Goal: Unclear: Browse casually

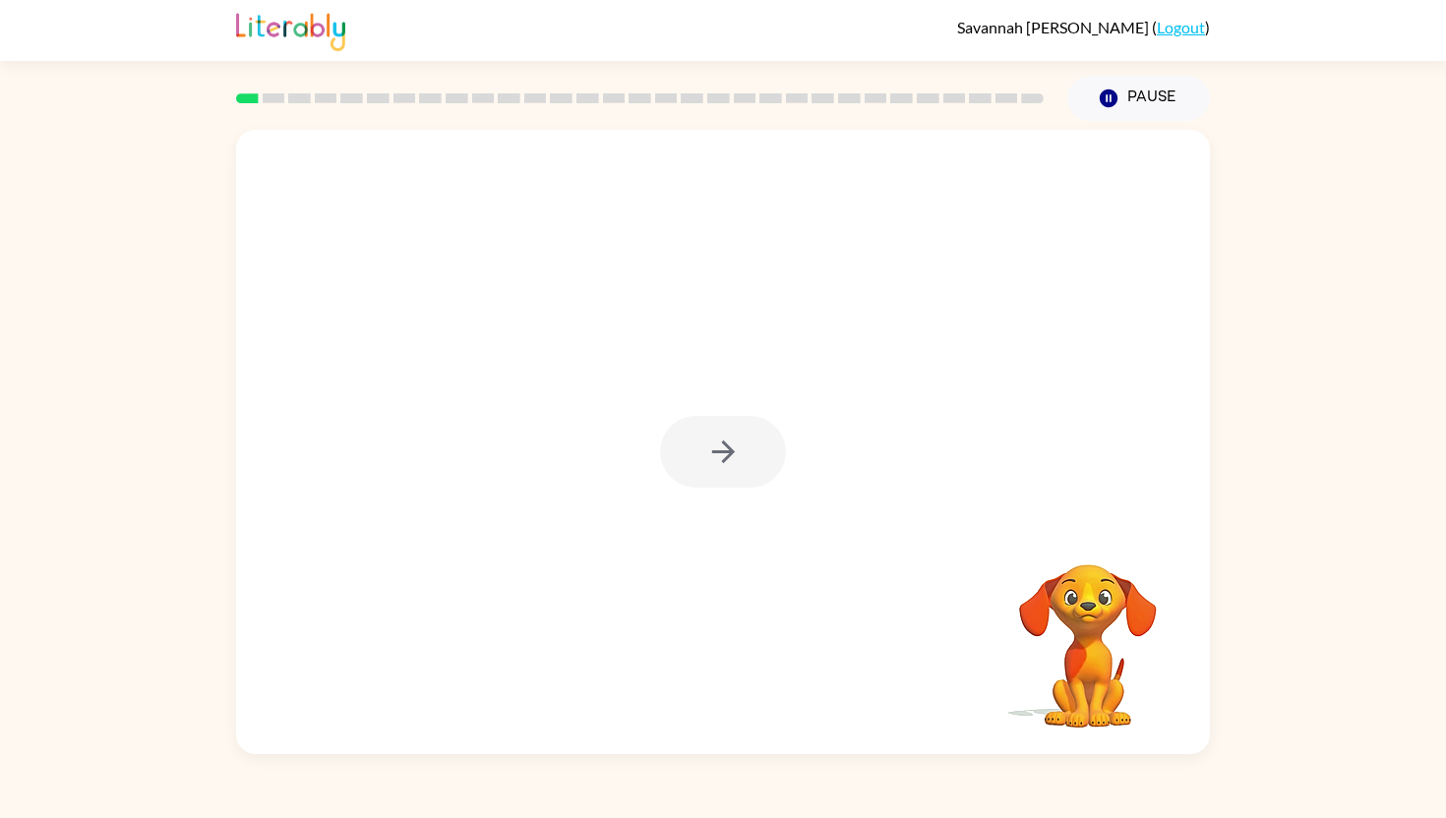
click at [728, 444] on div at bounding box center [723, 452] width 126 height 72
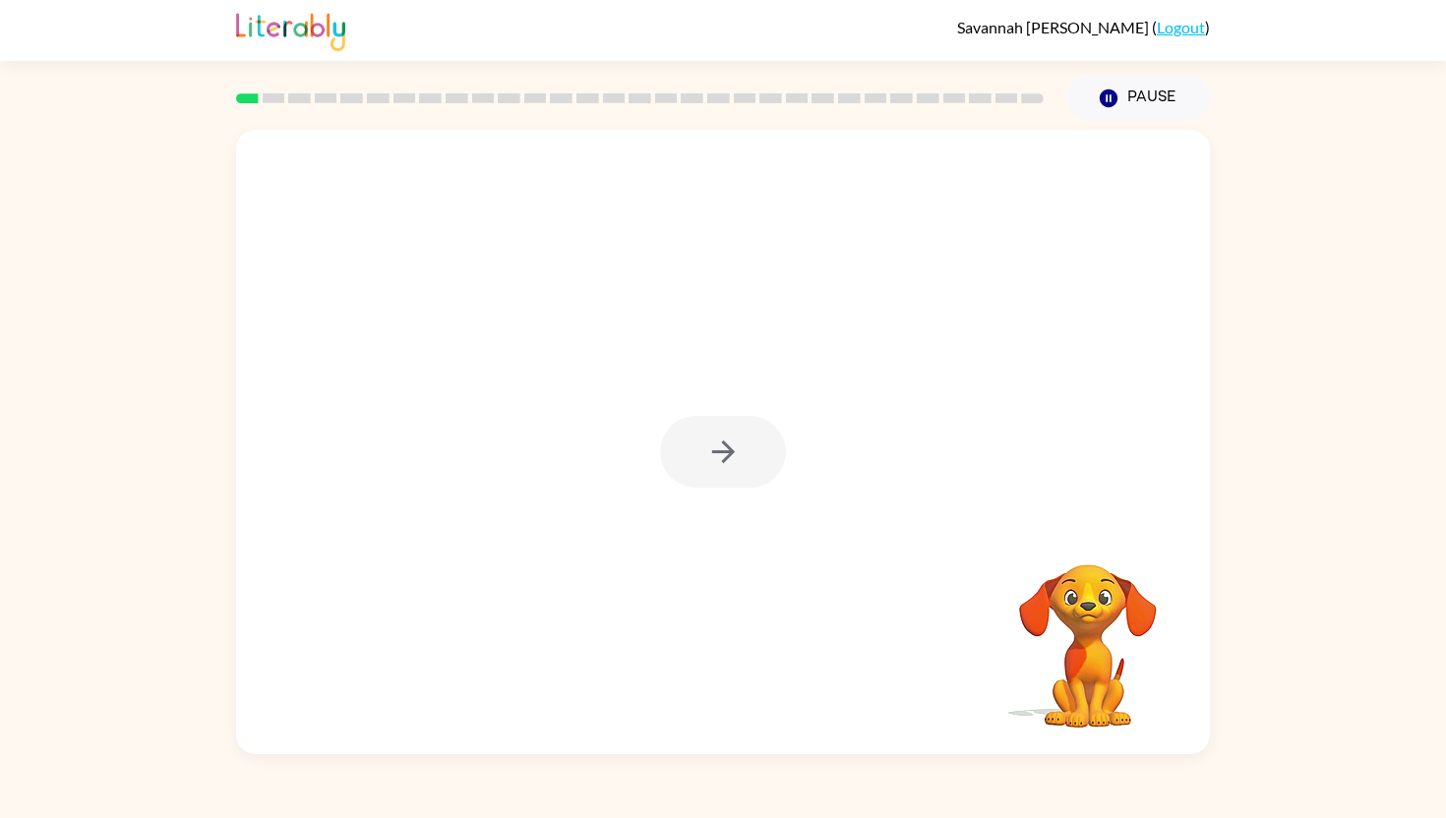
click at [727, 444] on div at bounding box center [723, 452] width 126 height 72
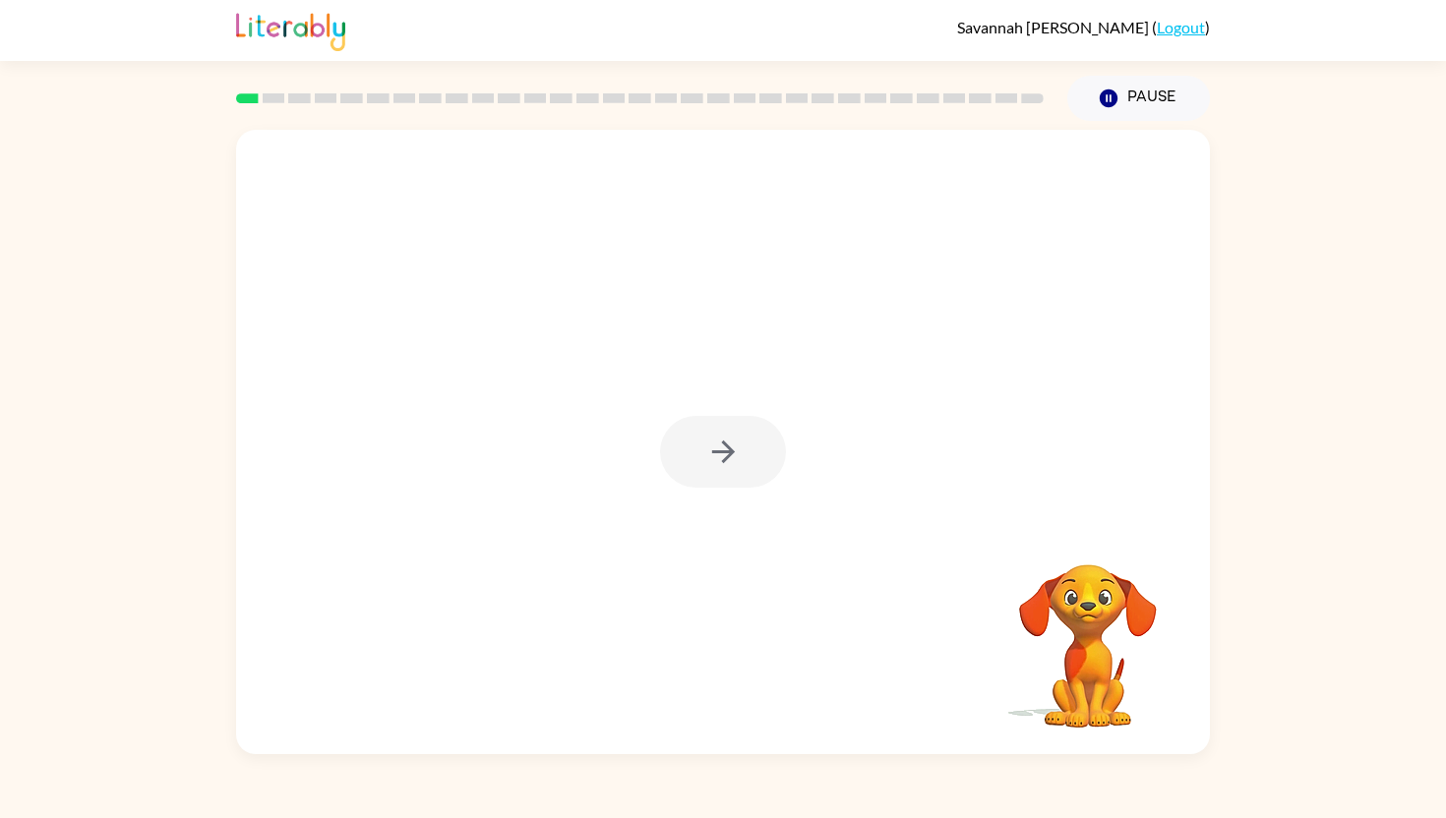
click at [727, 444] on div at bounding box center [723, 452] width 126 height 72
click at [726, 445] on div at bounding box center [723, 452] width 126 height 72
click at [725, 445] on icon "button" at bounding box center [722, 452] width 23 height 23
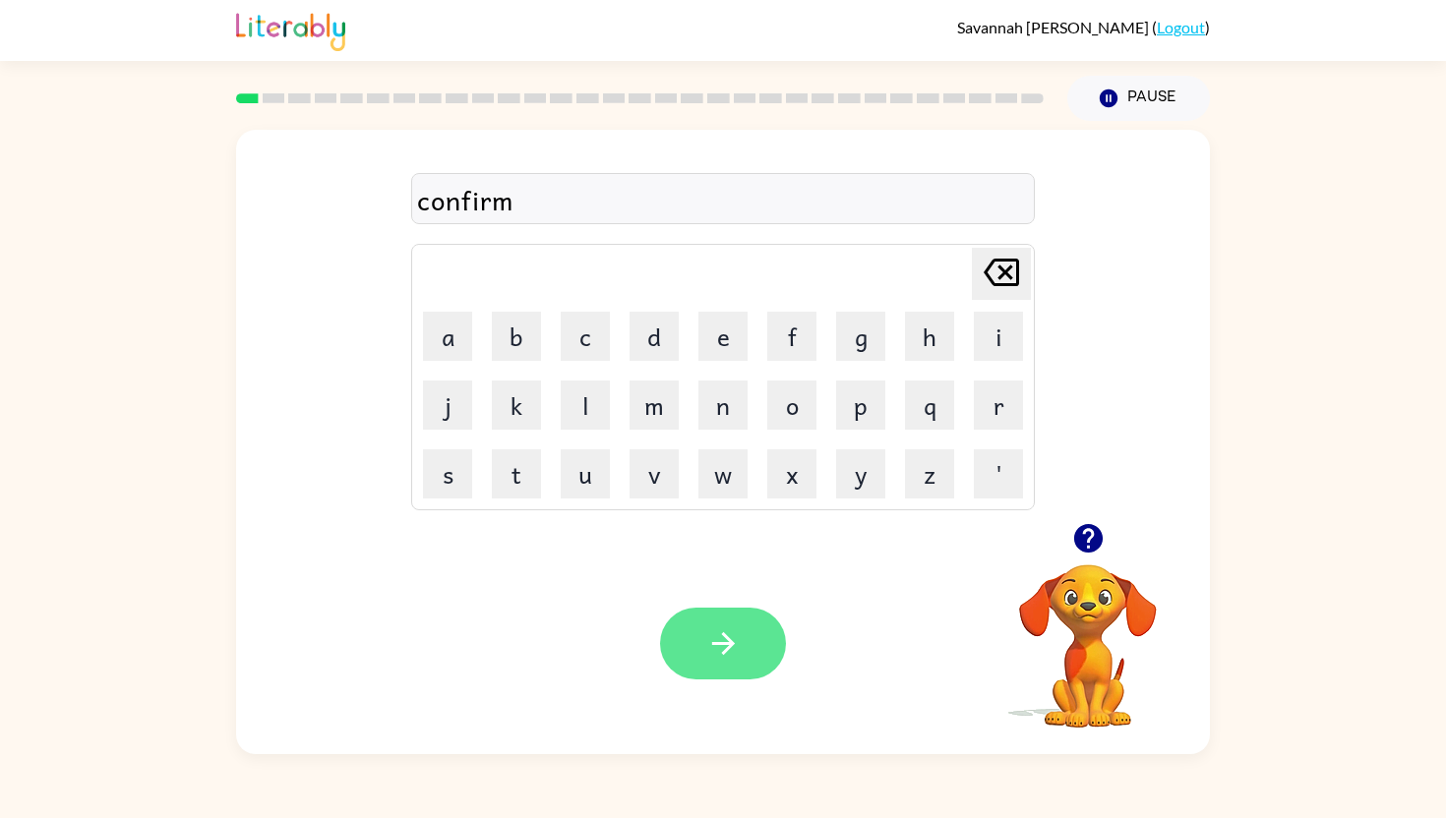
click at [768, 616] on button "button" at bounding box center [723, 644] width 126 height 72
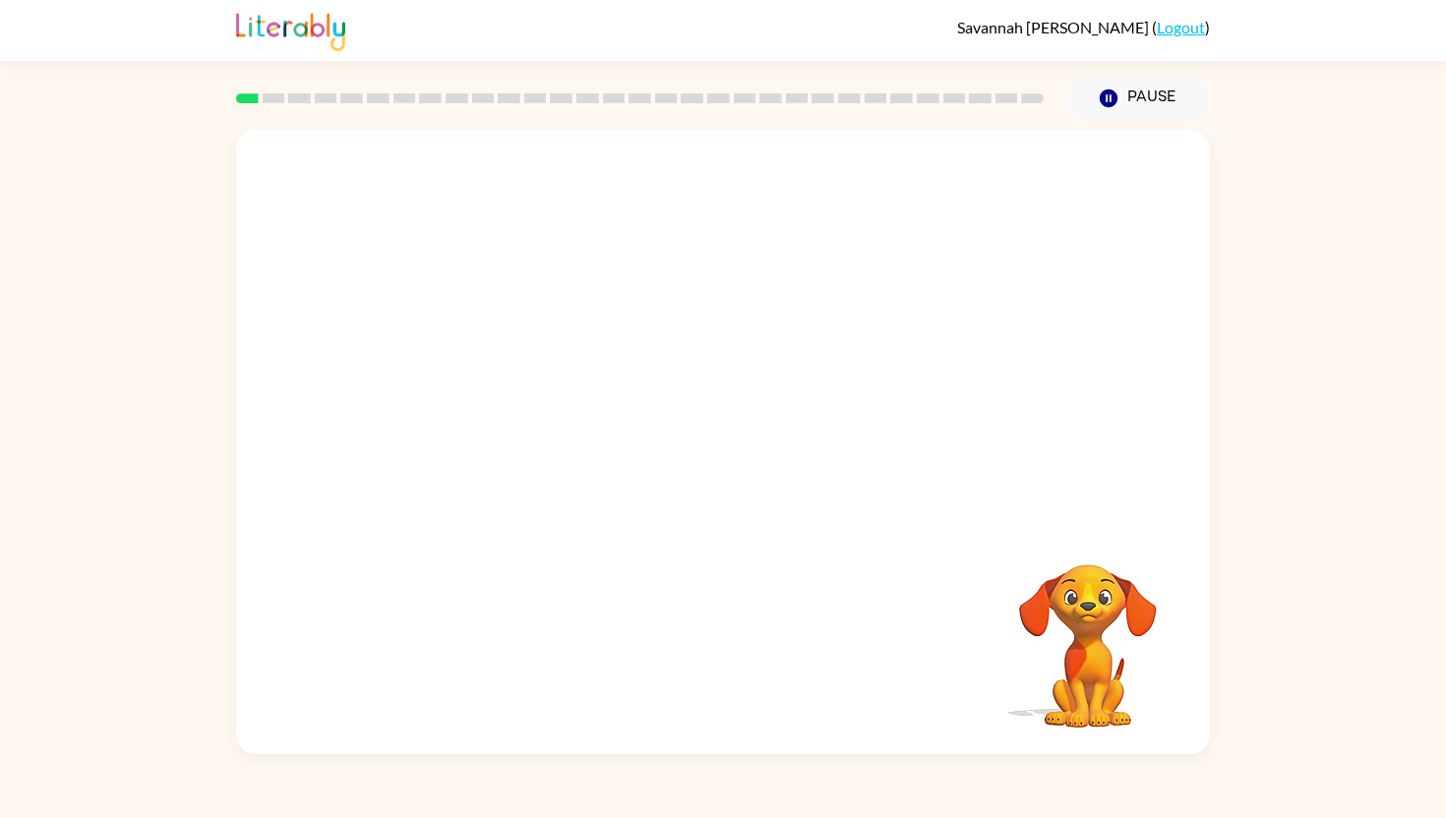
click at [429, 391] on video "Your browser must support playing .mp4 files to use Literably. Please try using…" at bounding box center [723, 326] width 974 height 393
click at [449, 400] on video "Your browser must support playing .mp4 files to use Literably. Please try using…" at bounding box center [723, 326] width 974 height 393
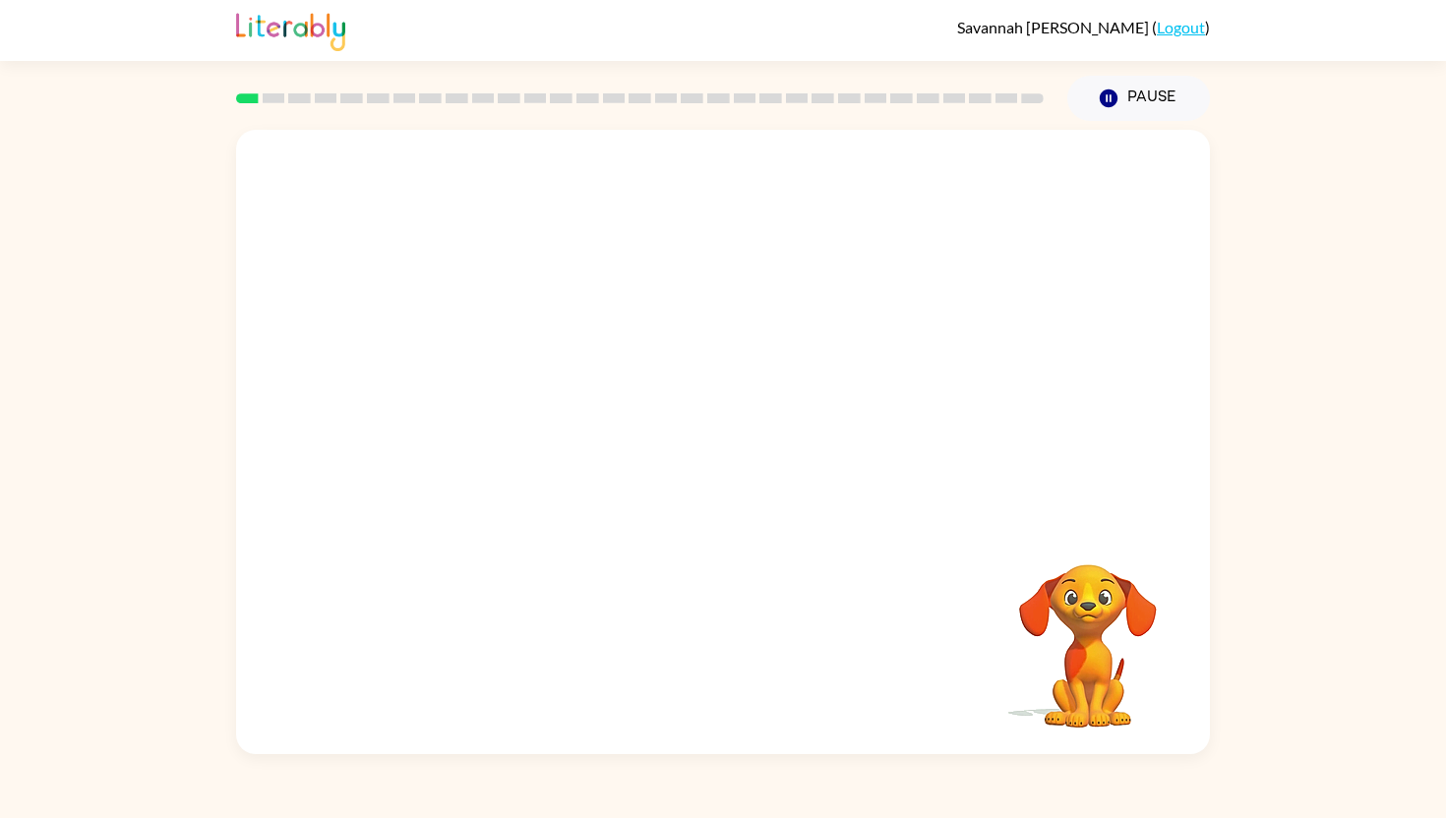
click at [449, 400] on video "Your browser must support playing .mp4 files to use Literably. Please try using…" at bounding box center [723, 326] width 974 height 393
click at [451, 399] on video "Your browser must support playing .mp4 files to use Literably. Please try using…" at bounding box center [723, 326] width 974 height 393
click at [745, 438] on div at bounding box center [723, 452] width 126 height 72
click at [745, 439] on div at bounding box center [723, 452] width 126 height 72
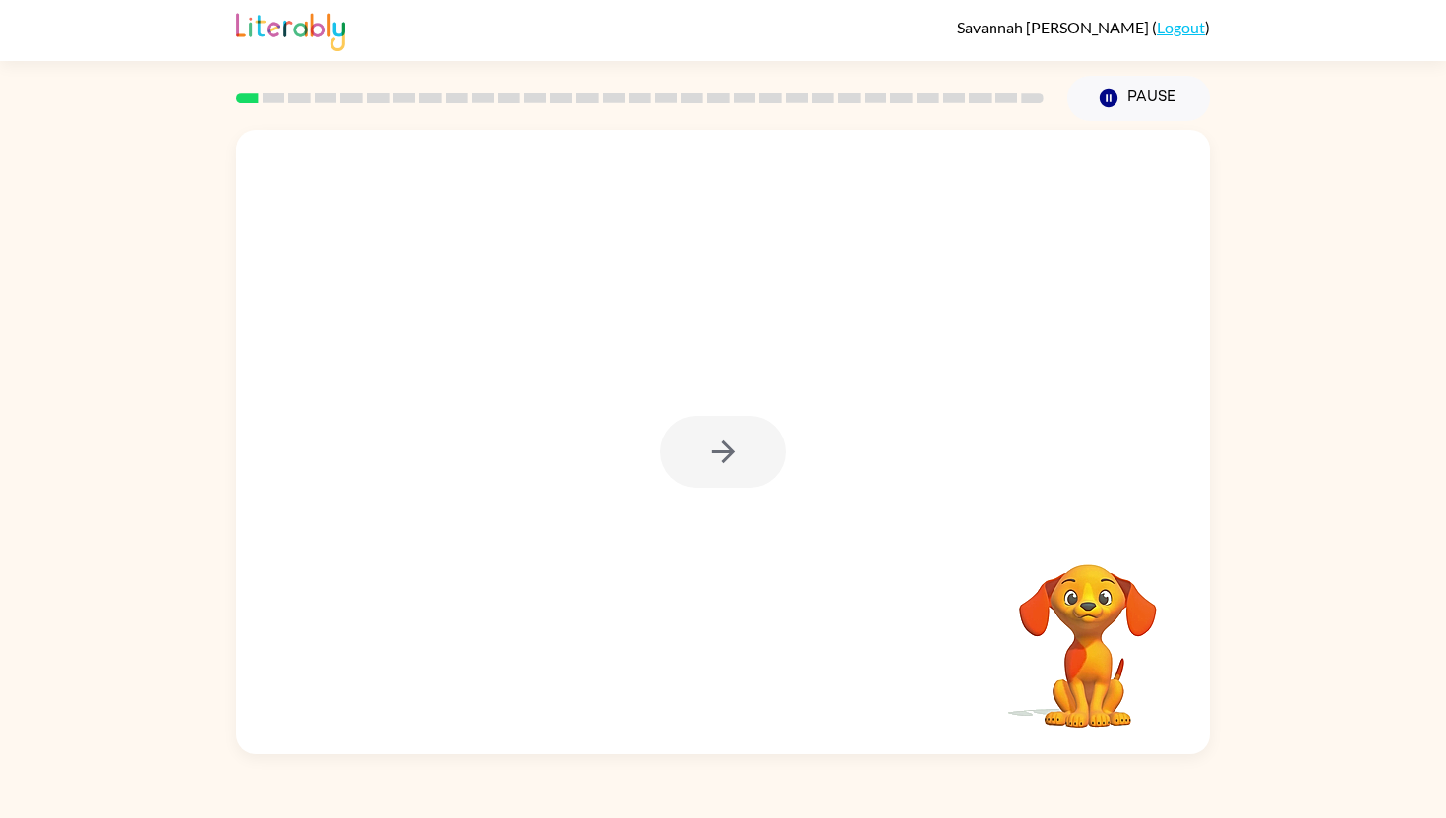
click at [745, 439] on div at bounding box center [723, 452] width 126 height 72
click at [745, 438] on div at bounding box center [723, 452] width 126 height 72
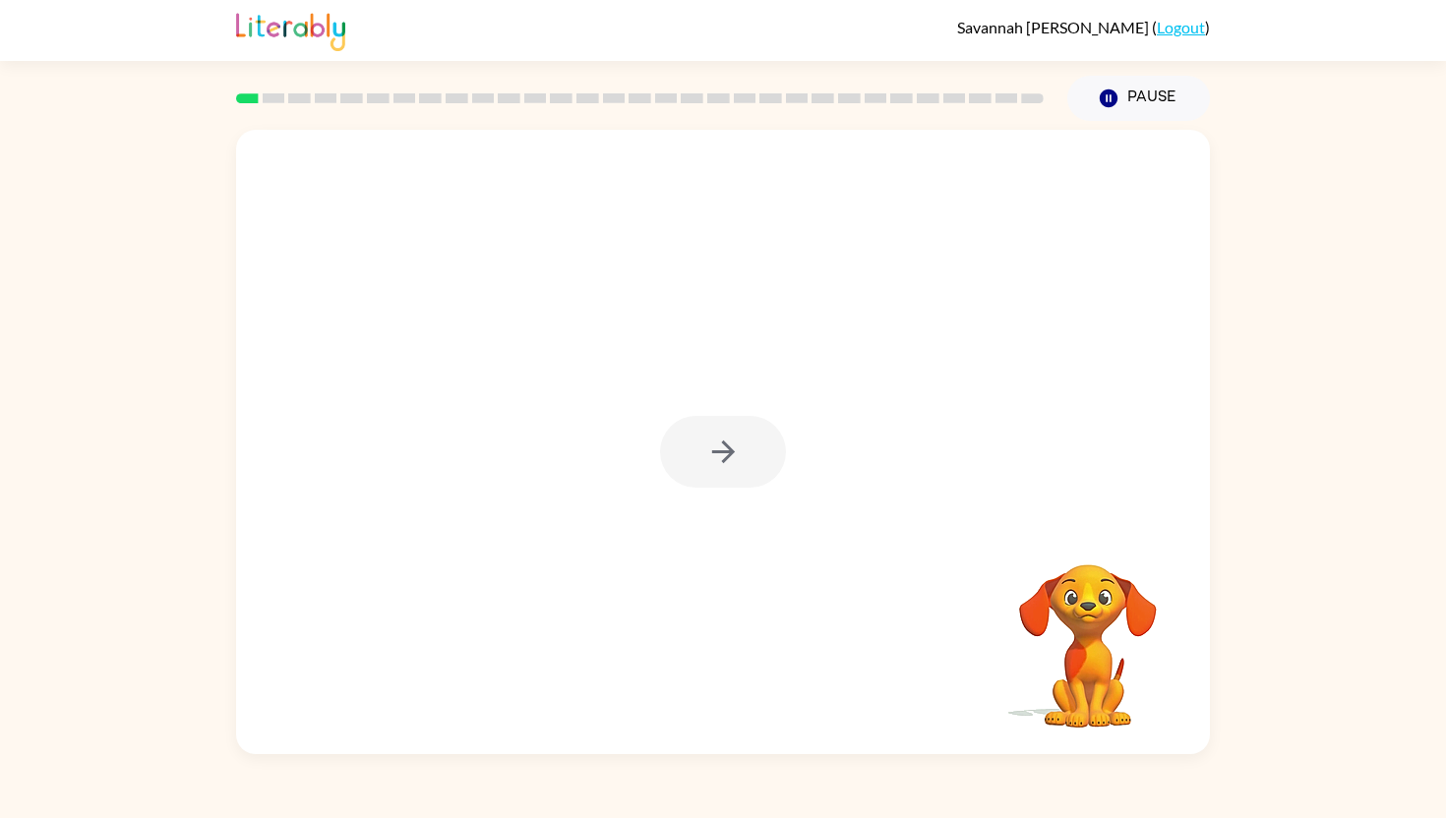
click at [745, 438] on div at bounding box center [723, 452] width 126 height 72
click at [745, 438] on button "button" at bounding box center [723, 452] width 126 height 72
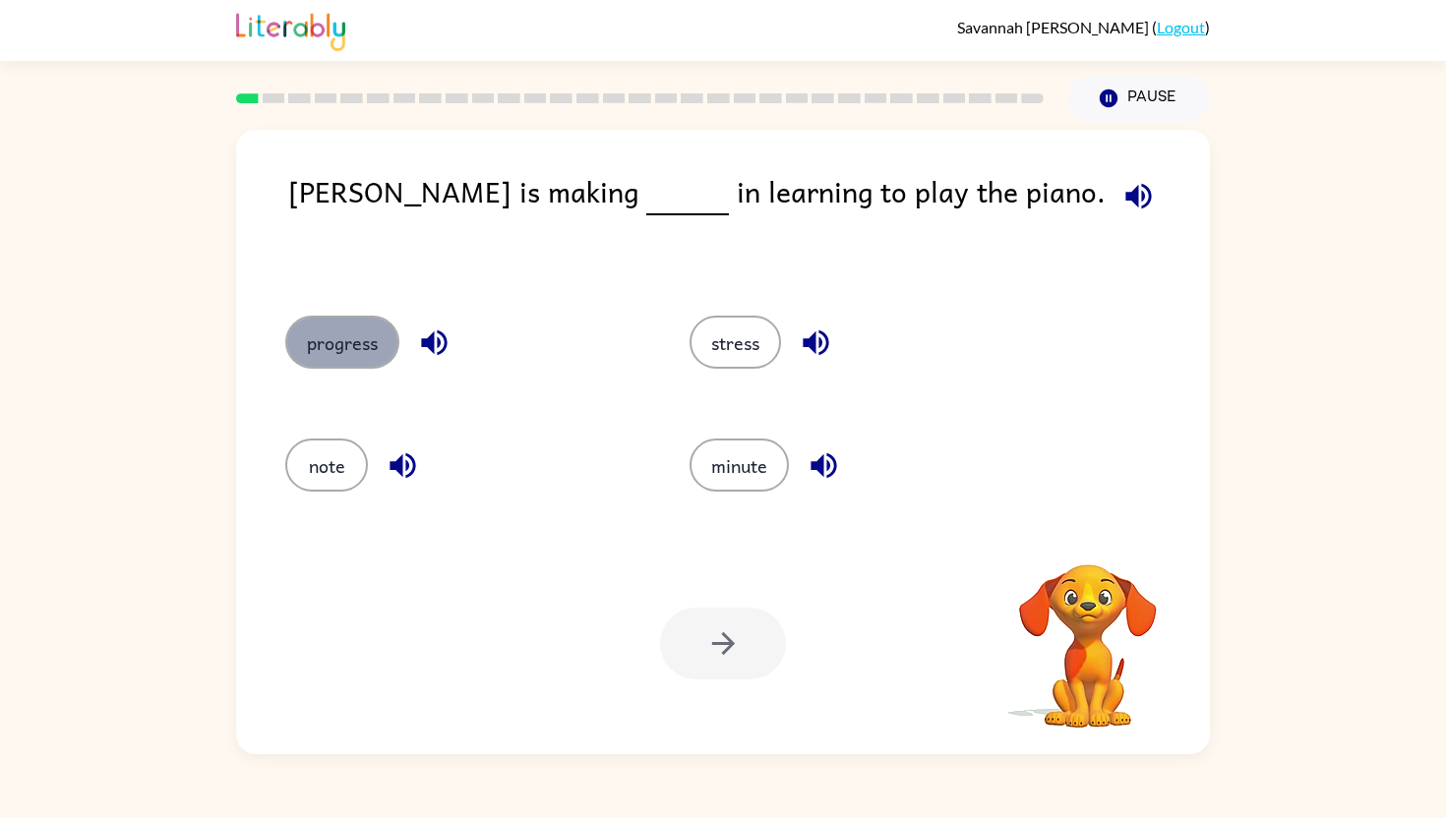
click at [356, 356] on button "progress" at bounding box center [342, 342] width 114 height 53
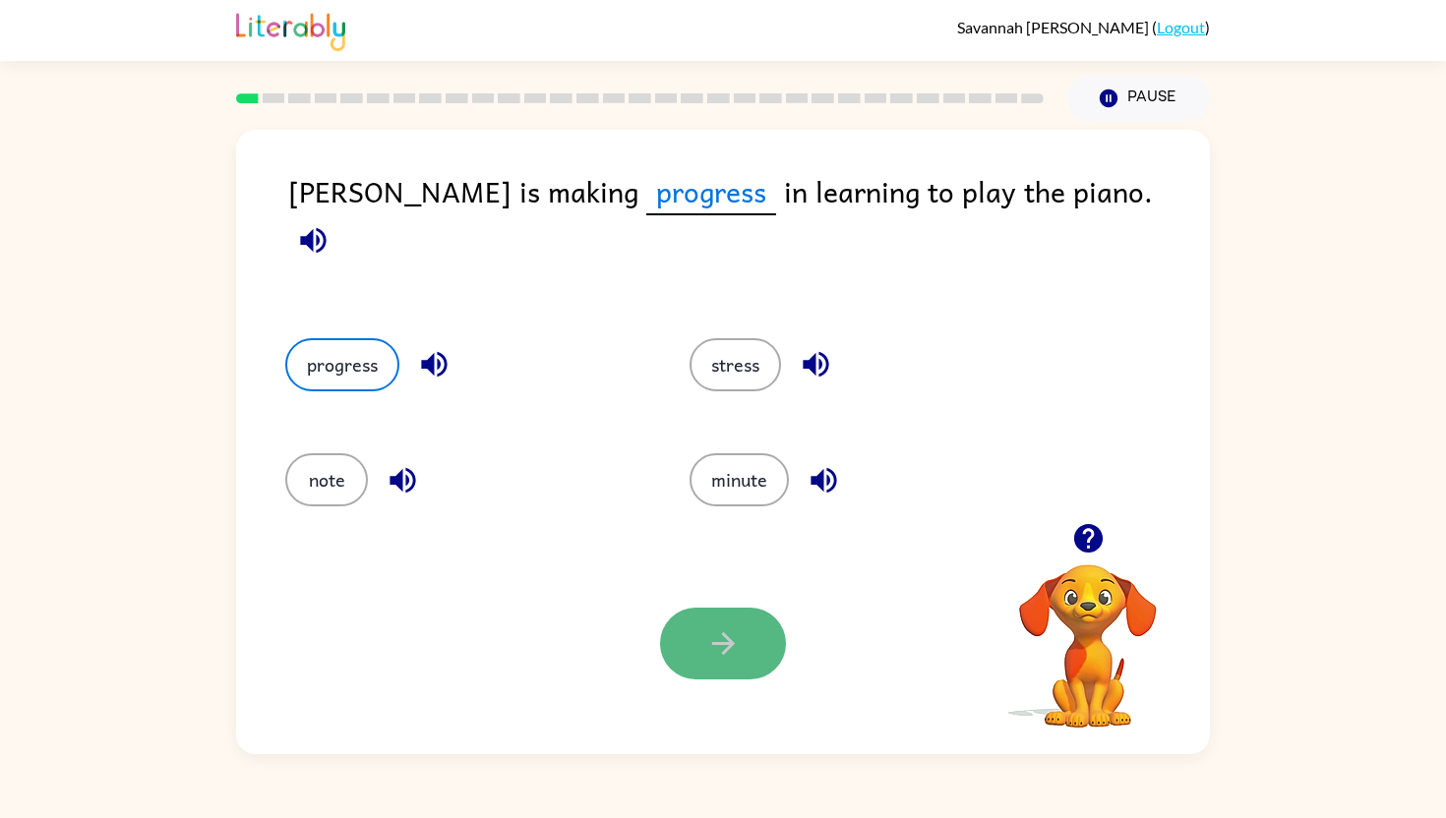
click at [709, 657] on icon "button" at bounding box center [723, 643] width 34 height 34
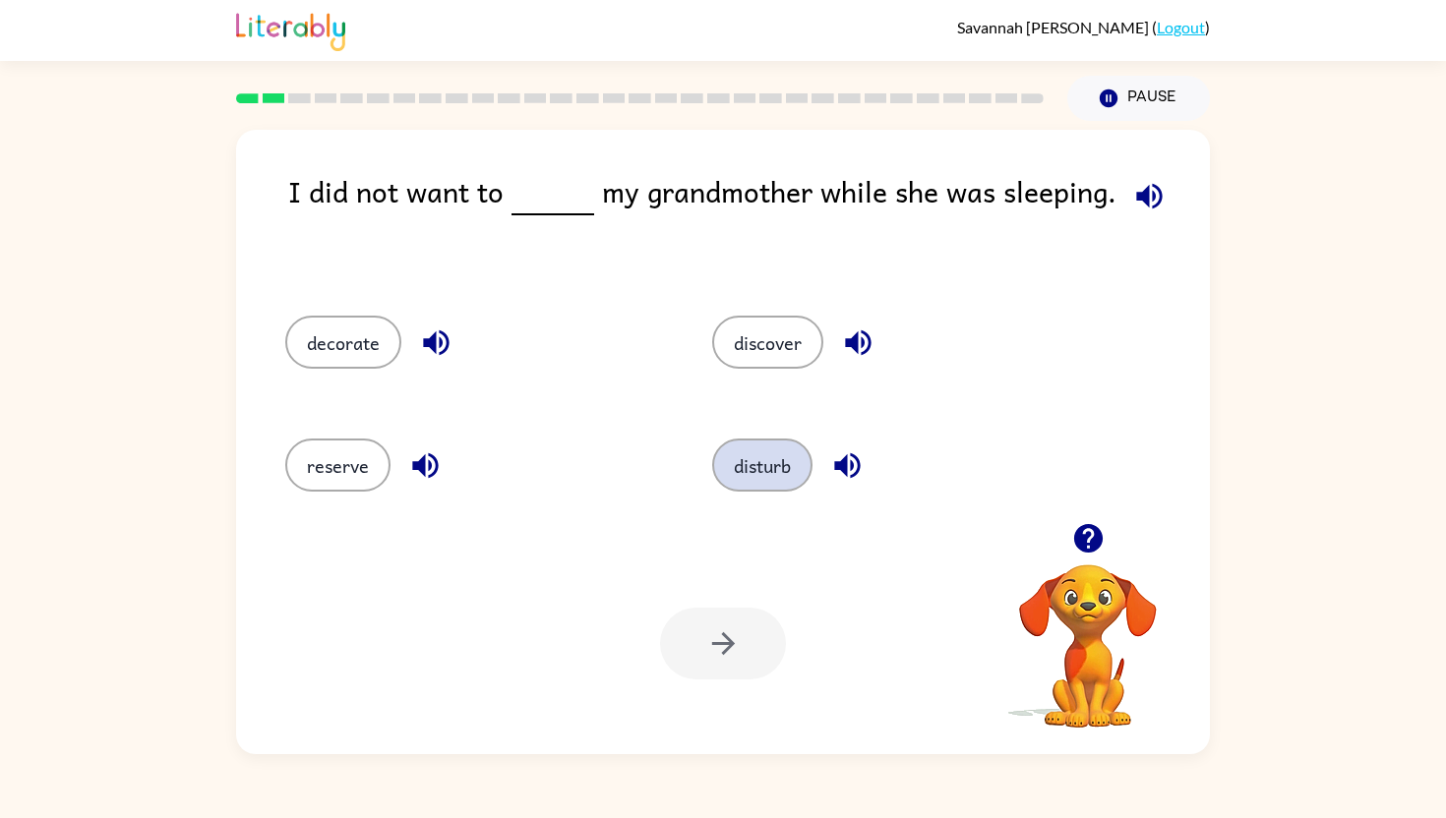
click at [756, 451] on button "disturb" at bounding box center [762, 465] width 100 height 53
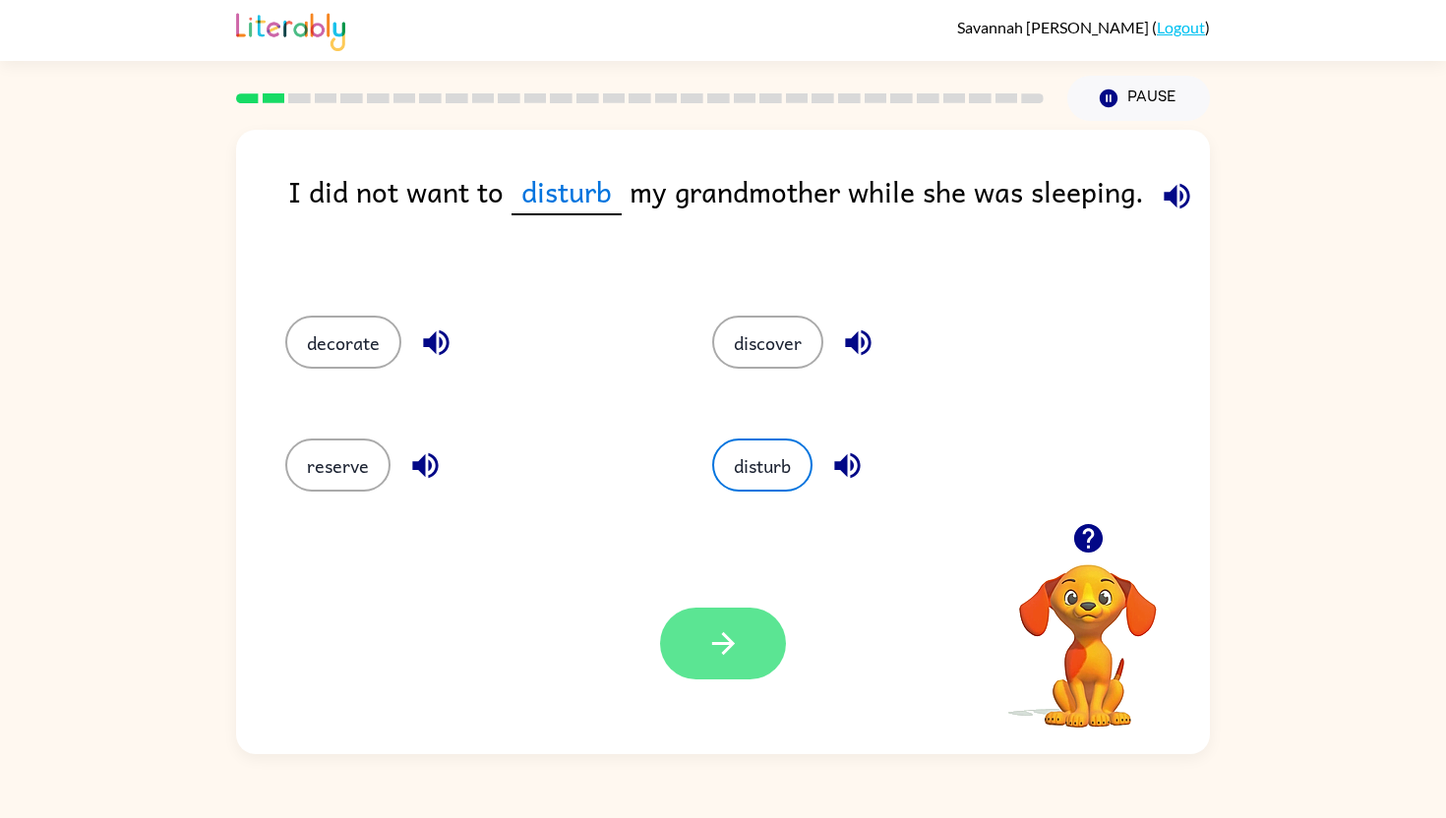
click at [709, 609] on button "button" at bounding box center [723, 644] width 126 height 72
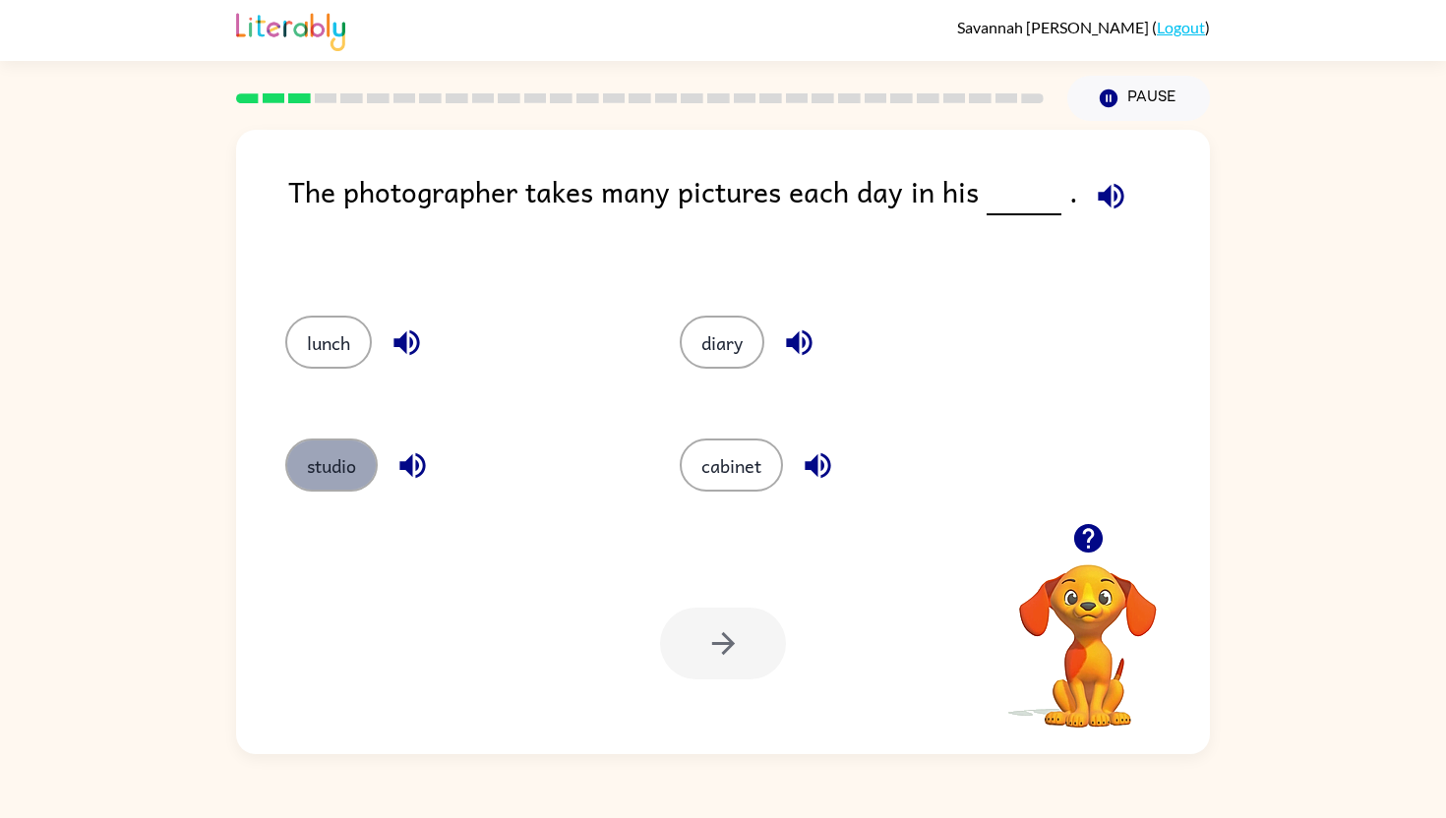
click at [307, 461] on button "studio" at bounding box center [331, 465] width 92 height 53
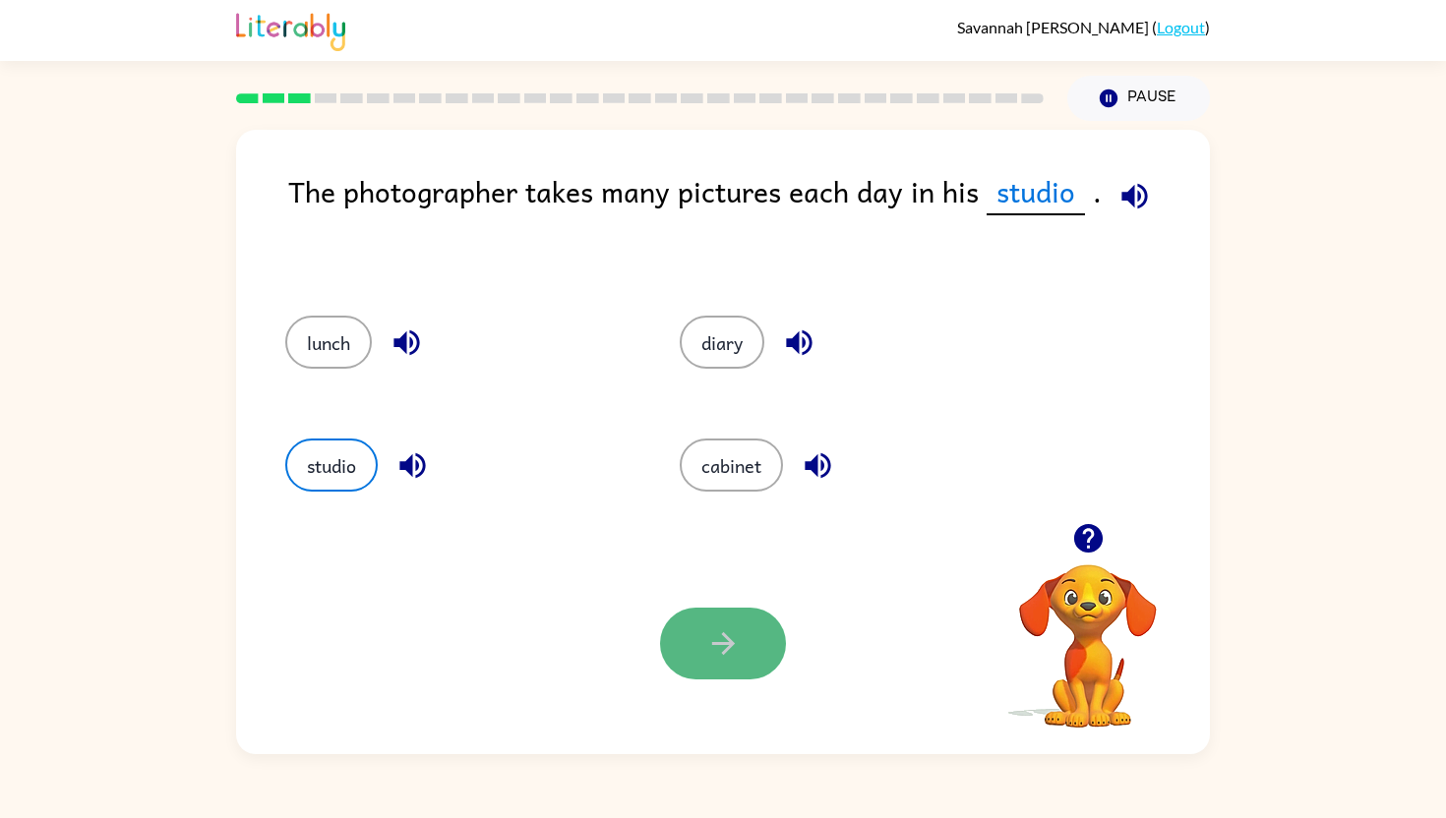
click at [719, 620] on button "button" at bounding box center [723, 644] width 126 height 72
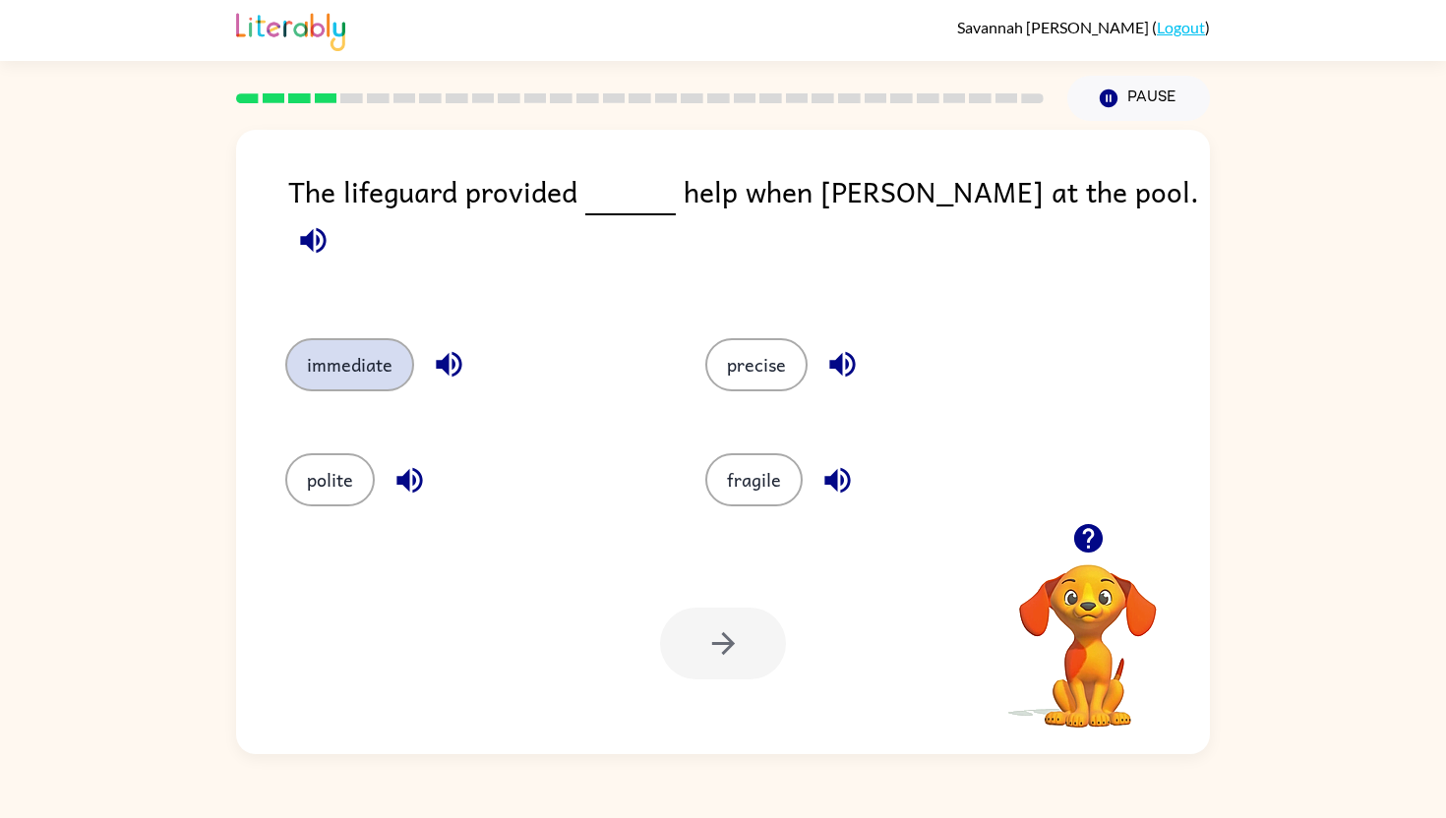
click at [346, 348] on button "immediate" at bounding box center [349, 364] width 129 height 53
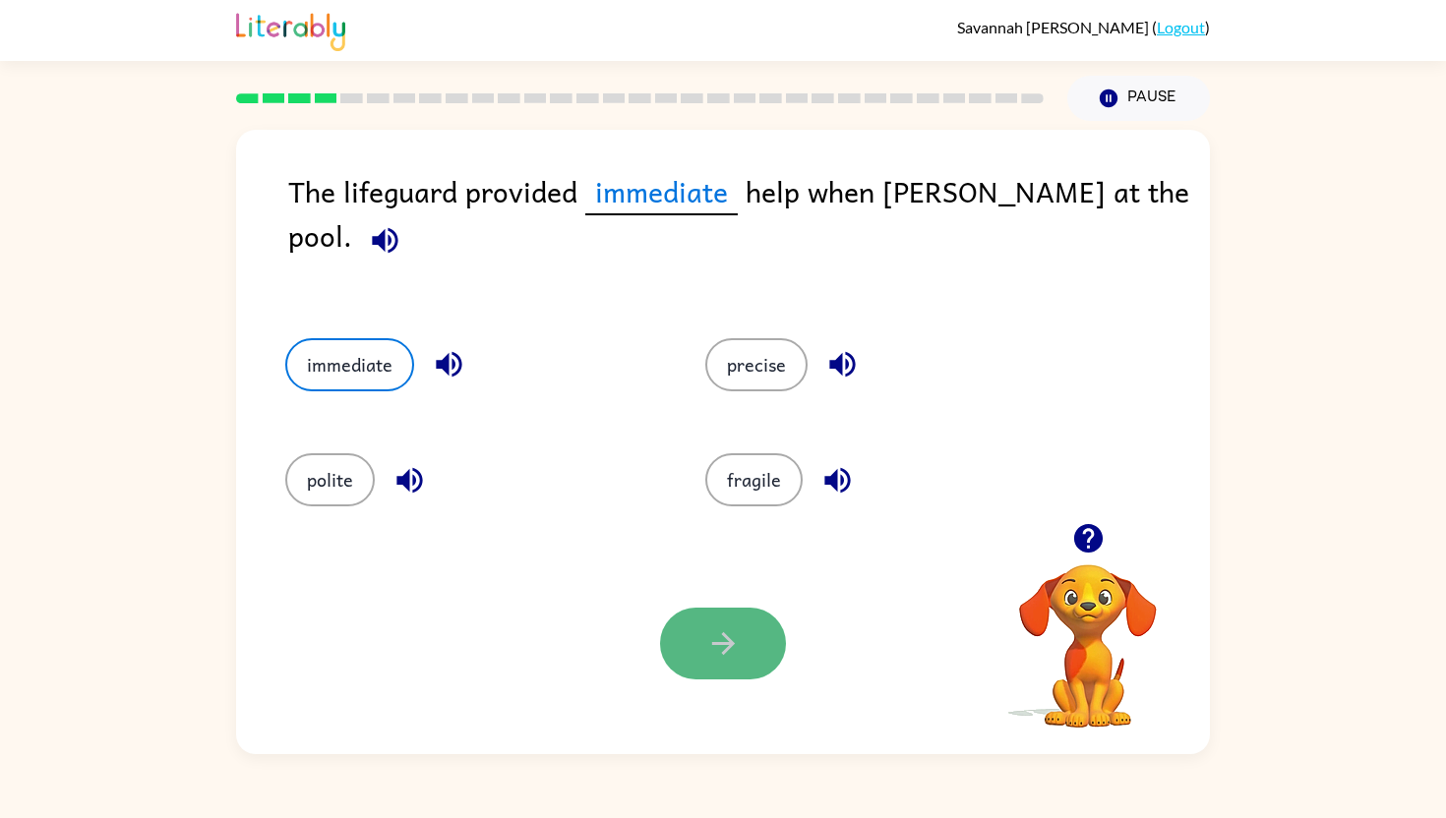
click at [716, 651] on icon "button" at bounding box center [723, 643] width 34 height 34
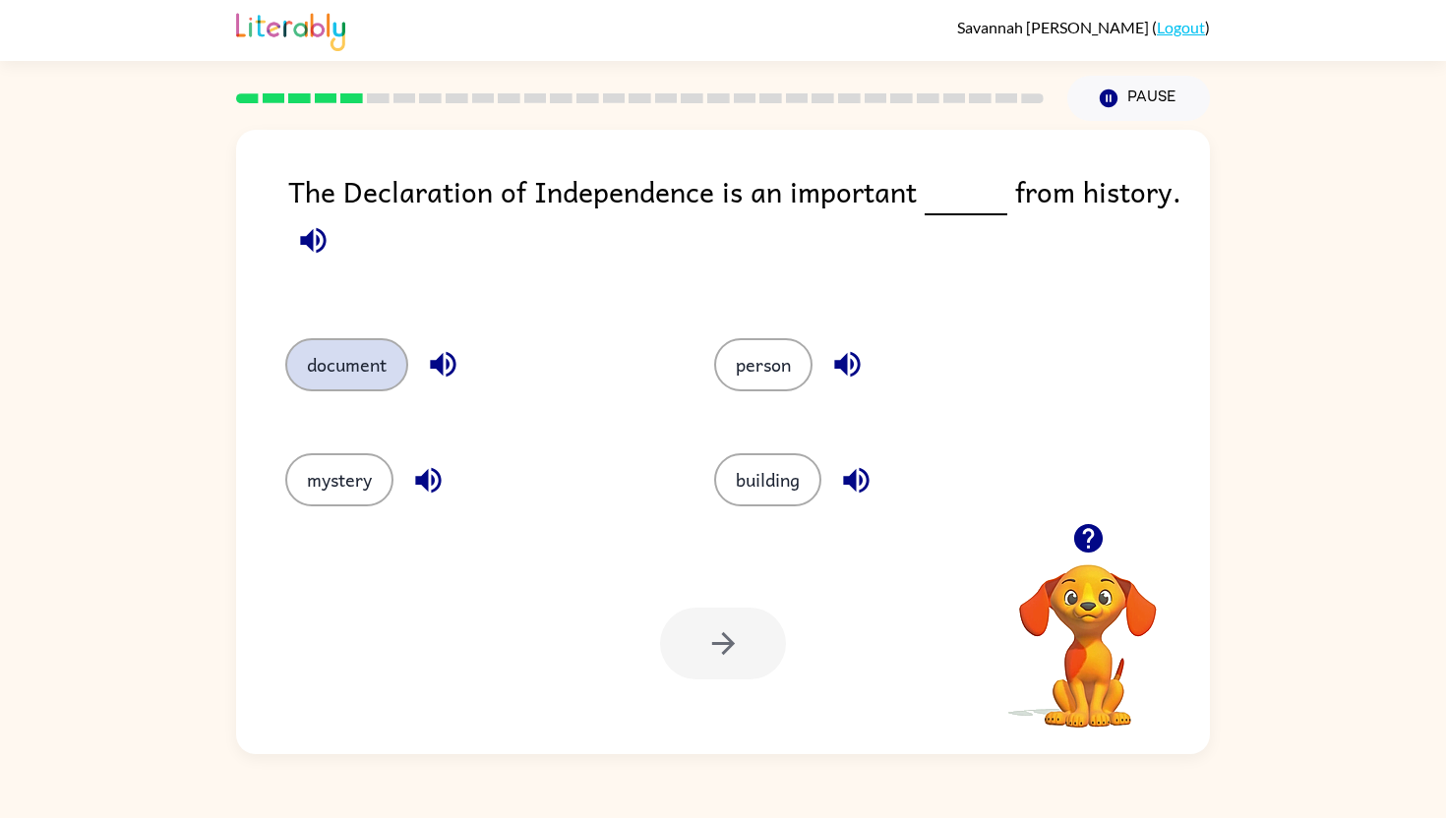
click at [334, 365] on button "document" at bounding box center [346, 364] width 123 height 53
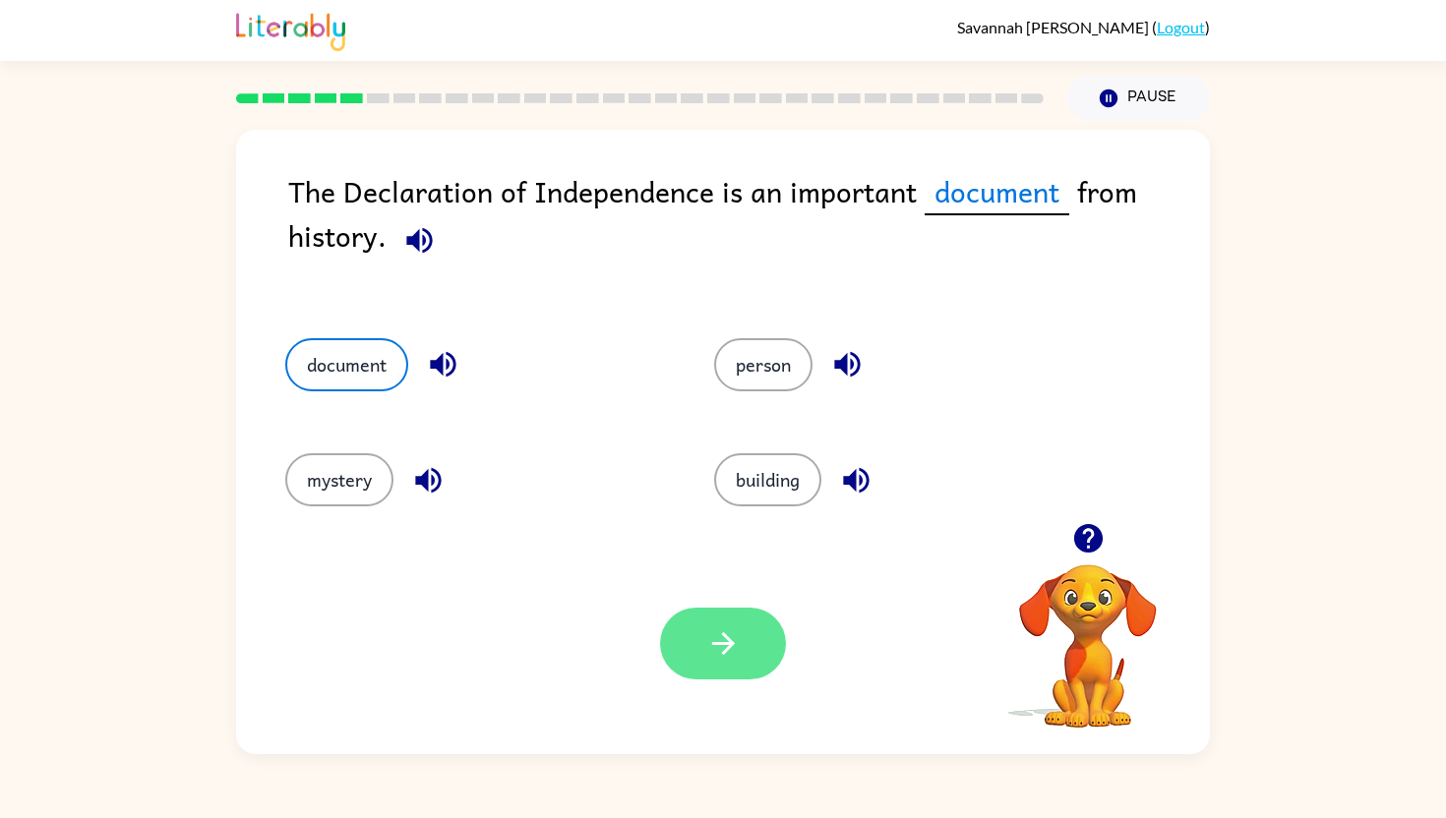
click at [715, 622] on button "button" at bounding box center [723, 644] width 126 height 72
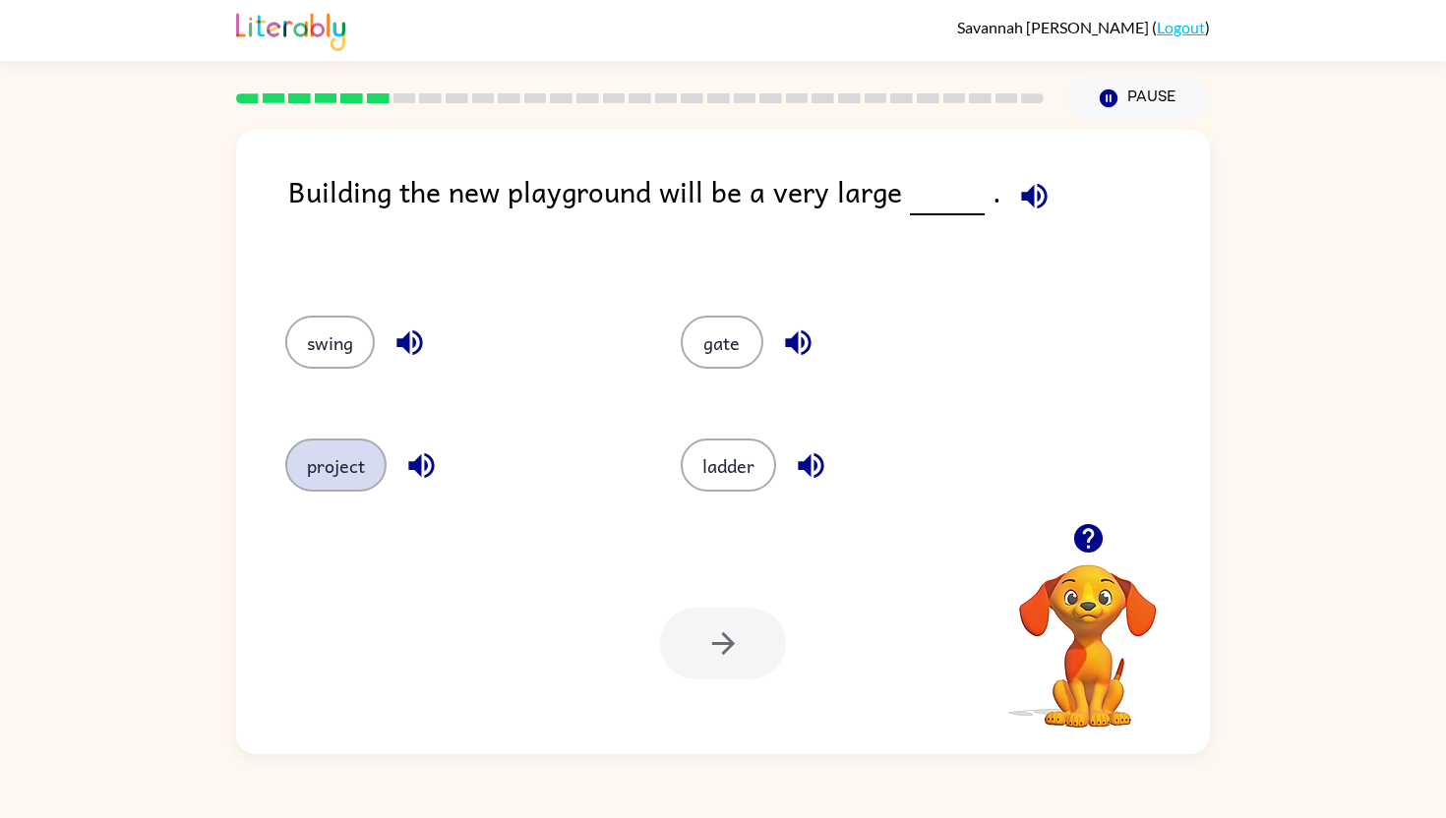
click at [354, 447] on button "project" at bounding box center [335, 465] width 101 height 53
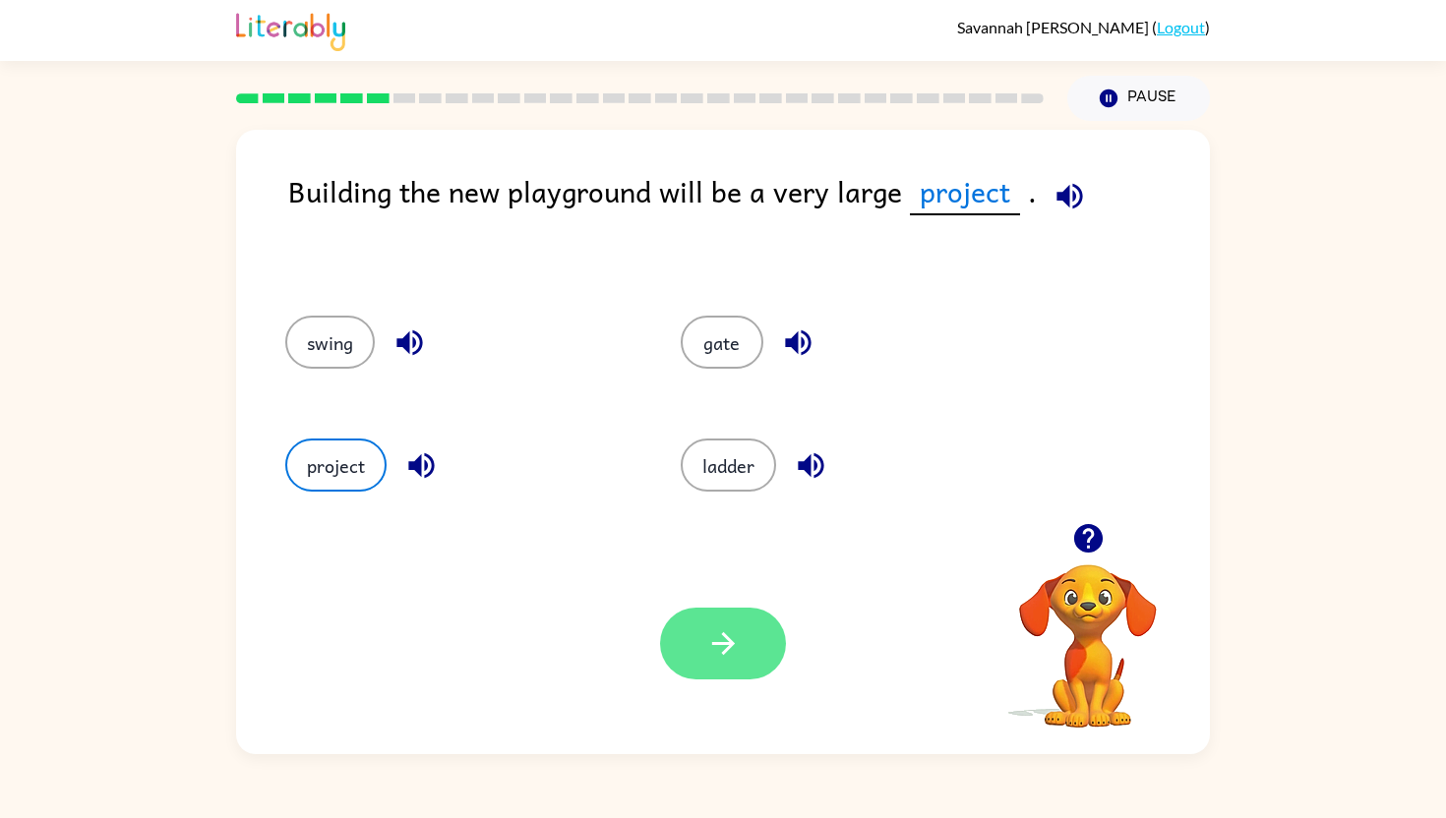
click at [726, 623] on button "button" at bounding box center [723, 644] width 126 height 72
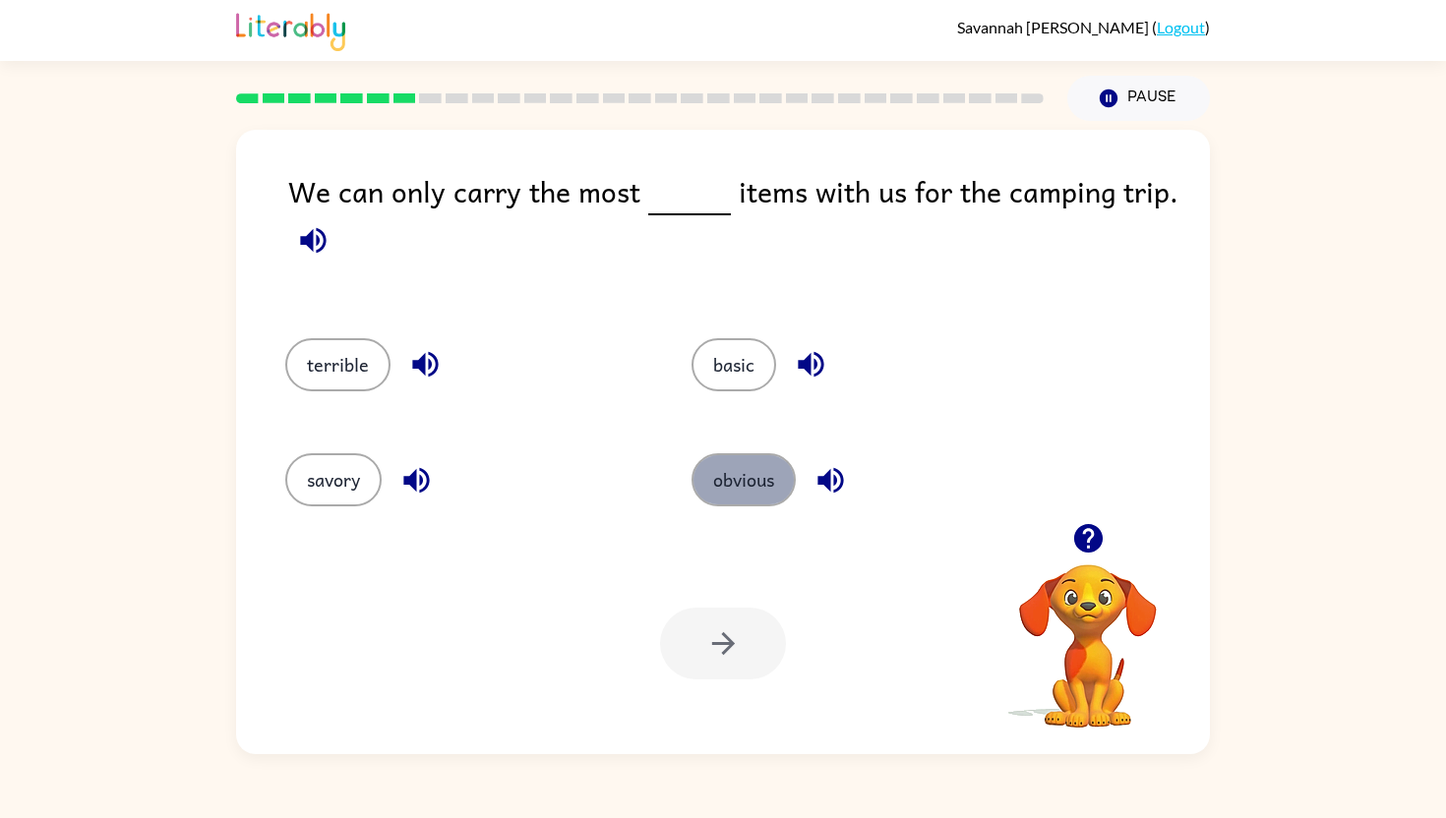
click at [741, 464] on button "obvious" at bounding box center [743, 479] width 104 height 53
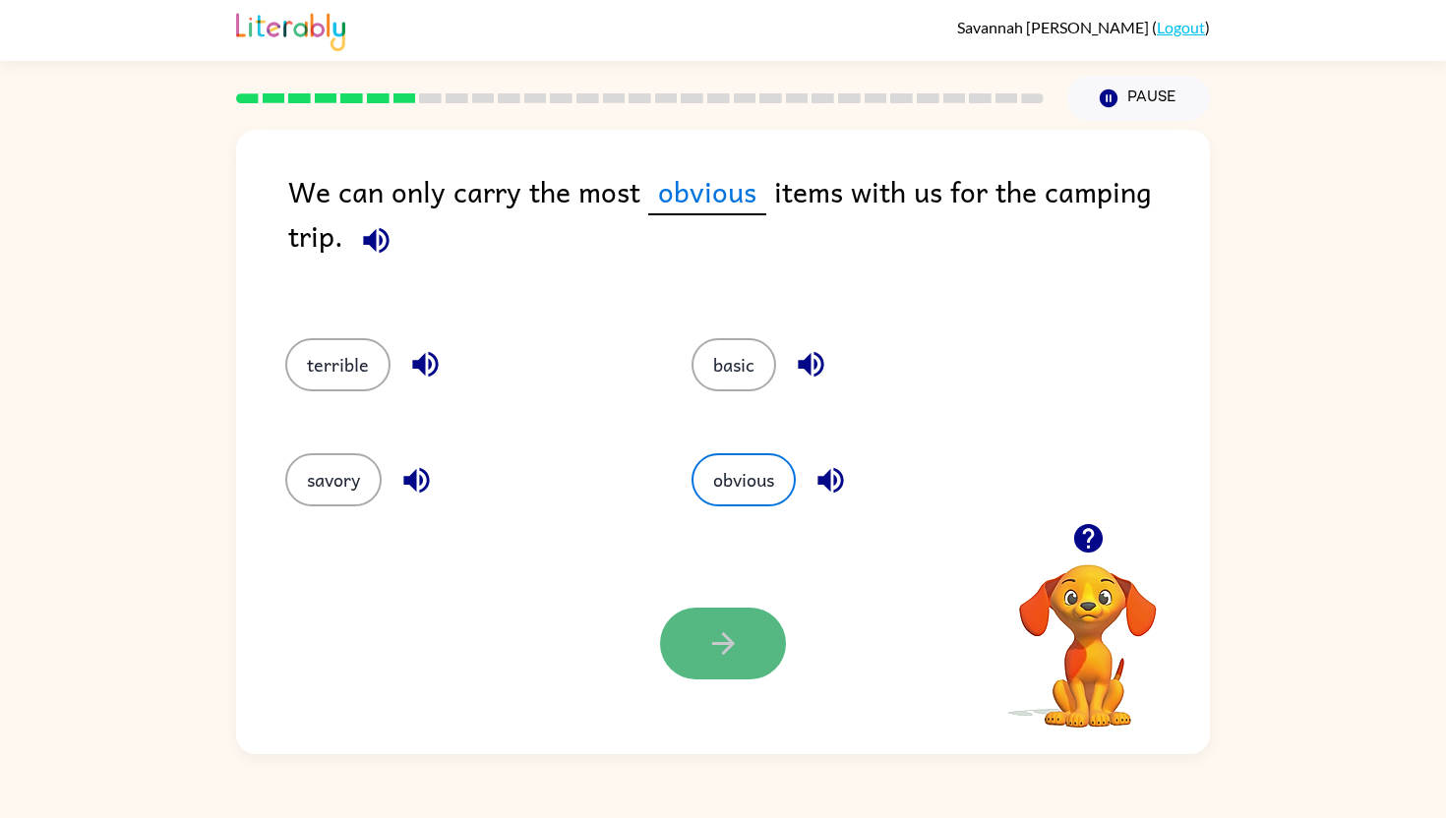
click at [697, 633] on button "button" at bounding box center [723, 644] width 126 height 72
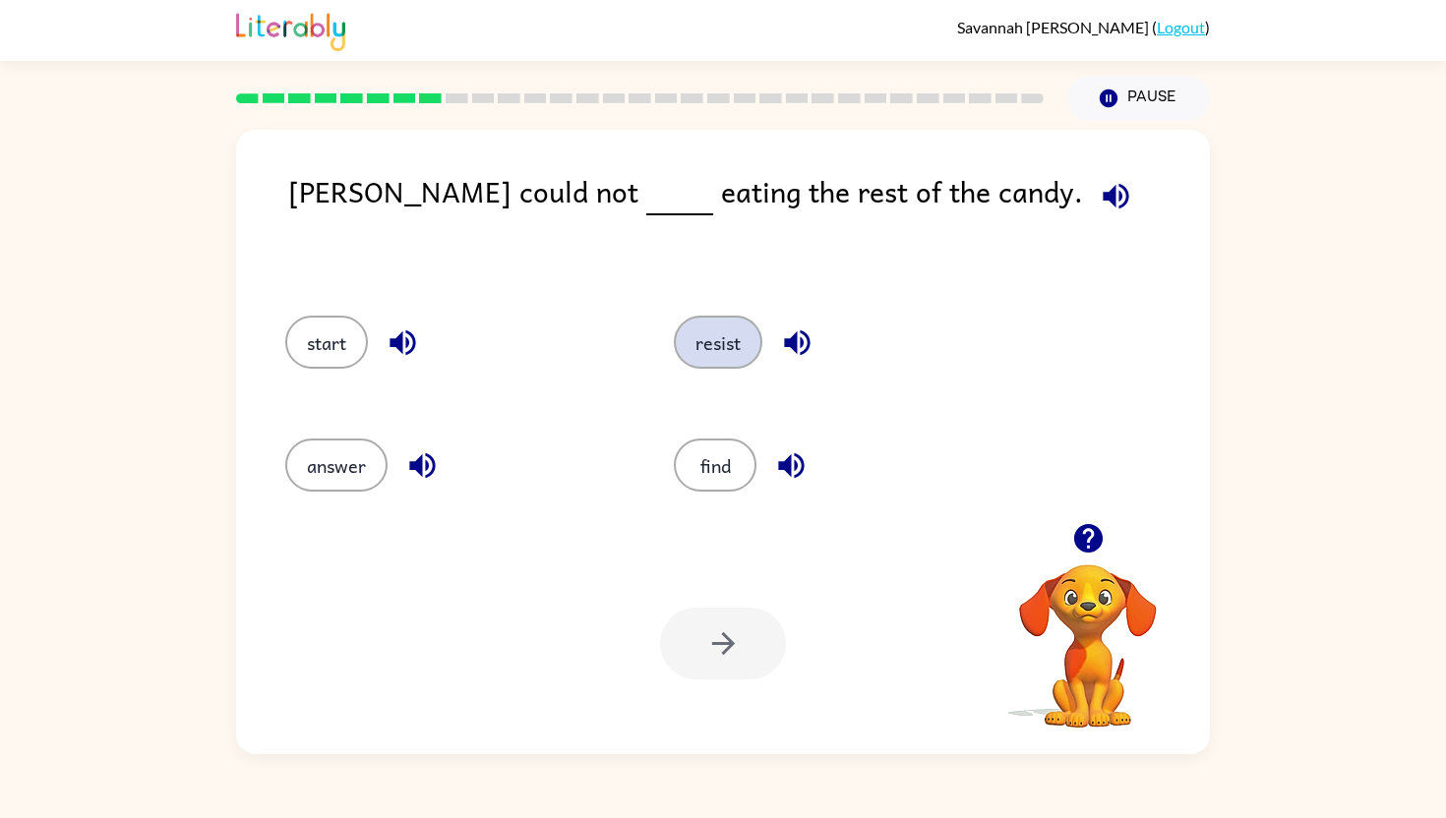
click at [703, 343] on button "resist" at bounding box center [718, 342] width 89 height 53
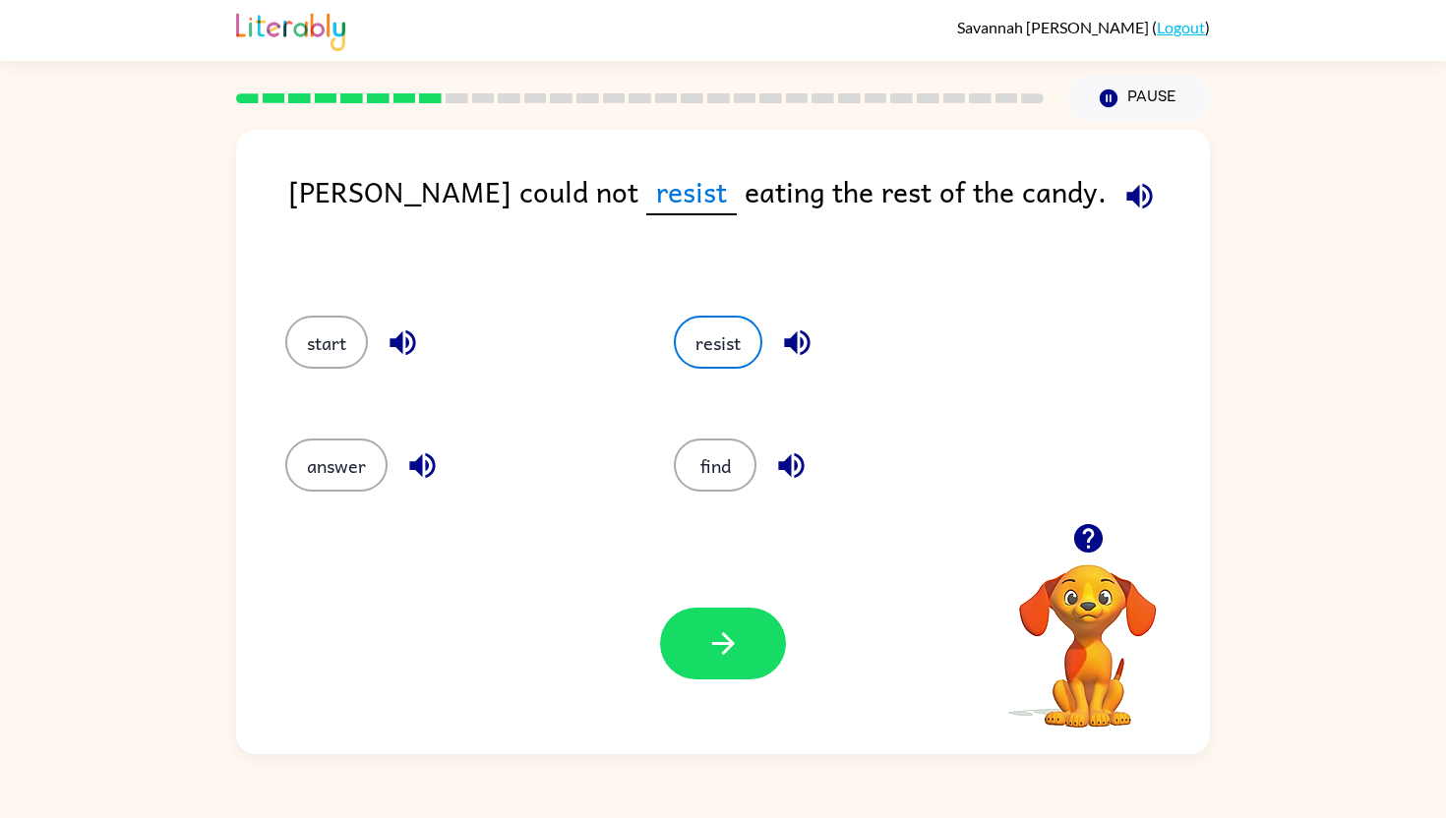
click at [740, 618] on button "button" at bounding box center [723, 644] width 126 height 72
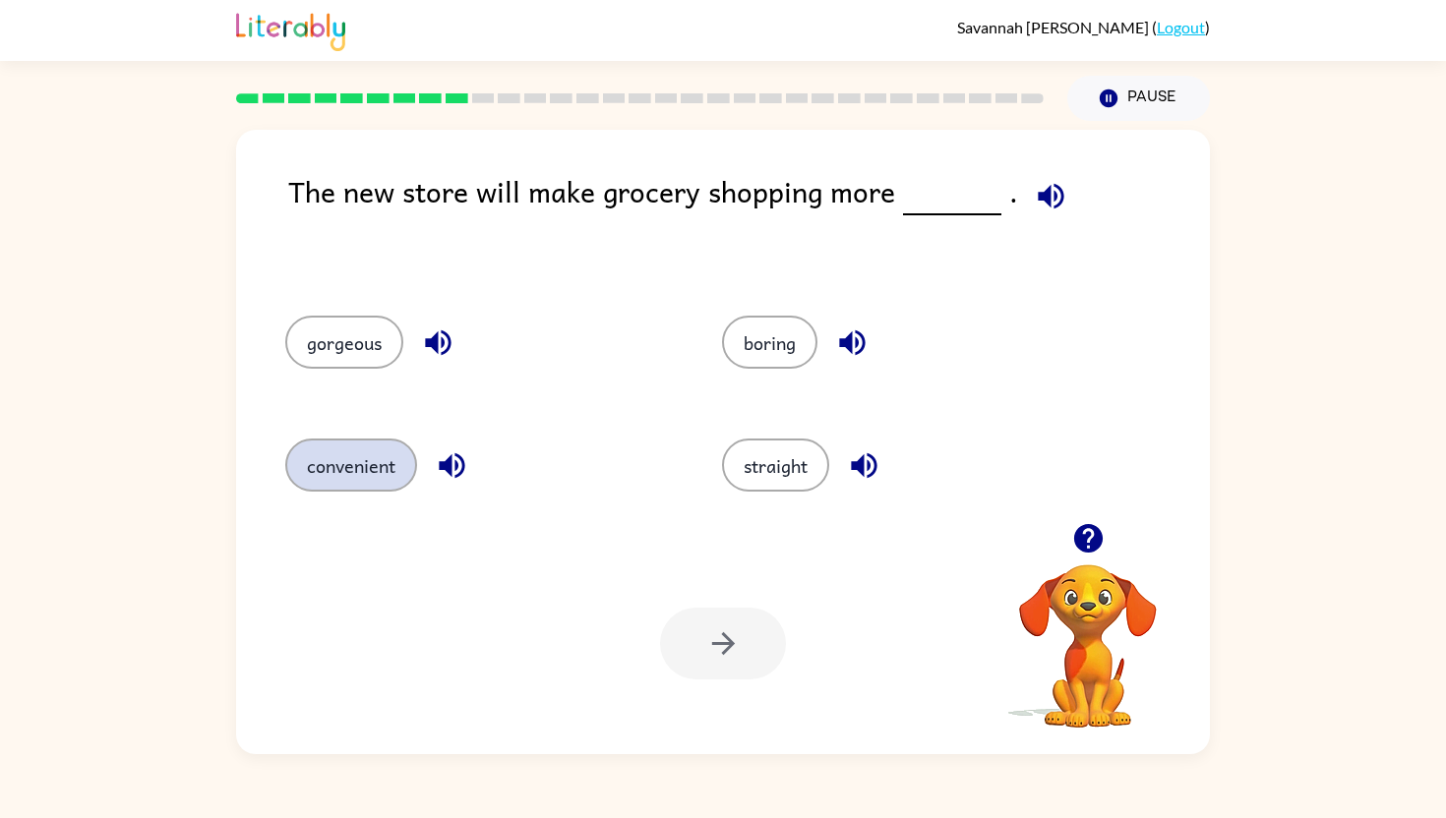
click at [375, 475] on button "convenient" at bounding box center [351, 465] width 132 height 53
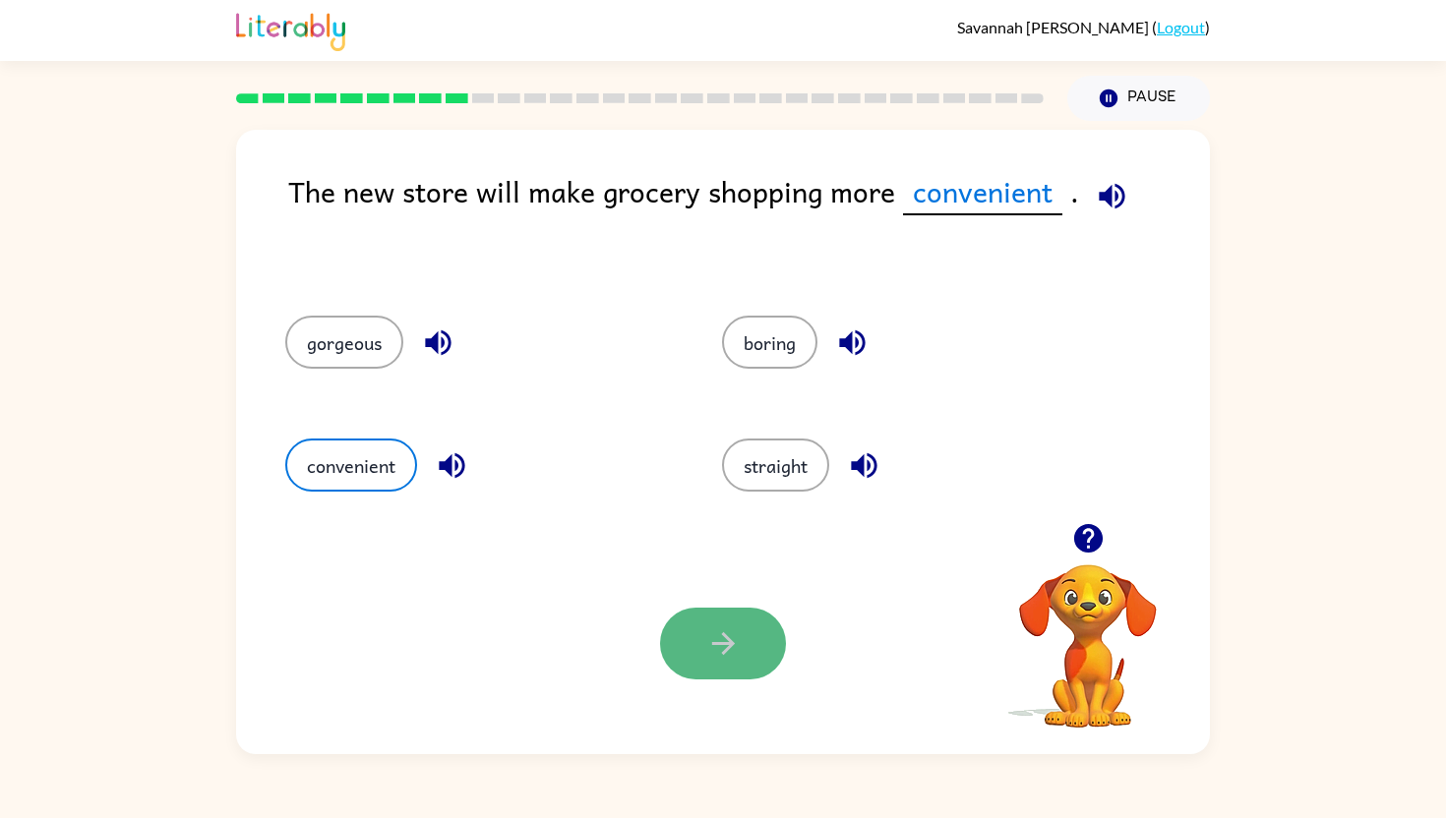
click at [721, 659] on icon "button" at bounding box center [723, 643] width 34 height 34
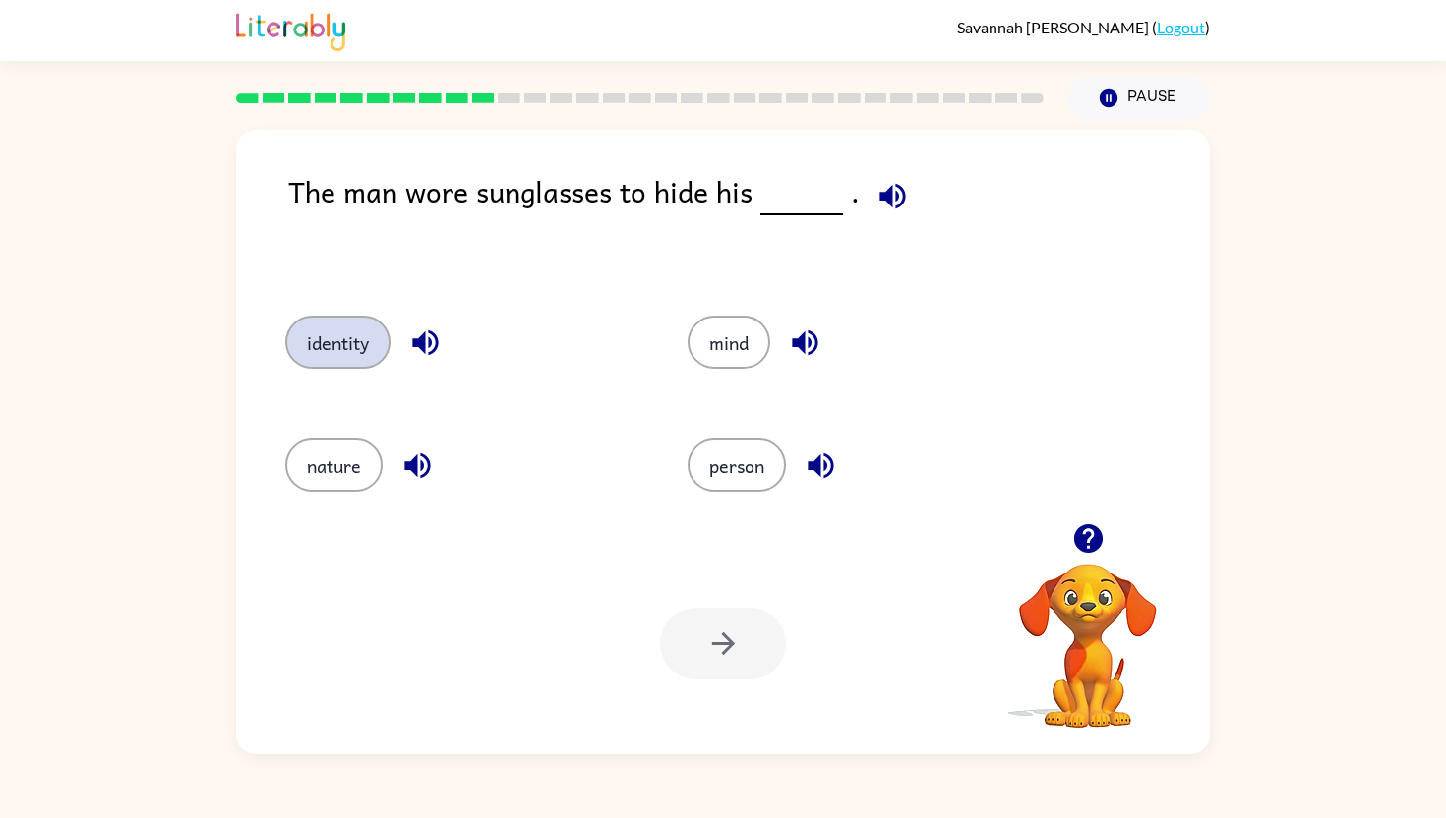
click at [317, 342] on button "identity" at bounding box center [337, 342] width 105 height 53
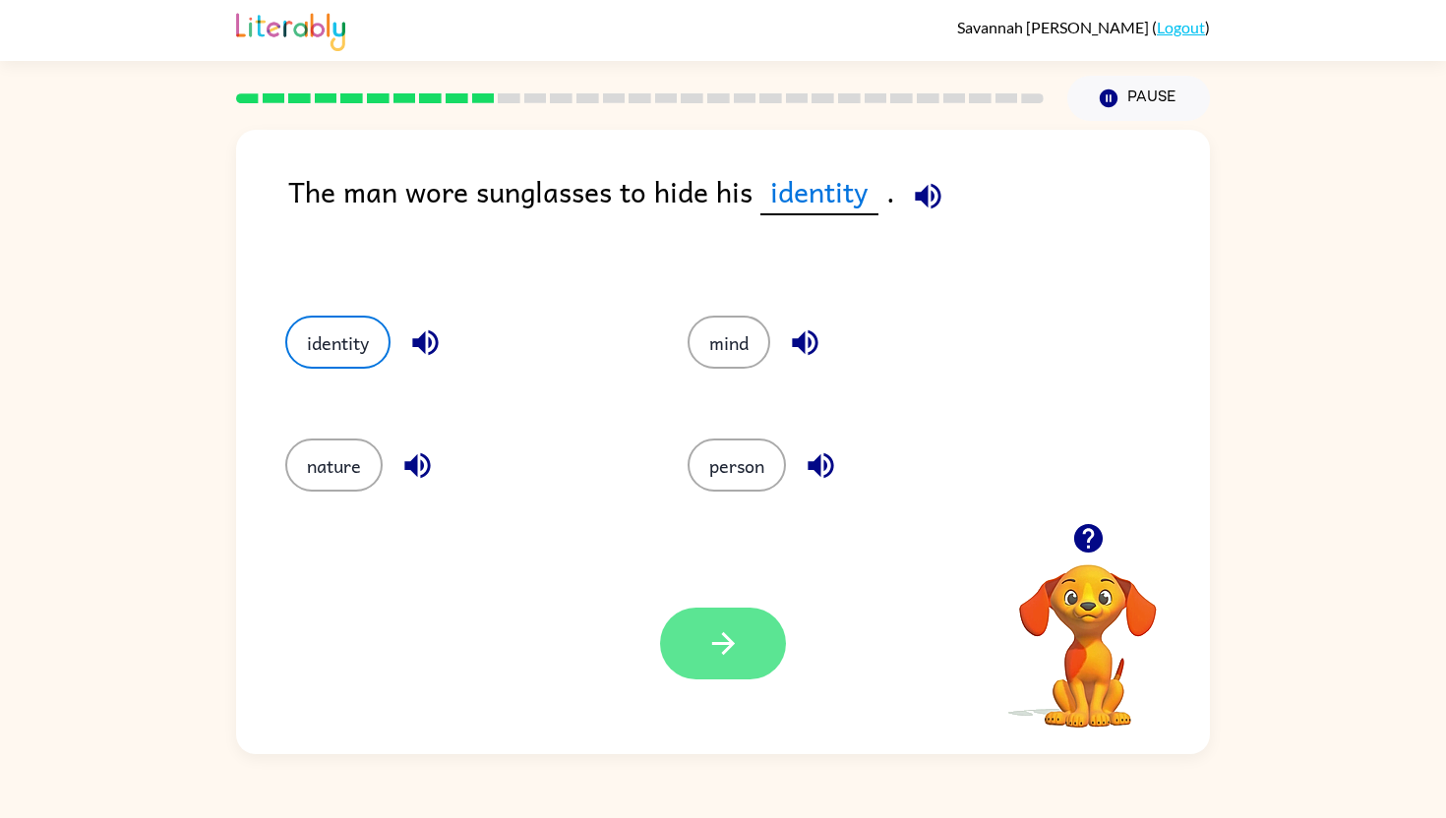
click at [728, 670] on button "button" at bounding box center [723, 644] width 126 height 72
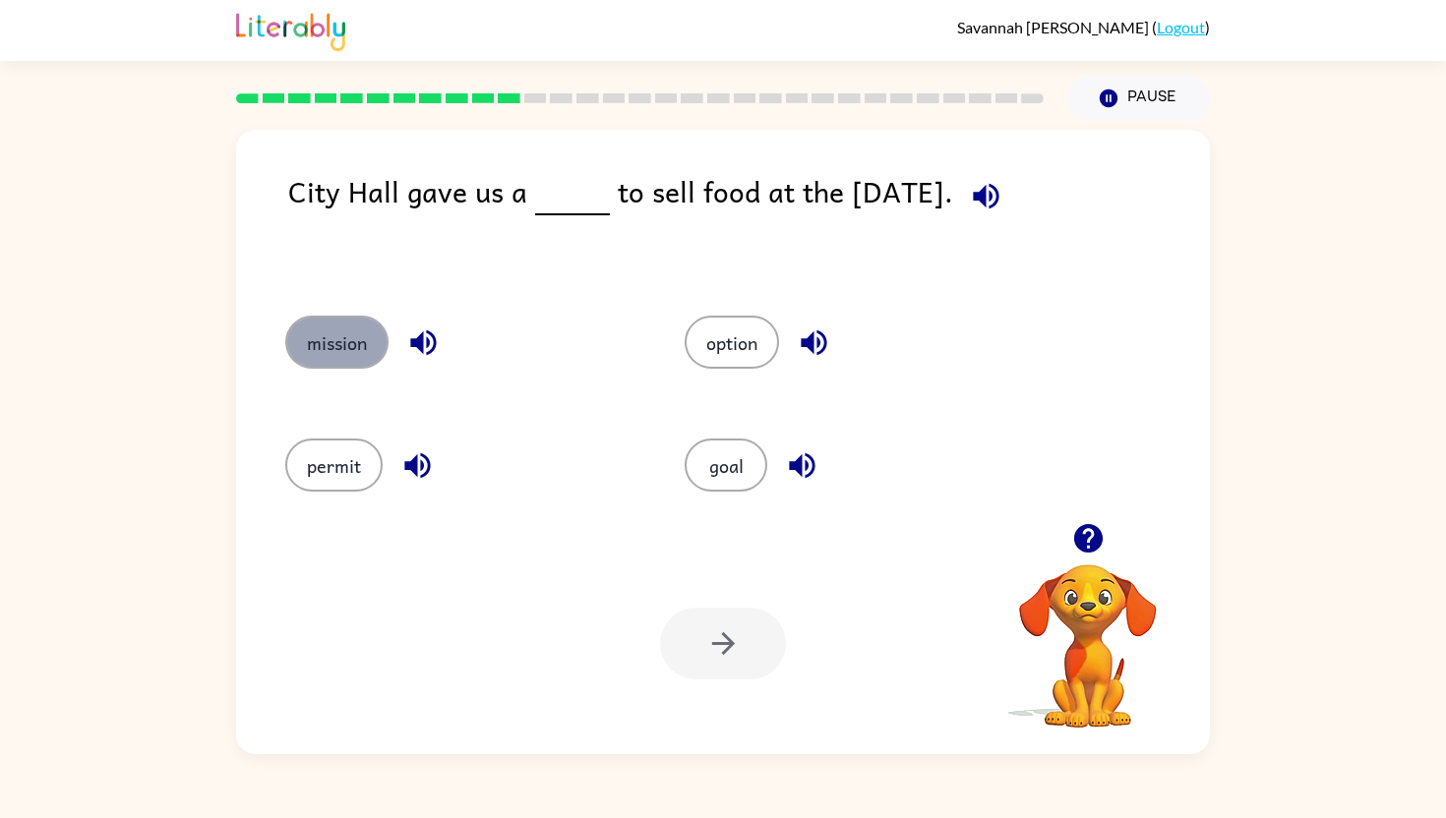
click at [317, 343] on button "mission" at bounding box center [336, 342] width 103 height 53
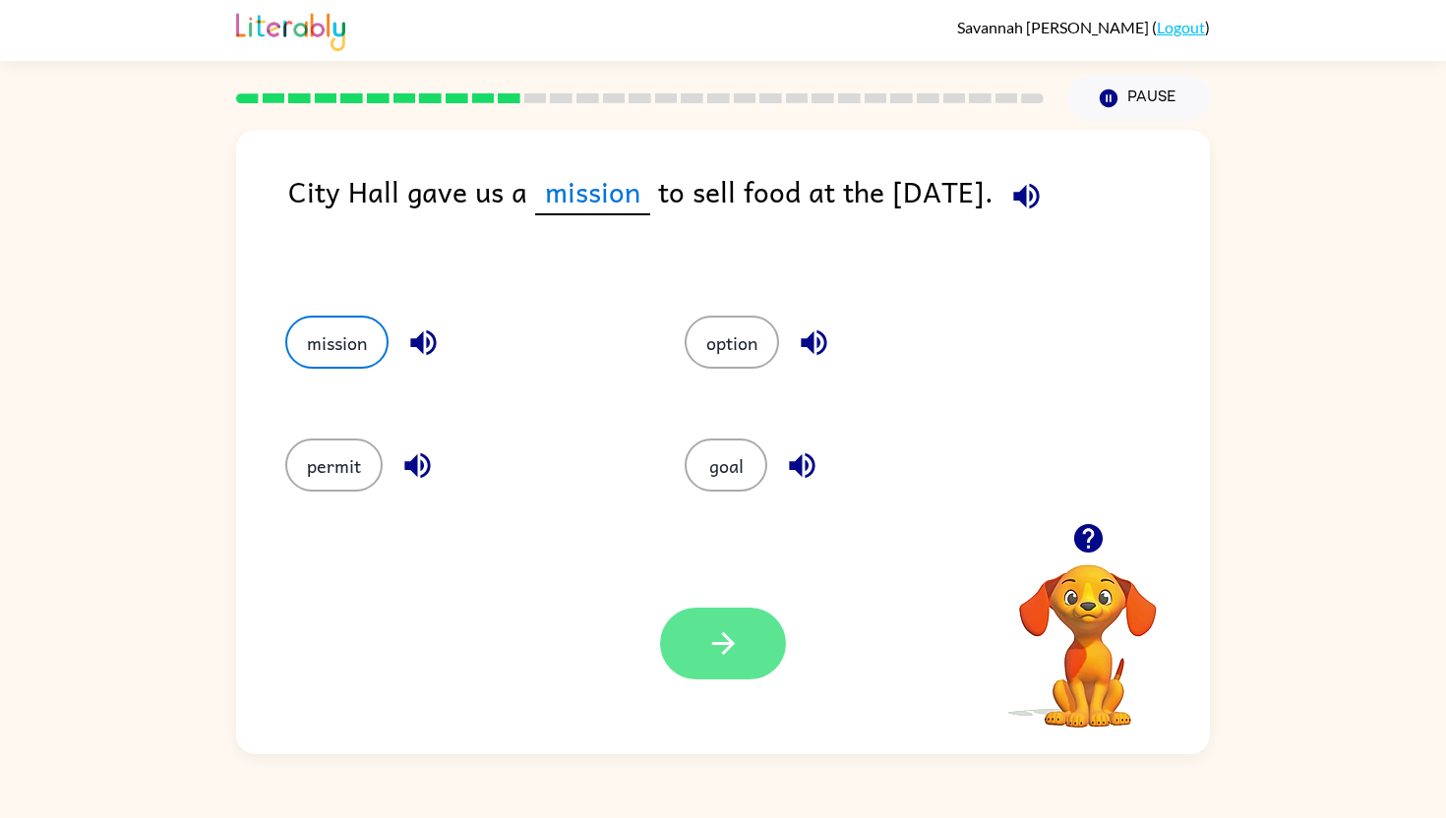
click at [698, 610] on button "button" at bounding box center [723, 644] width 126 height 72
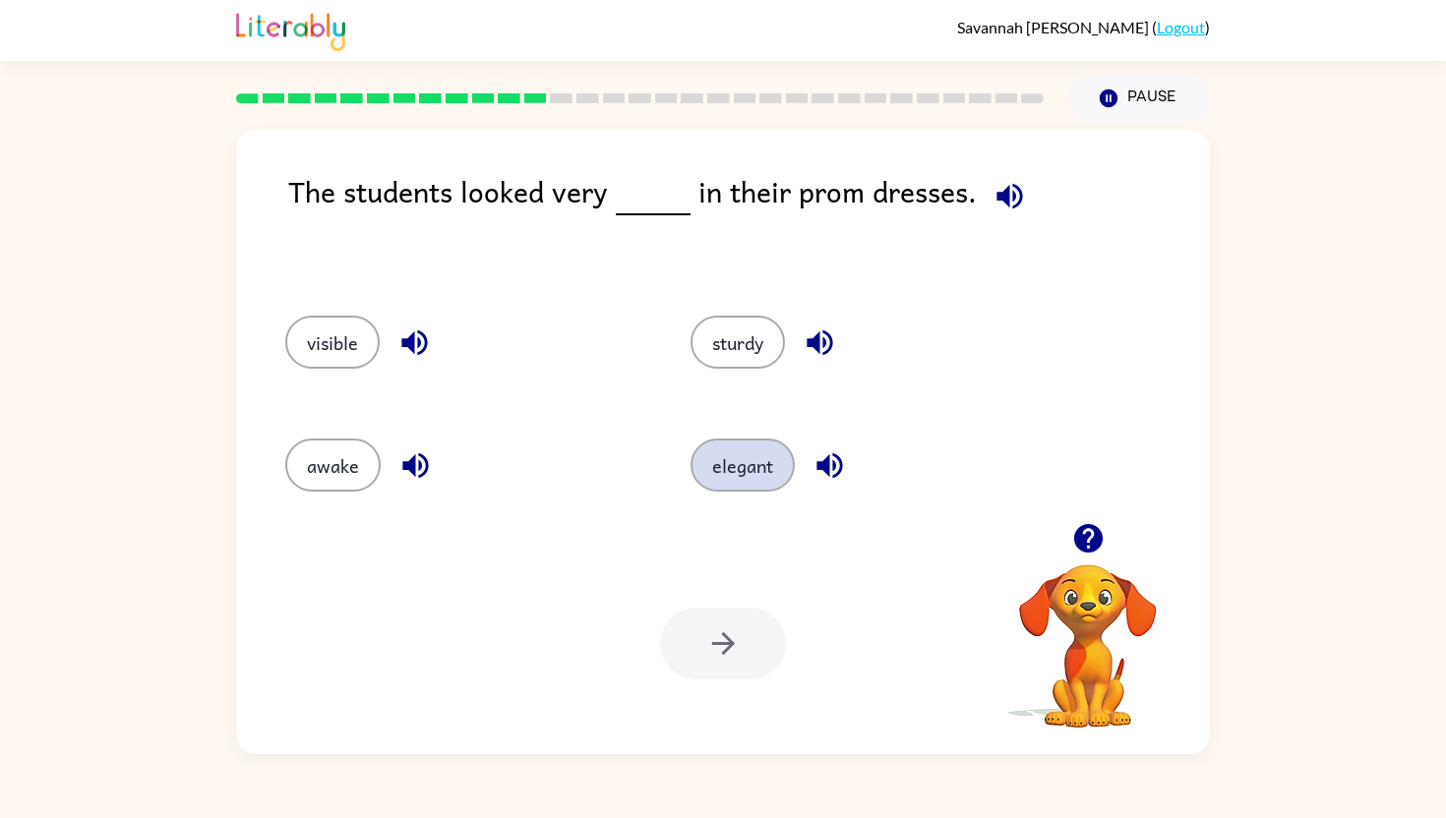
click at [731, 457] on button "elegant" at bounding box center [742, 465] width 104 height 53
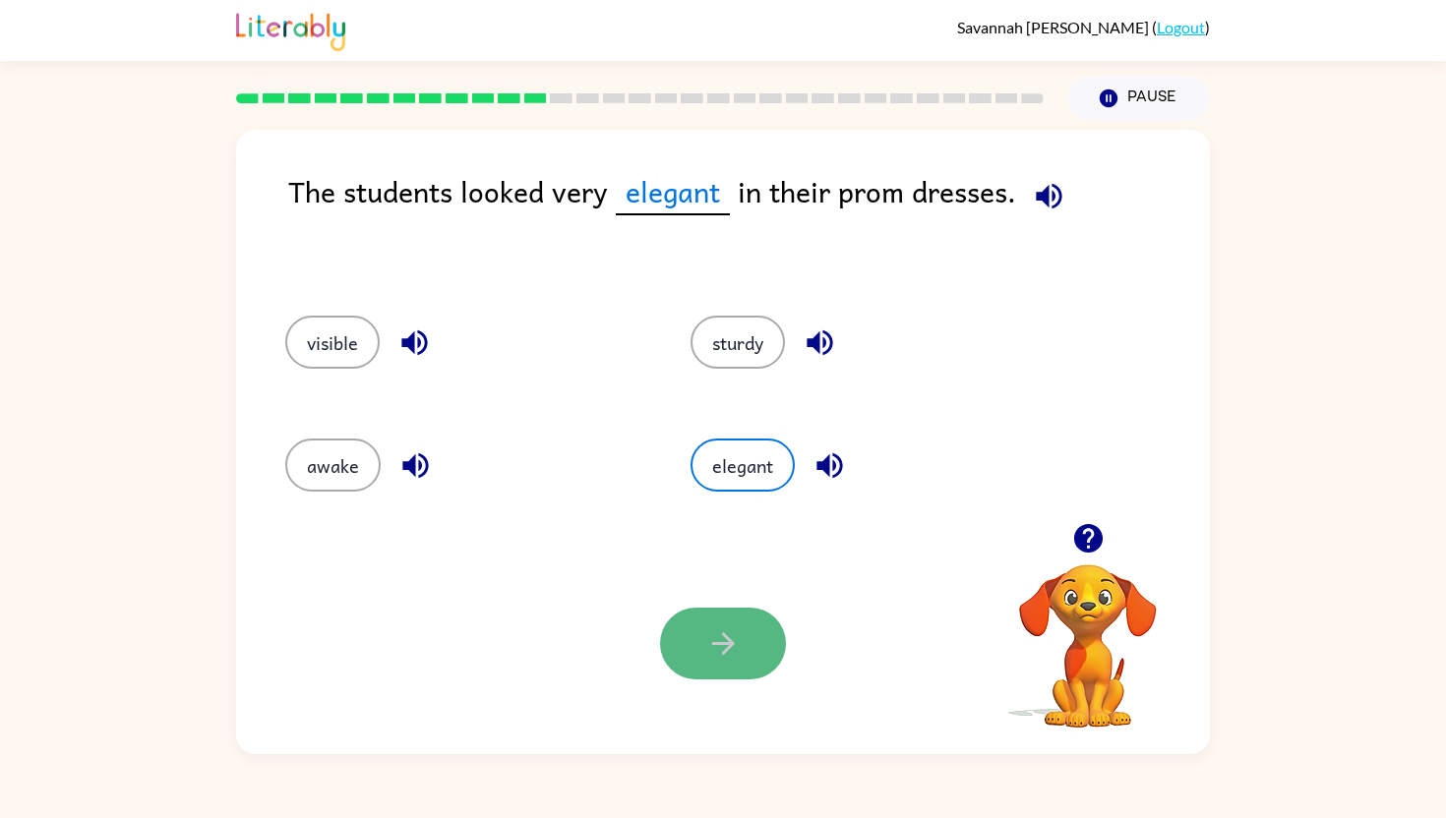
click at [700, 661] on button "button" at bounding box center [723, 644] width 126 height 72
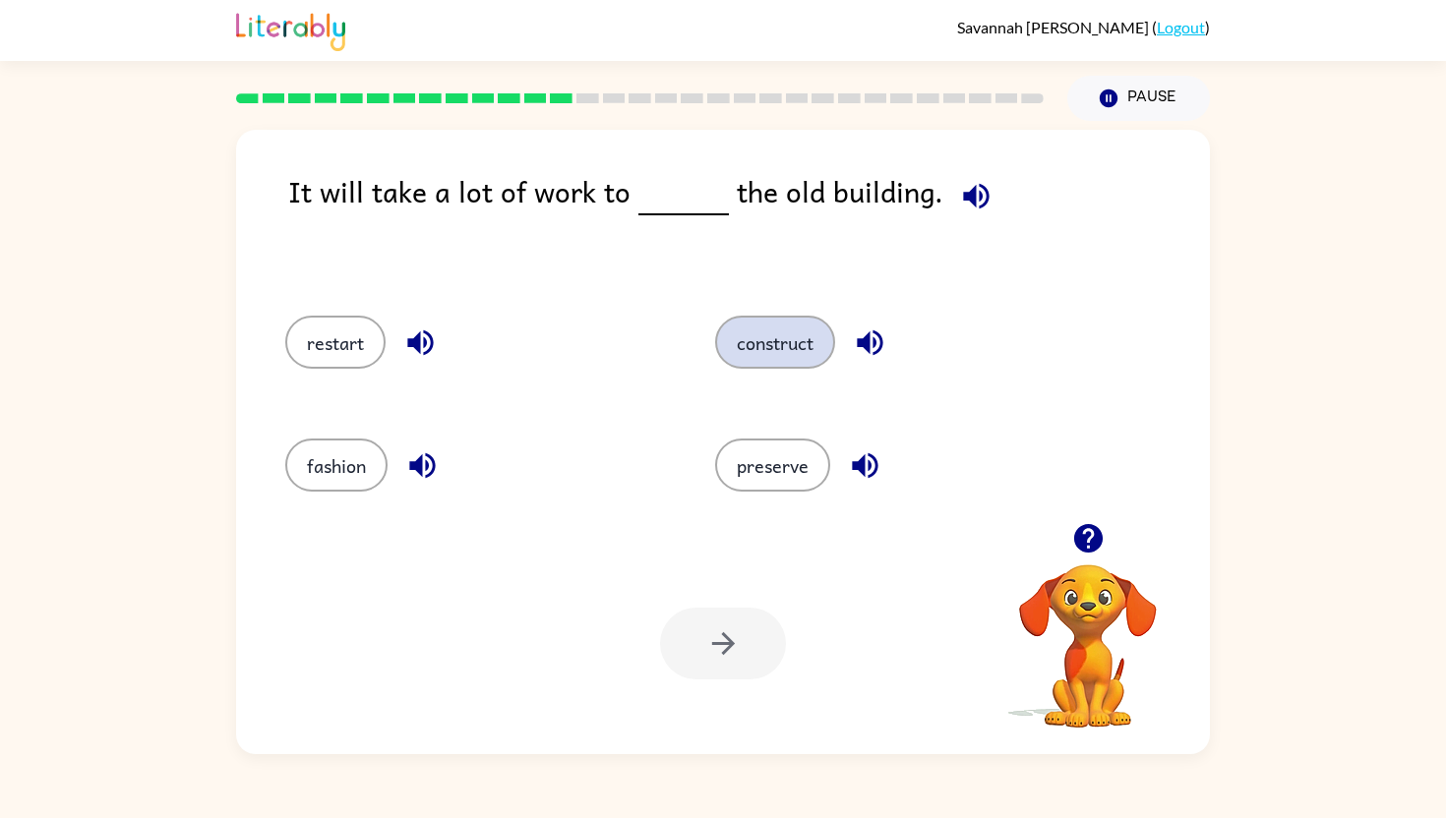
click at [782, 342] on button "construct" at bounding box center [775, 342] width 120 height 53
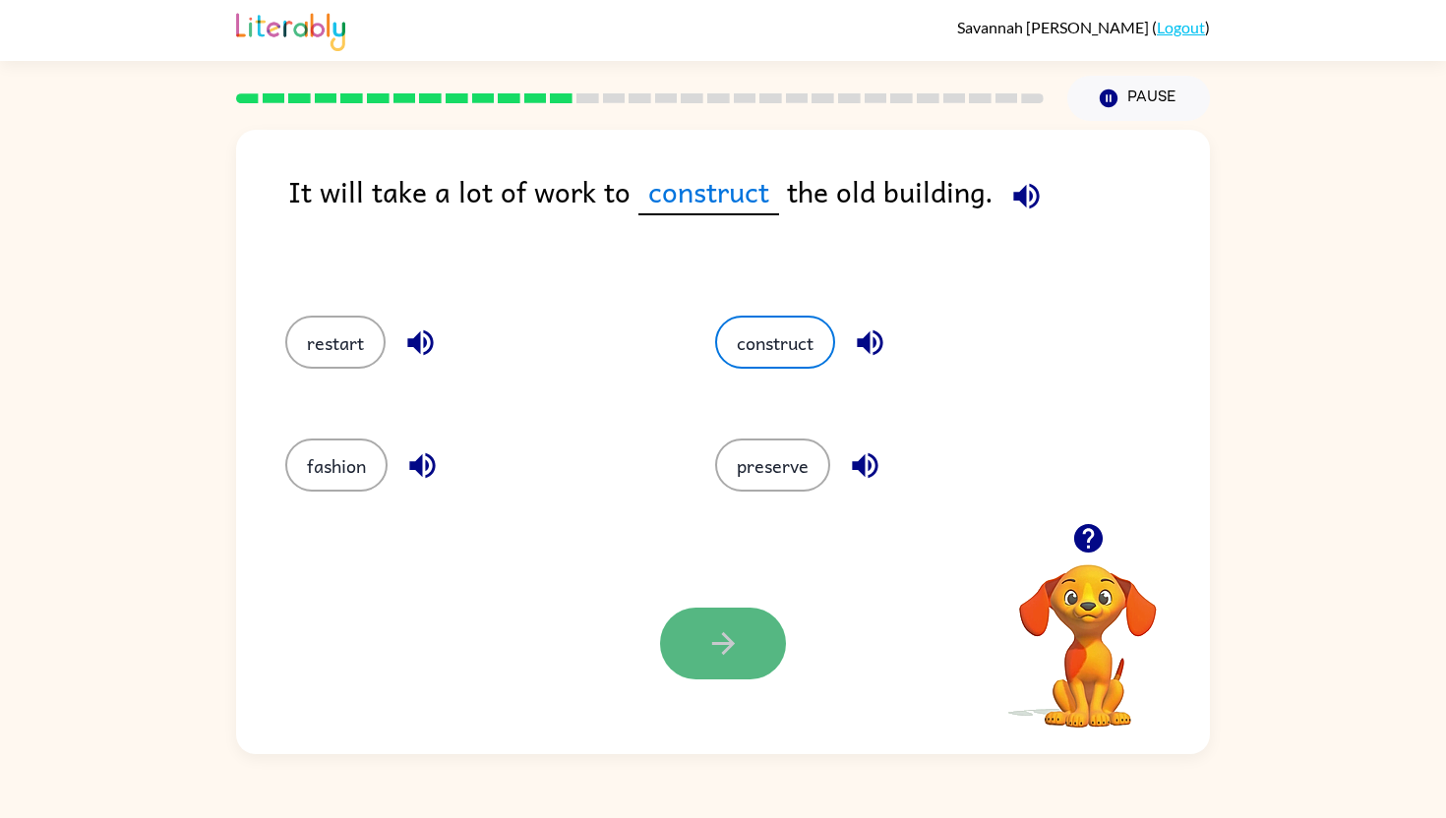
click at [740, 623] on button "button" at bounding box center [723, 644] width 126 height 72
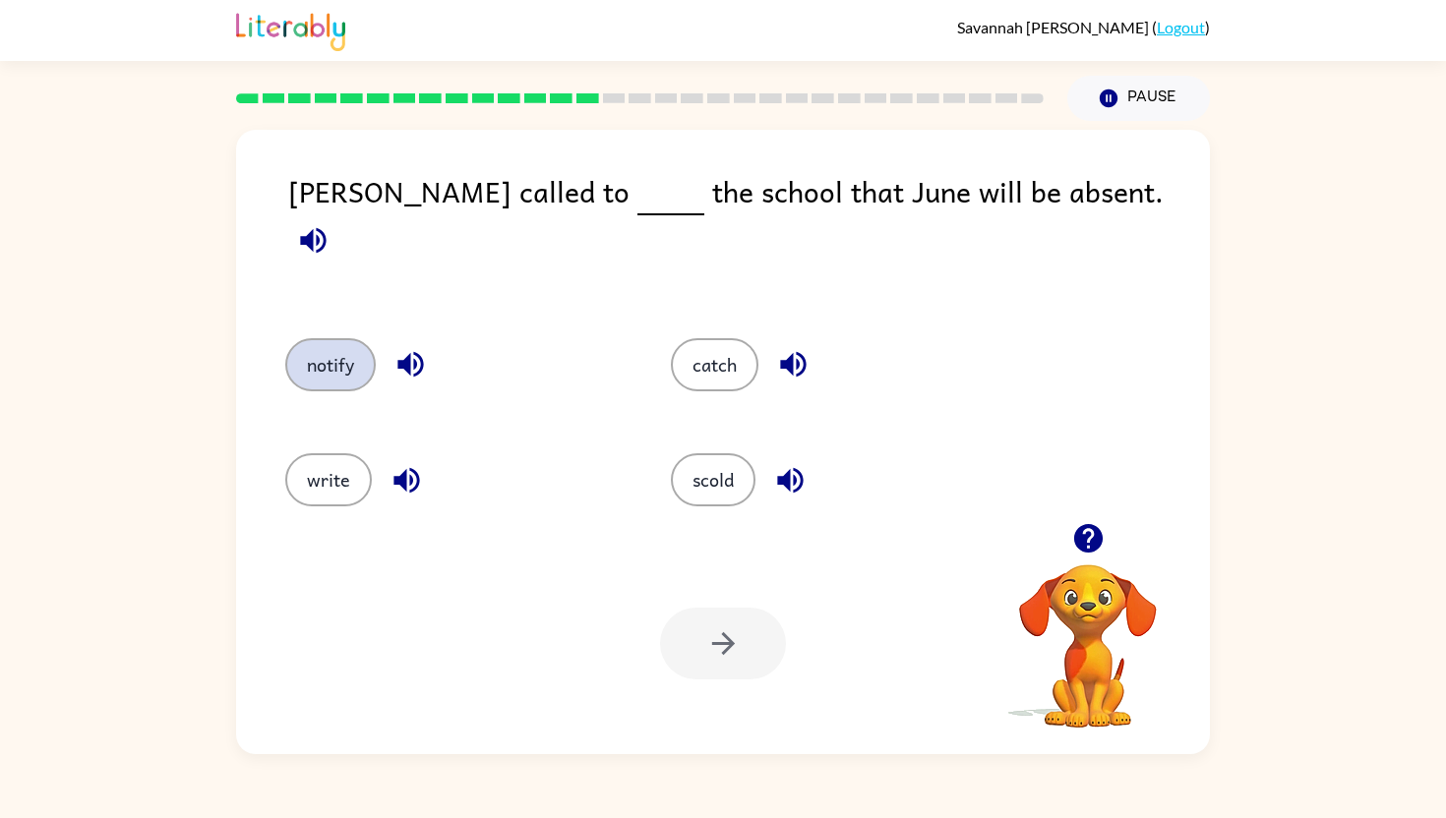
click at [346, 338] on button "notify" at bounding box center [330, 364] width 90 height 53
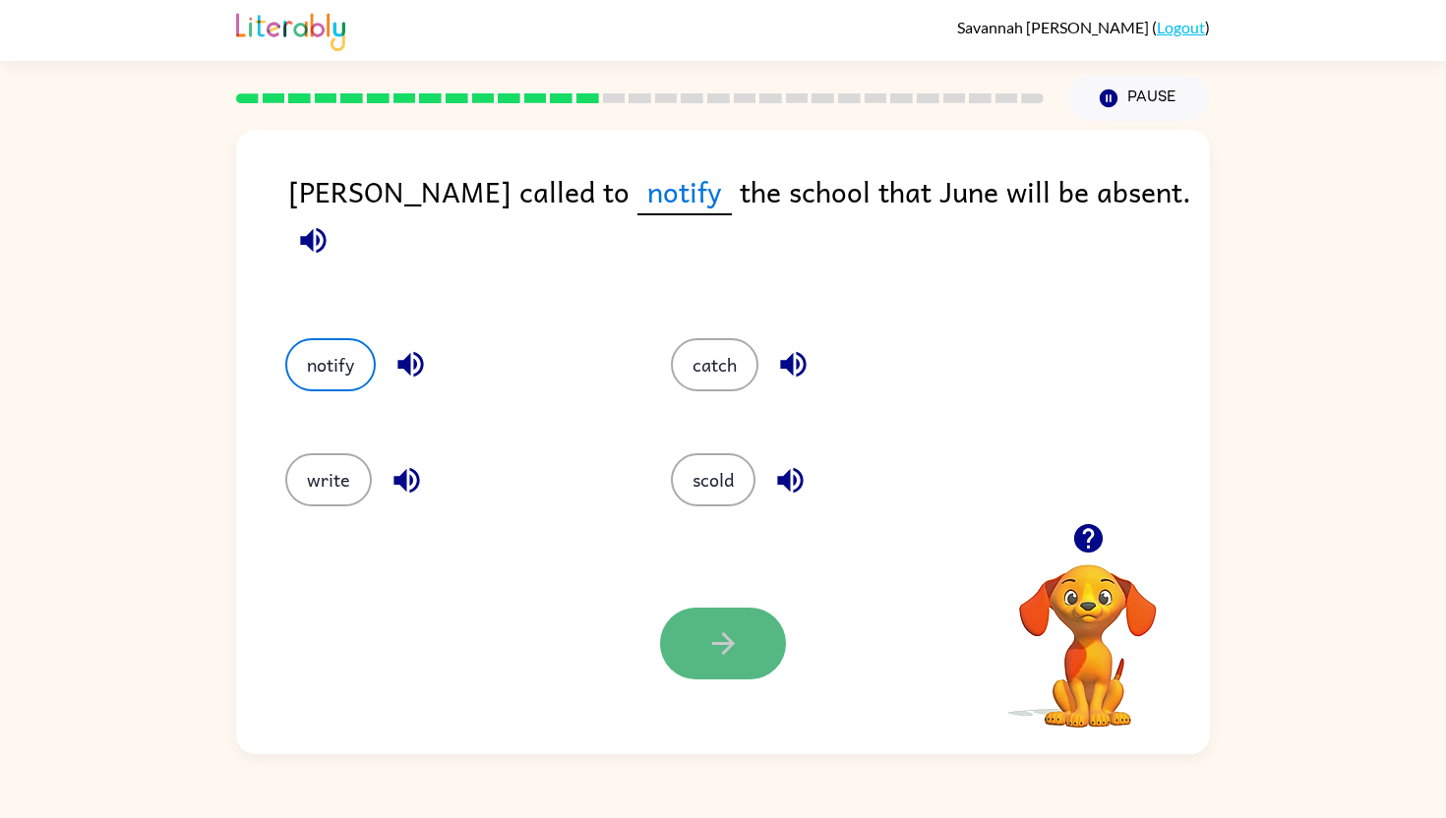
click at [739, 649] on icon "button" at bounding box center [723, 643] width 34 height 34
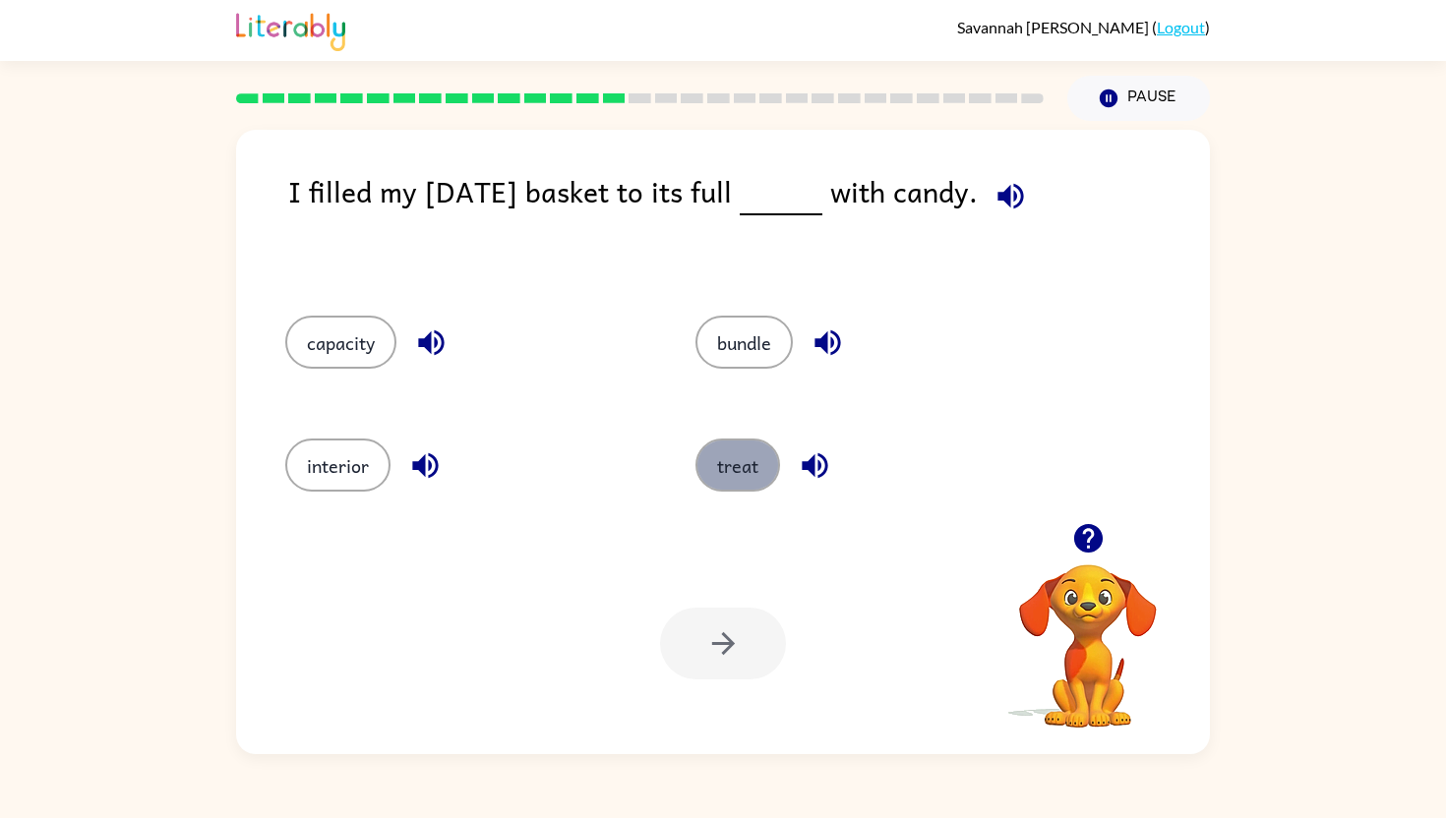
click at [737, 447] on button "treat" at bounding box center [737, 465] width 85 height 53
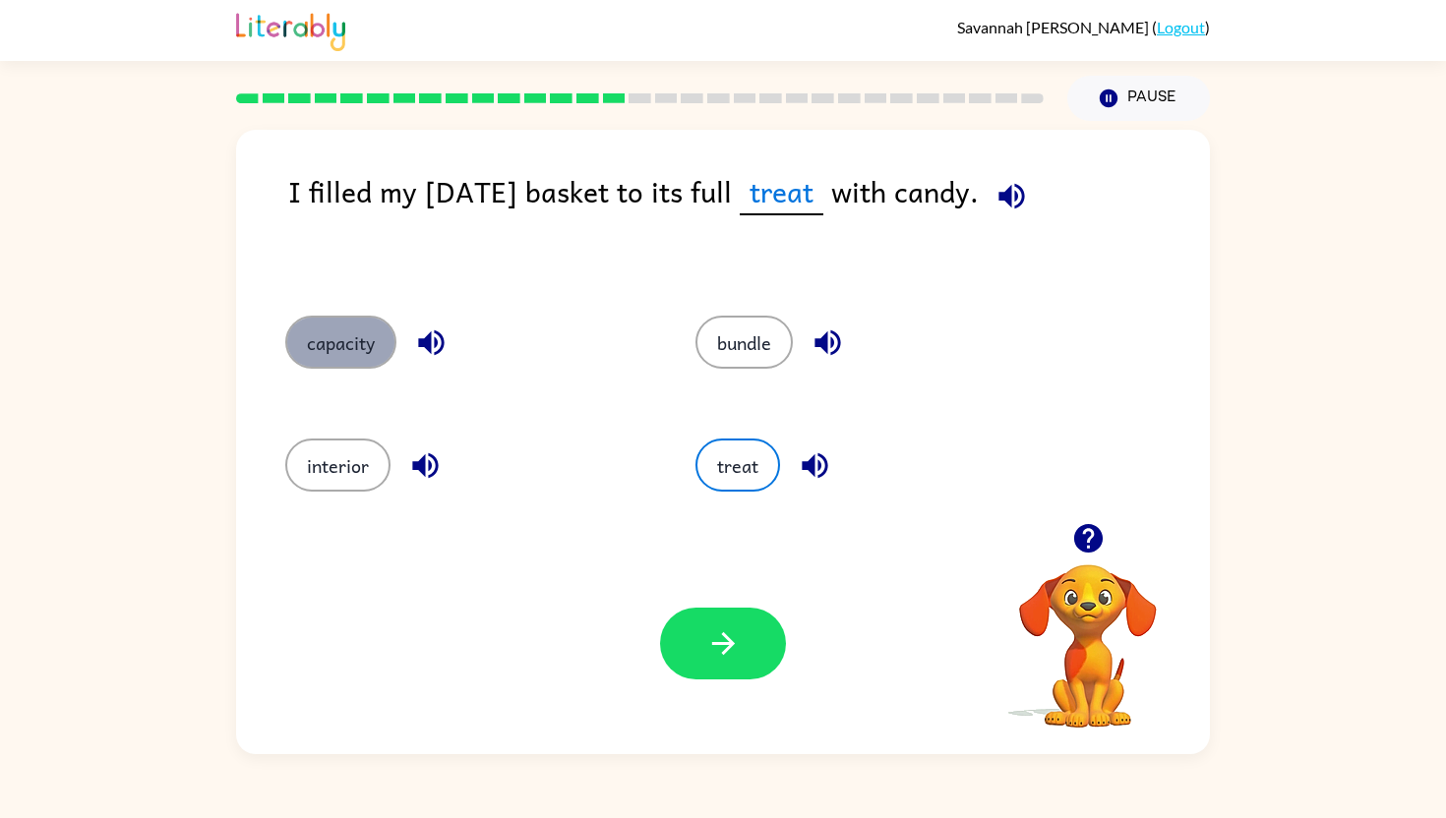
click at [345, 346] on button "capacity" at bounding box center [340, 342] width 111 height 53
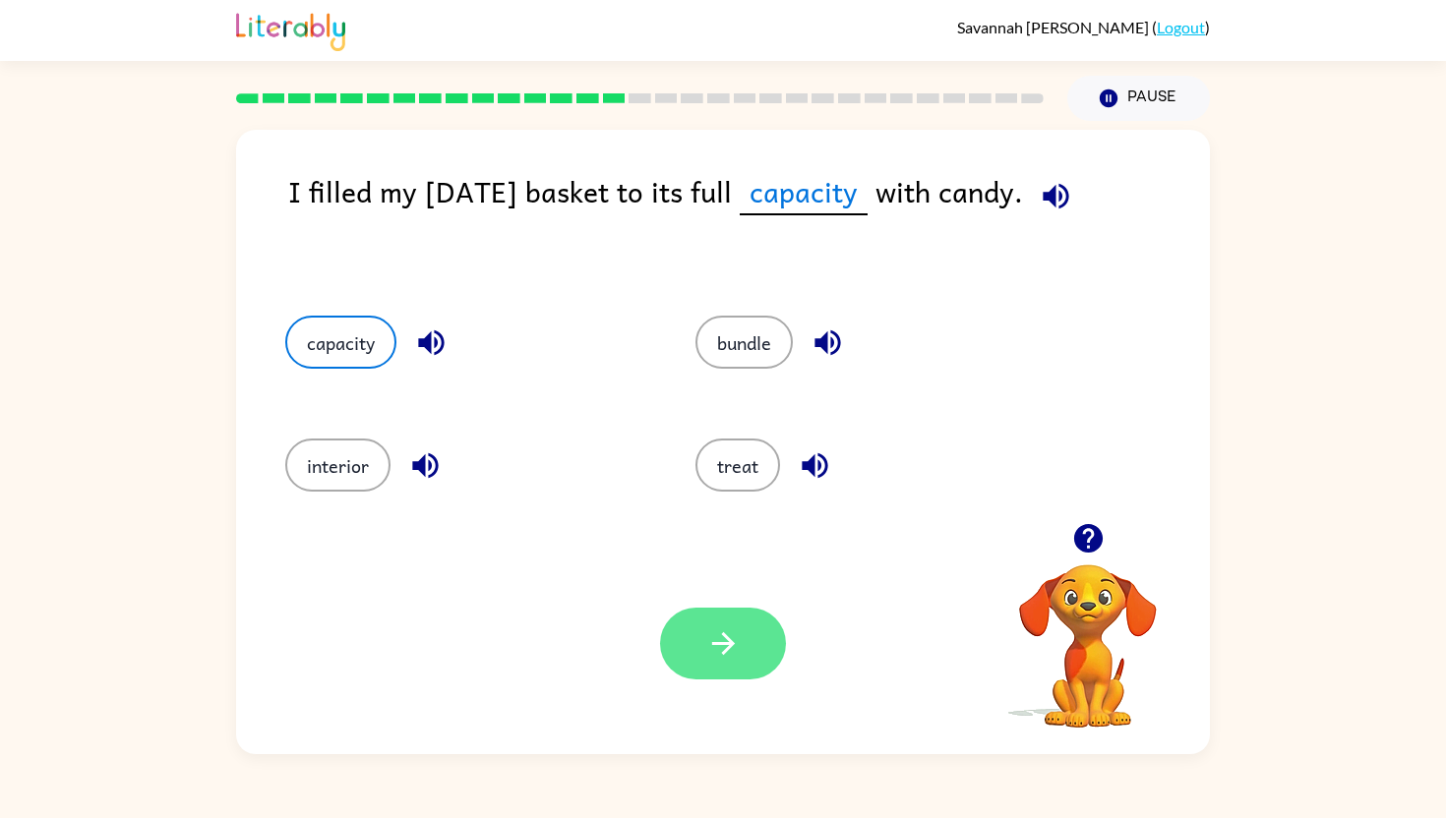
click at [719, 611] on button "button" at bounding box center [723, 644] width 126 height 72
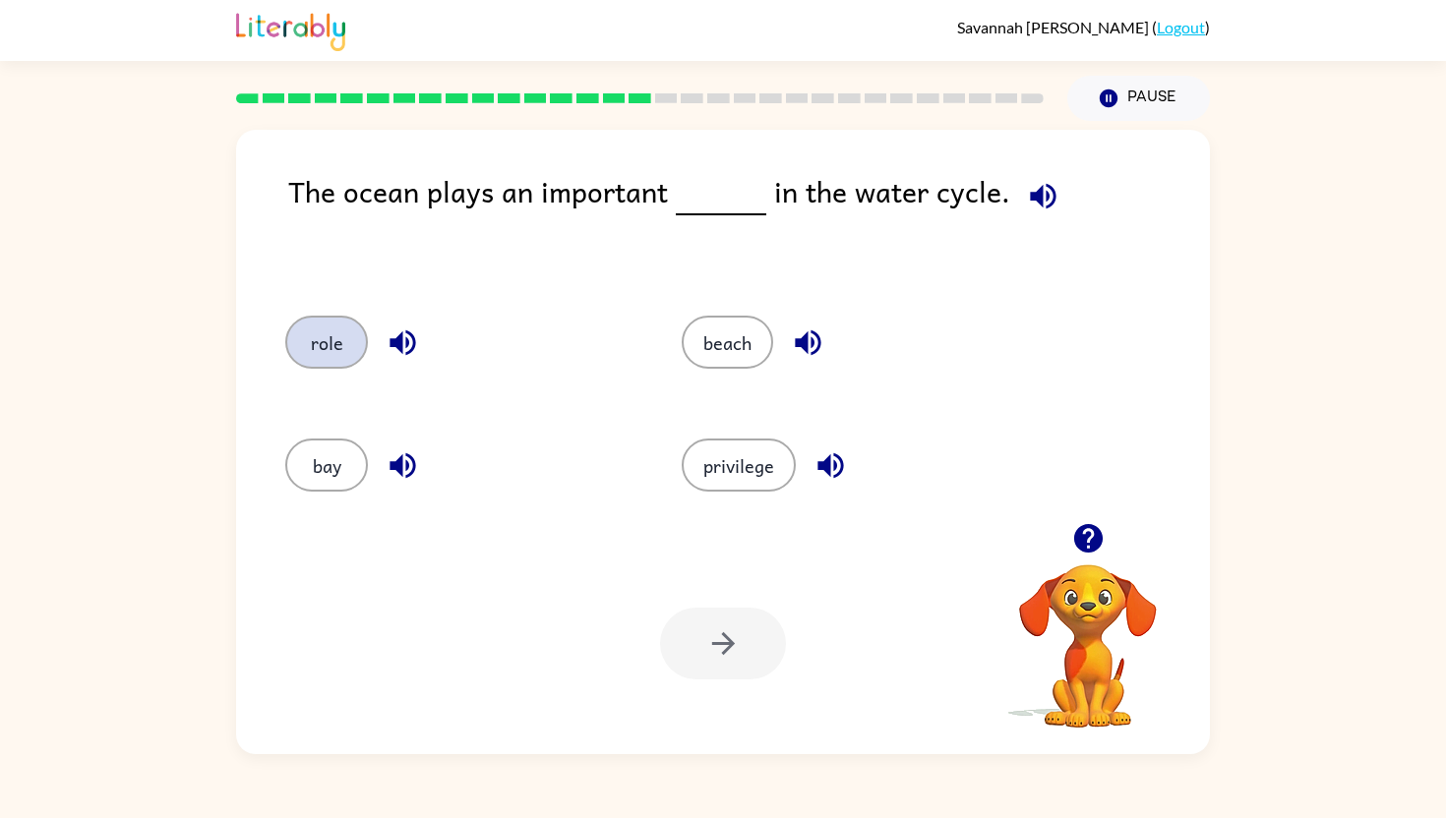
click at [320, 361] on button "role" at bounding box center [326, 342] width 83 height 53
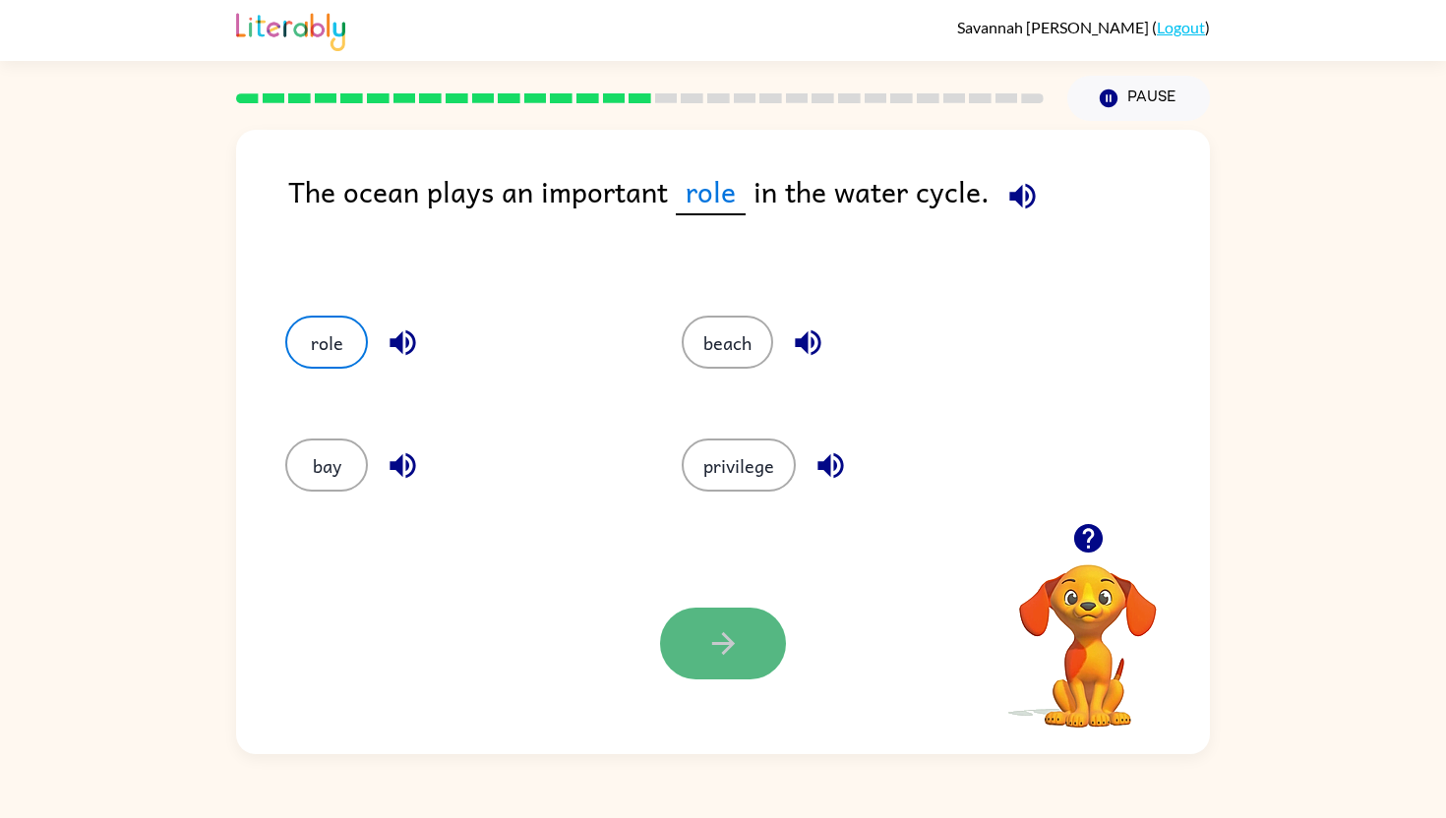
click at [726, 632] on icon "button" at bounding box center [723, 643] width 34 height 34
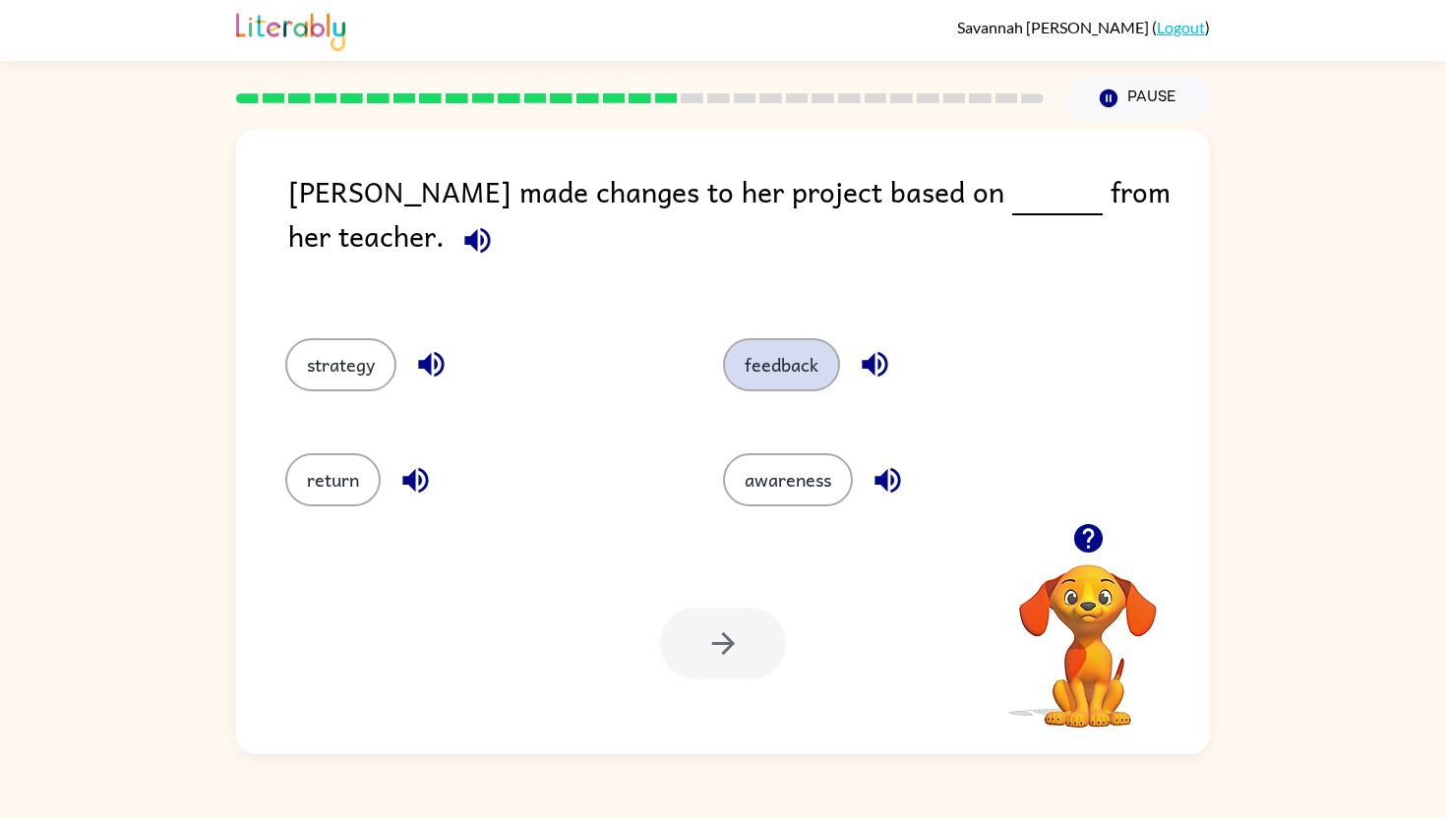
click at [755, 356] on button "feedback" at bounding box center [781, 364] width 117 height 53
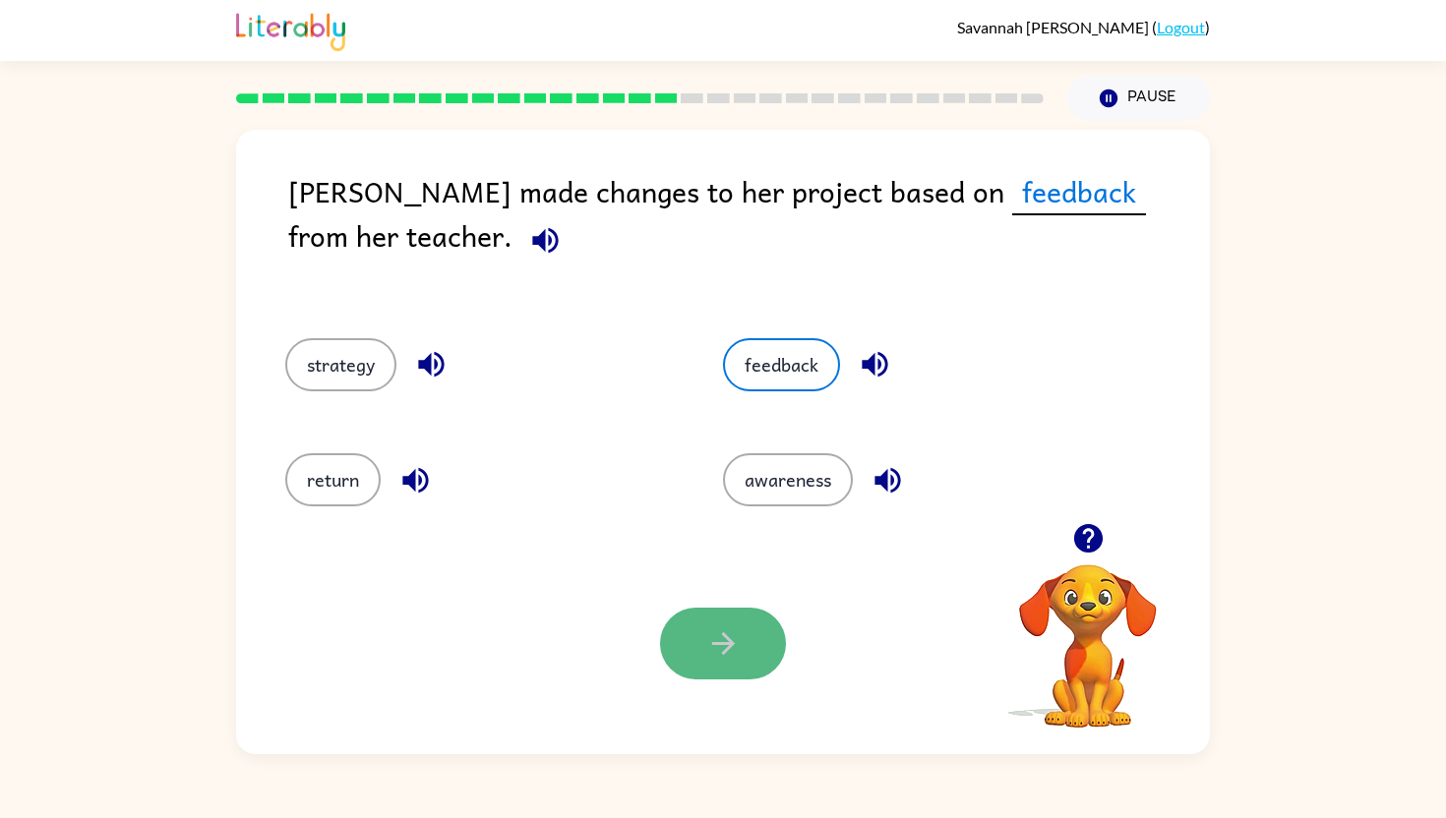
click at [716, 623] on button "button" at bounding box center [723, 644] width 126 height 72
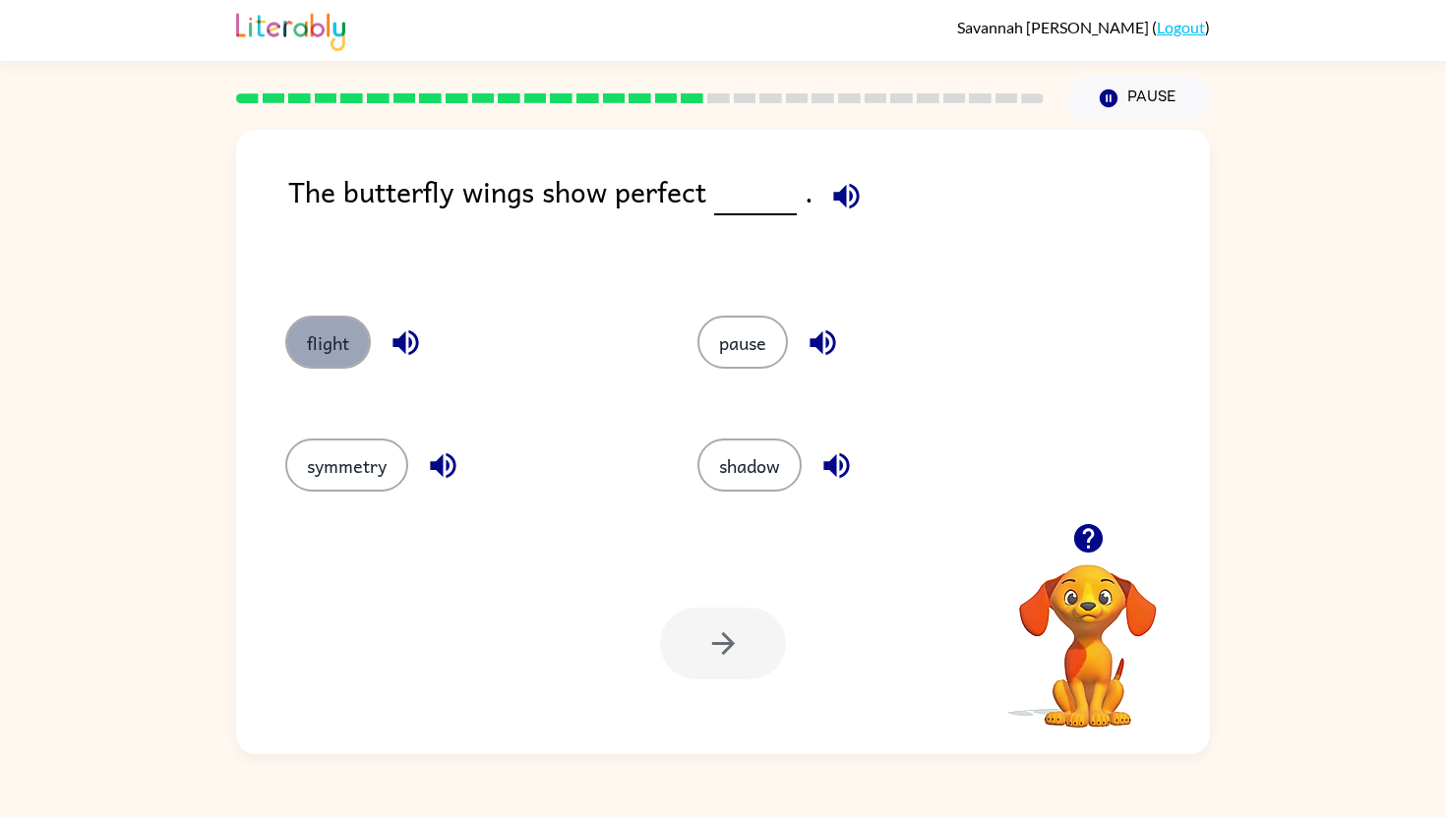
click at [293, 333] on button "flight" at bounding box center [328, 342] width 86 height 53
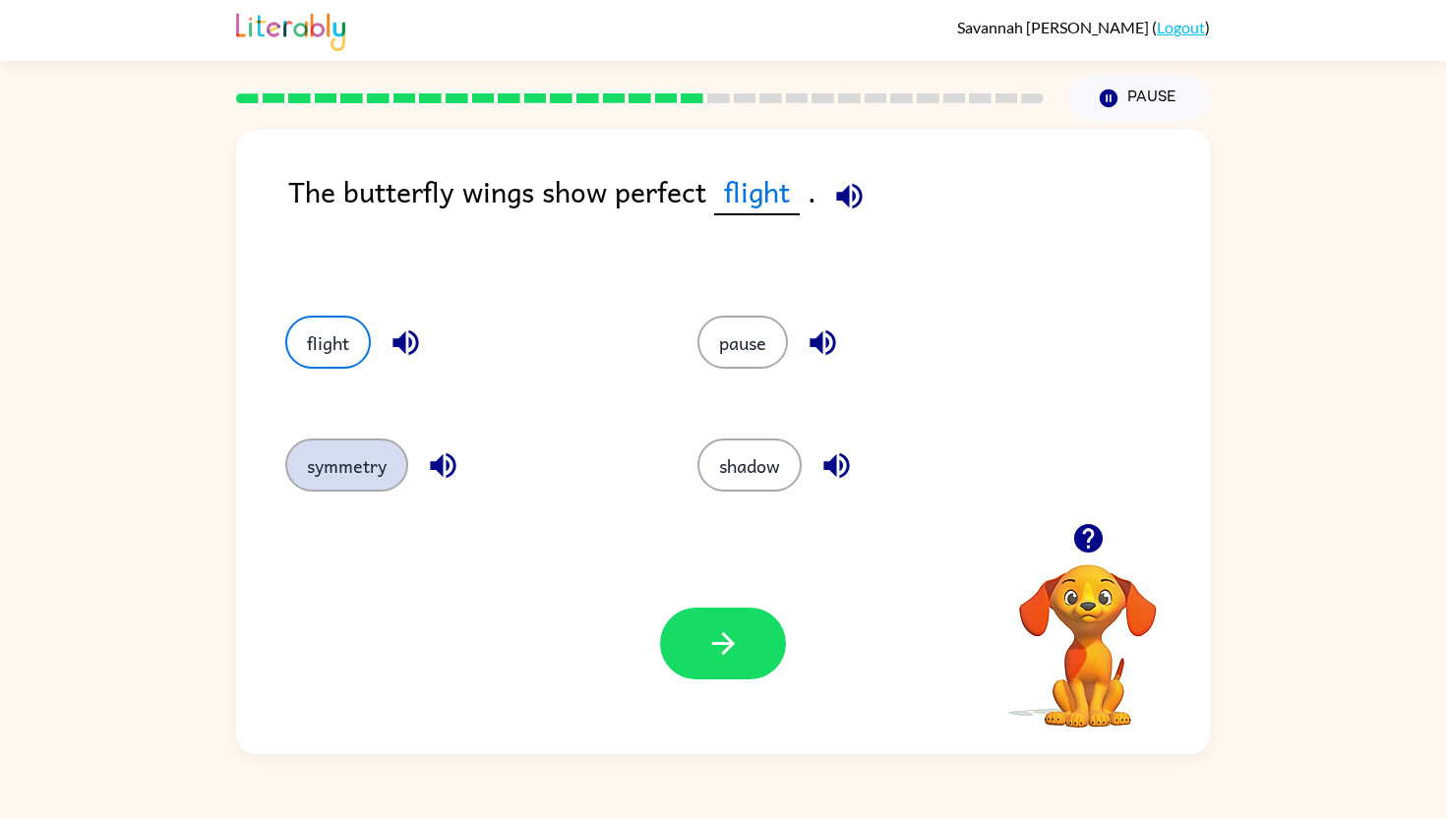
click at [340, 467] on button "symmetry" at bounding box center [346, 465] width 123 height 53
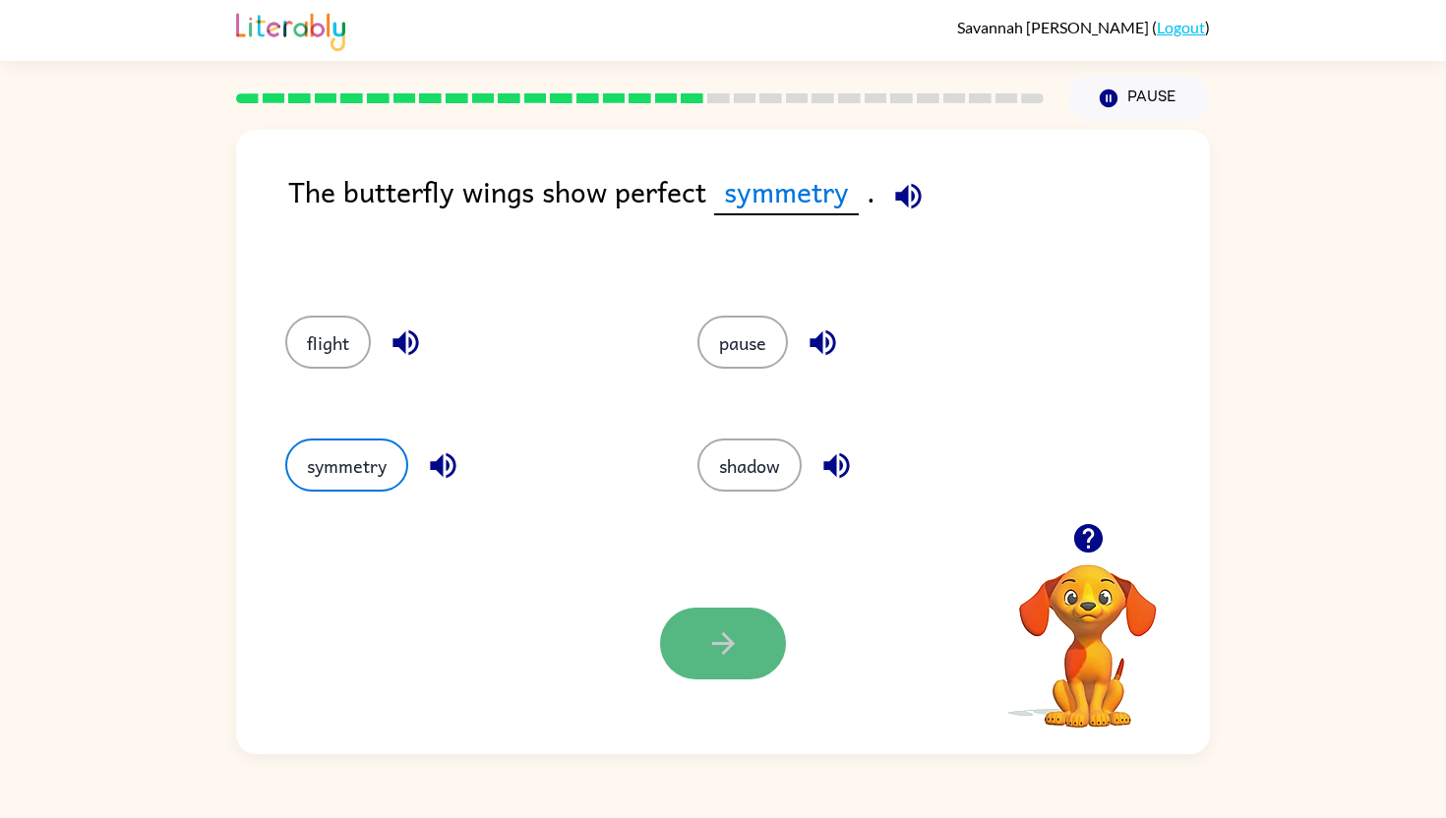
click at [690, 624] on button "button" at bounding box center [723, 644] width 126 height 72
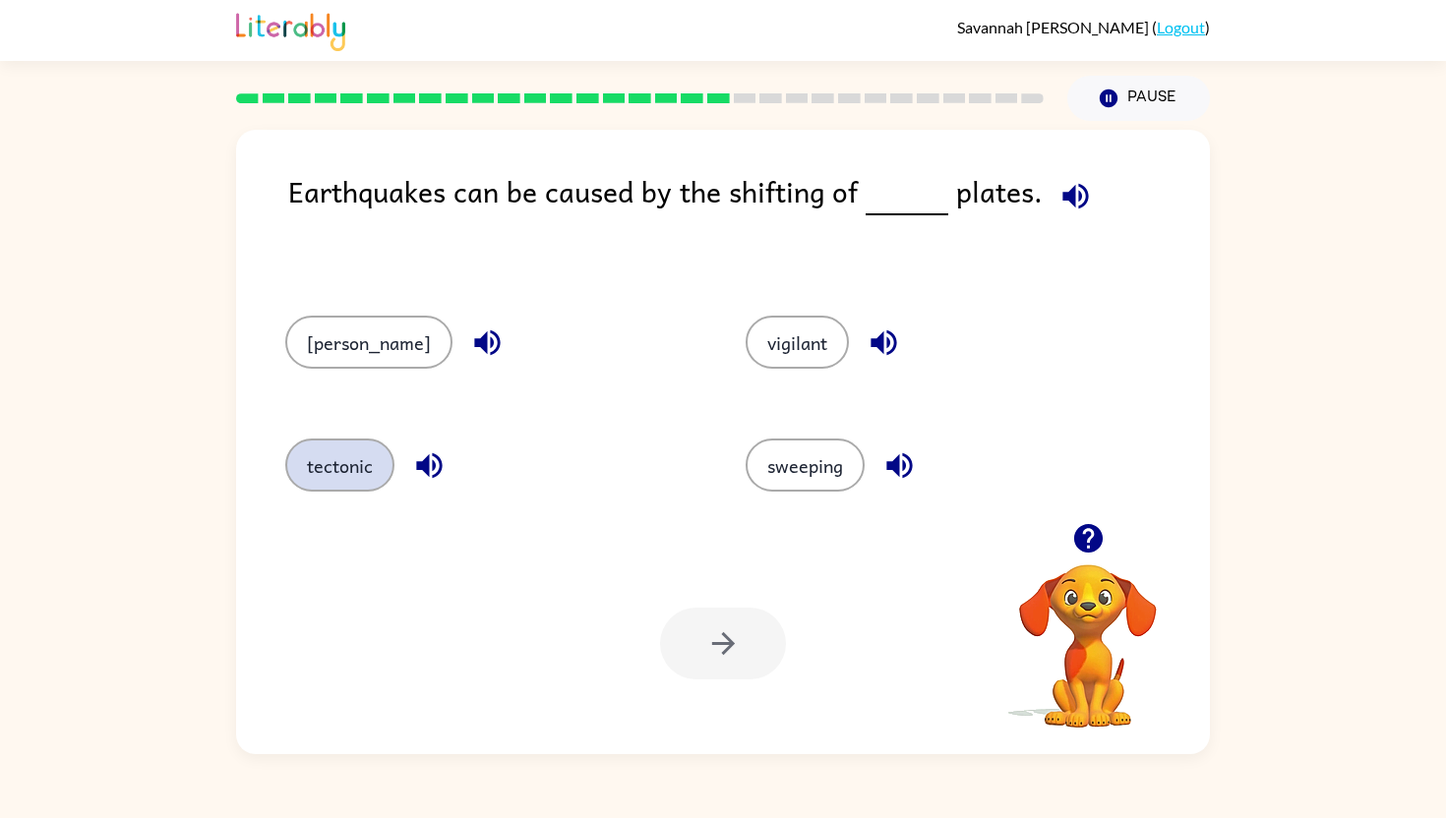
click at [330, 453] on button "tectonic" at bounding box center [339, 465] width 109 height 53
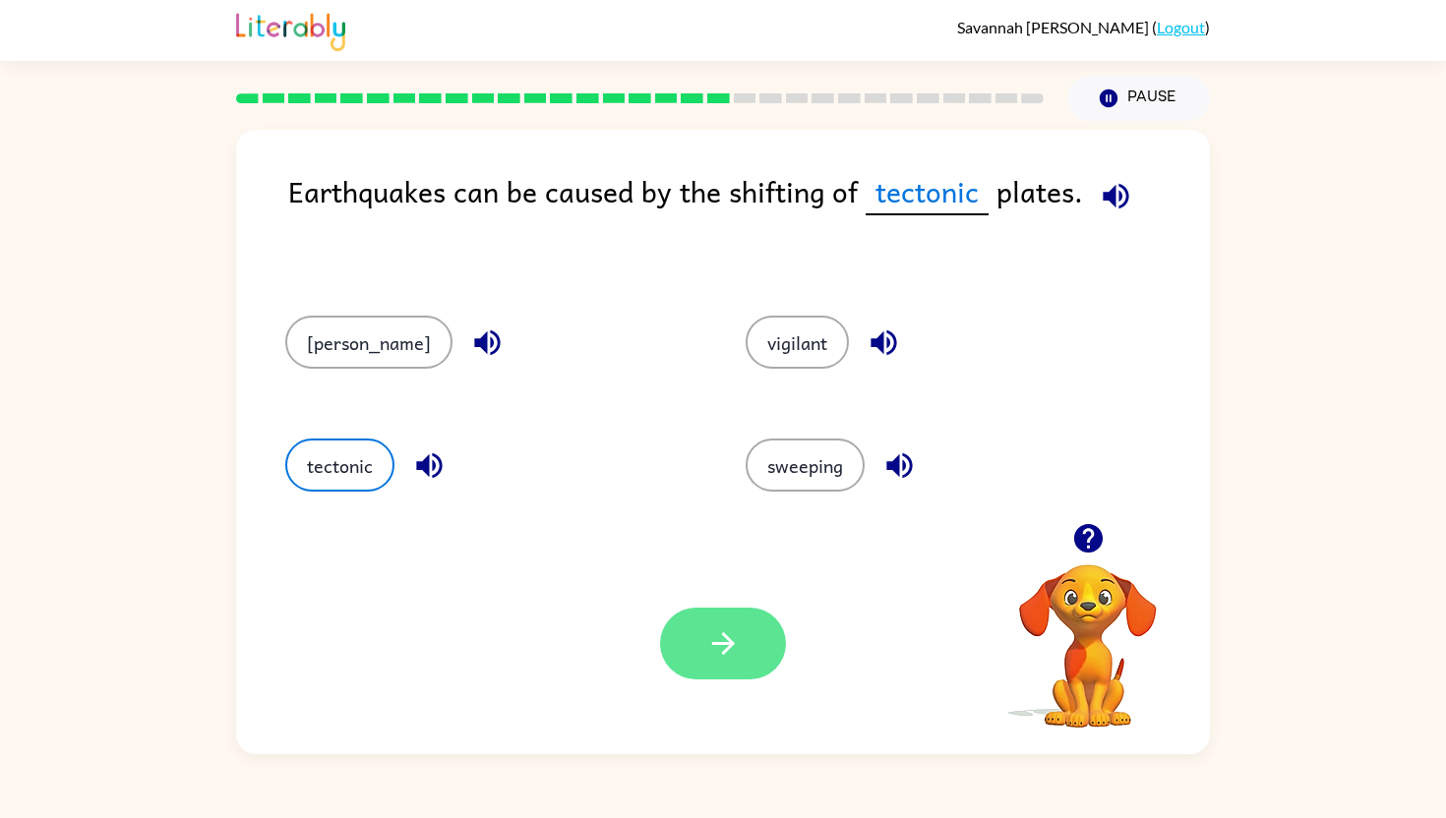
click at [715, 628] on icon "button" at bounding box center [723, 643] width 34 height 34
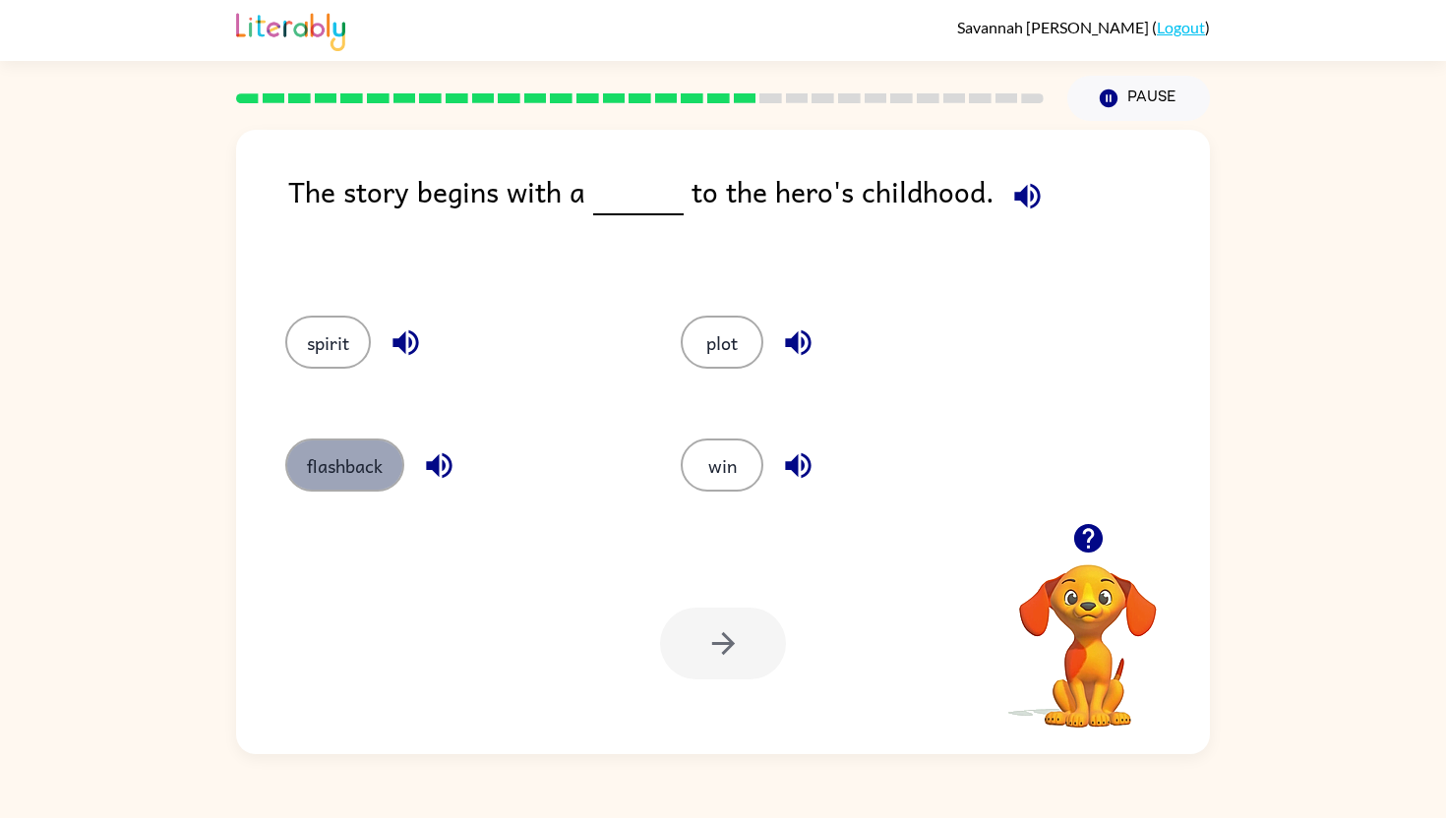
click at [327, 470] on button "flashback" at bounding box center [344, 465] width 119 height 53
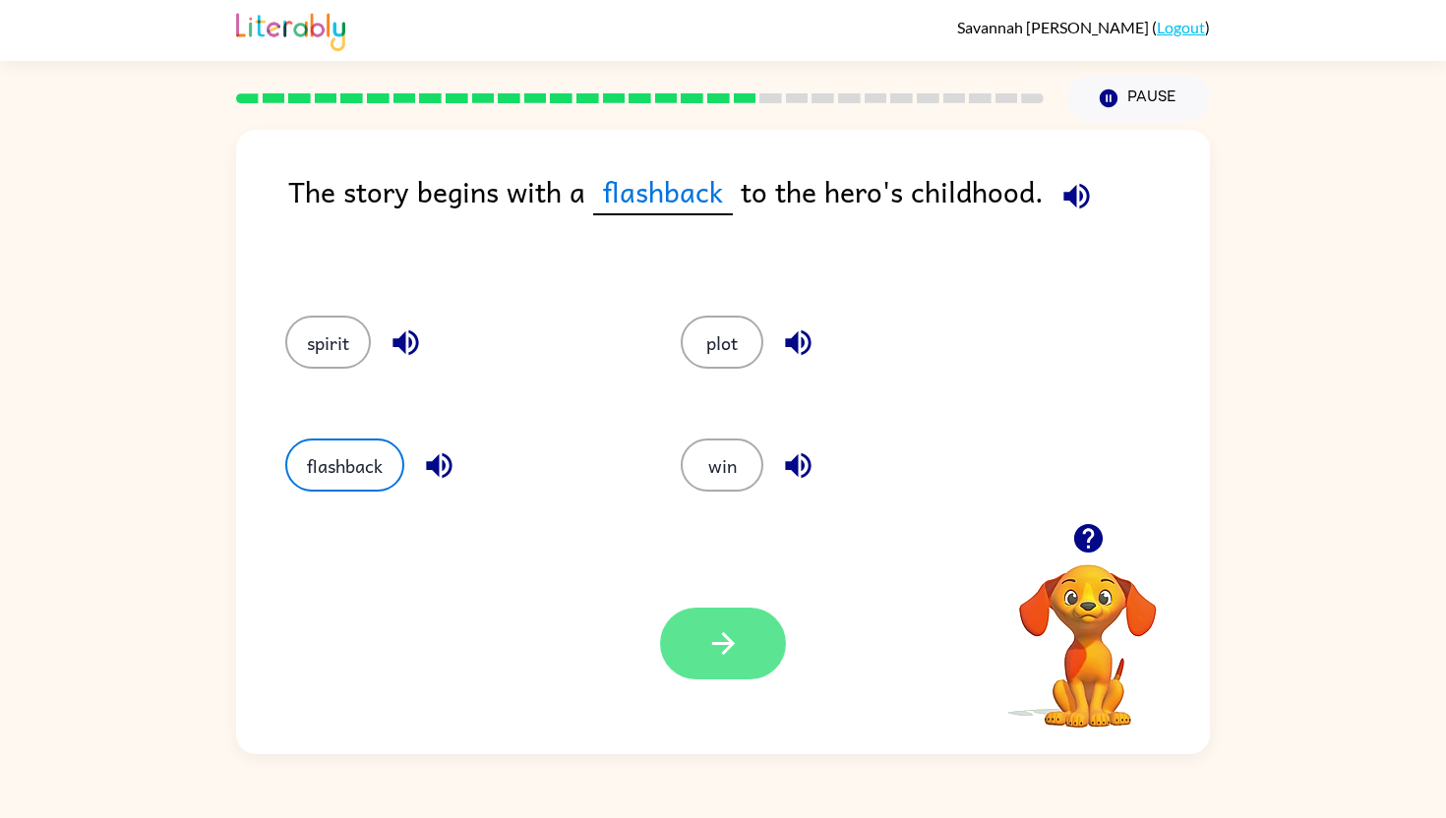
click at [722, 663] on button "button" at bounding box center [723, 644] width 126 height 72
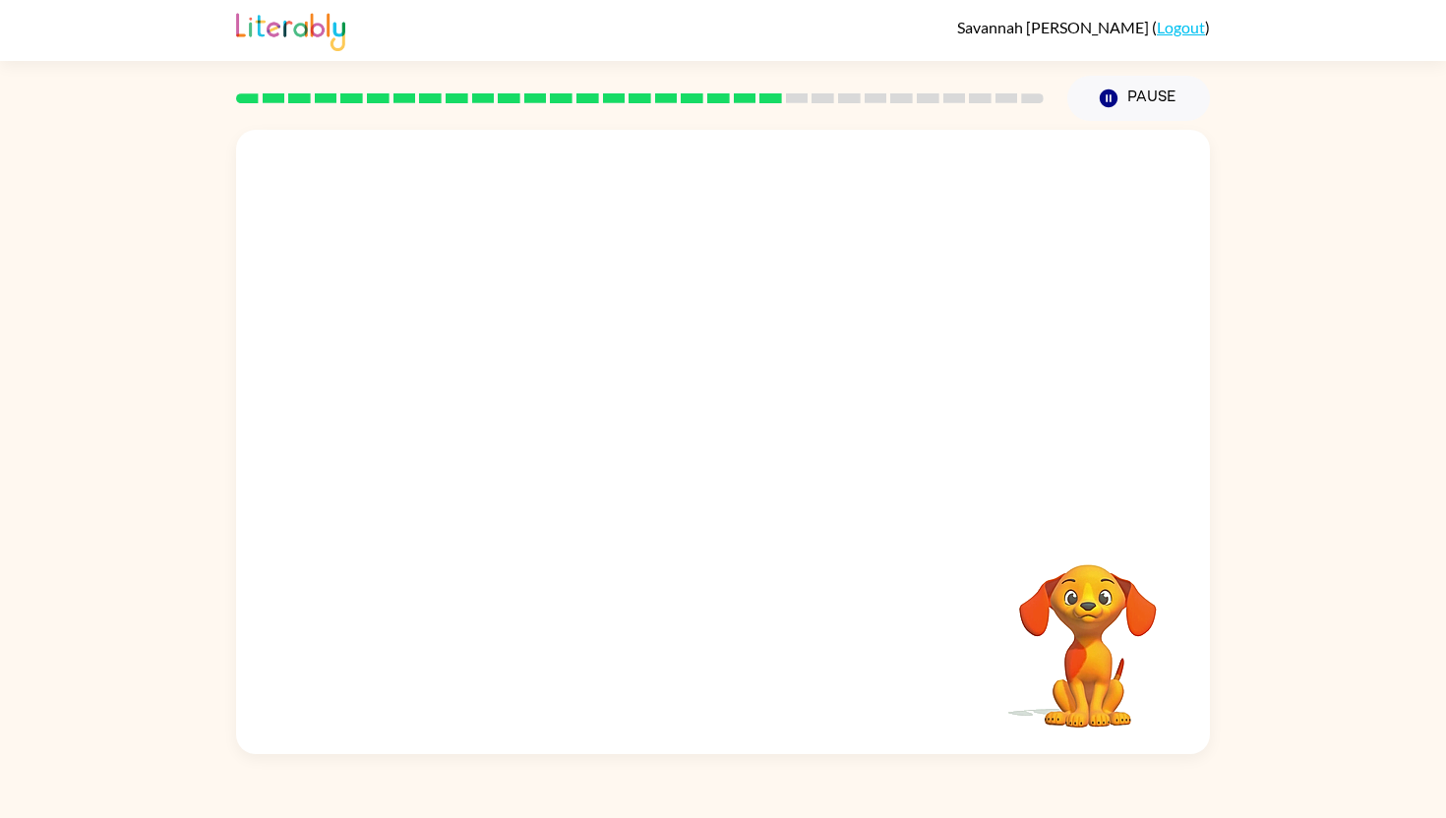
click at [508, 438] on video "Your browser must support playing .mp4 files to use Literably. Please try using…" at bounding box center [723, 326] width 974 height 393
click at [528, 457] on video "Your browser must support playing .mp4 files to use Literably. Please try using…" at bounding box center [723, 326] width 974 height 393
click at [528, 456] on video "Your browser must support playing .mp4 files to use Literably. Please try using…" at bounding box center [723, 326] width 974 height 393
click at [531, 457] on video "Your browser must support playing .mp4 files to use Literably. Please try using…" at bounding box center [723, 326] width 974 height 393
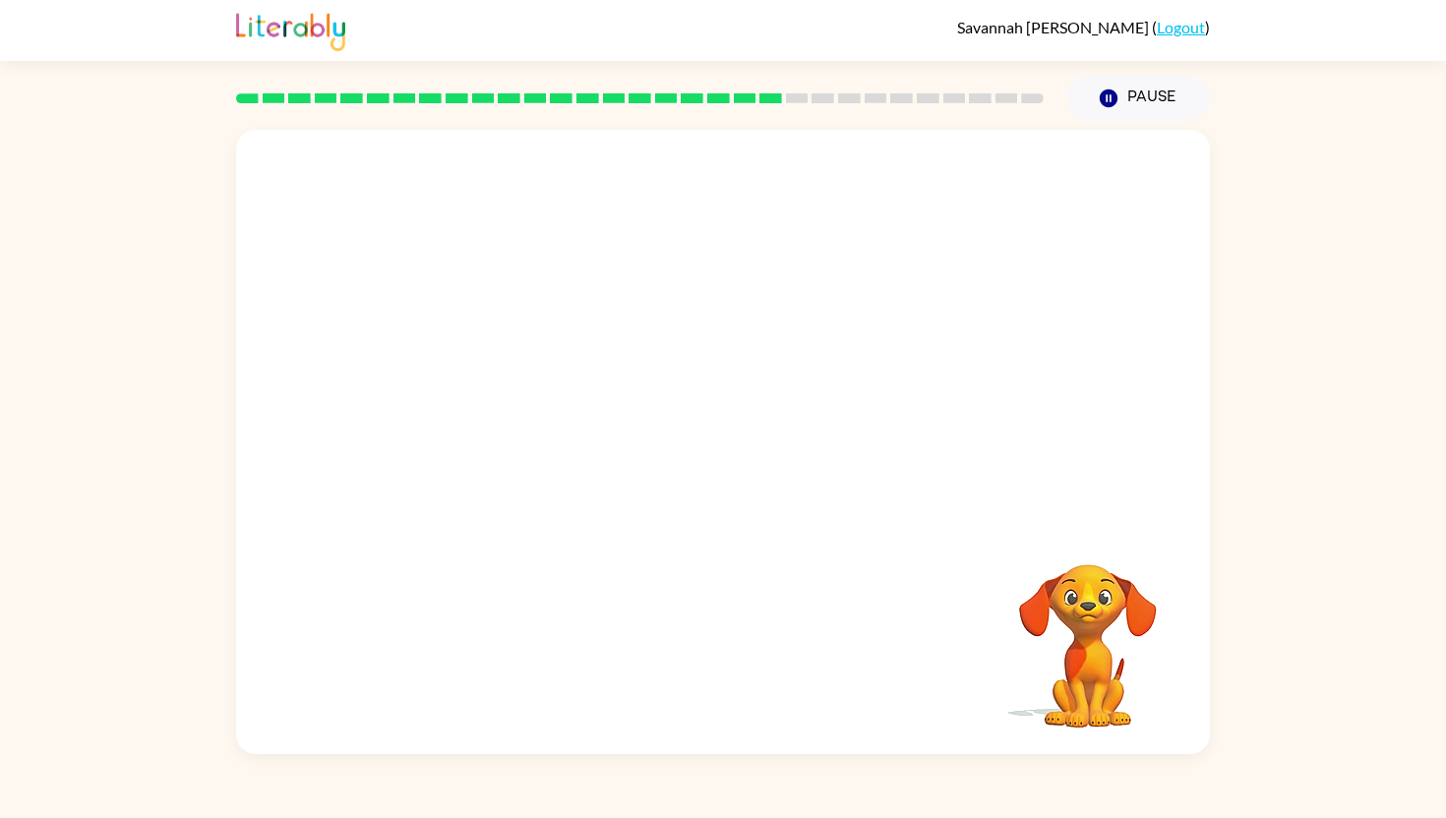
click at [531, 457] on video "Your browser must support playing .mp4 files to use Literably. Please try using…" at bounding box center [723, 326] width 974 height 393
click at [737, 445] on div at bounding box center [723, 452] width 126 height 72
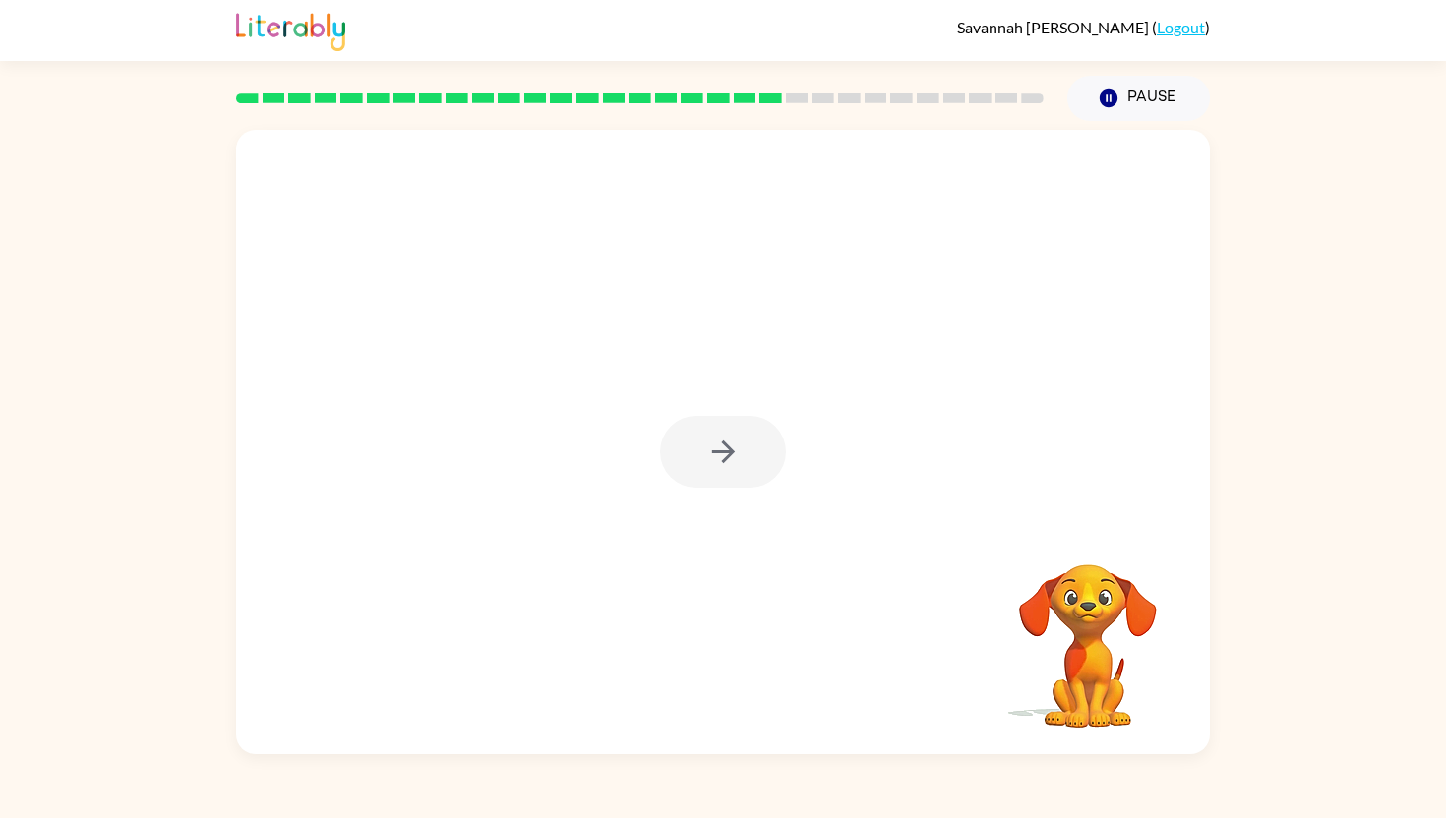
click at [737, 445] on div at bounding box center [723, 452] width 126 height 72
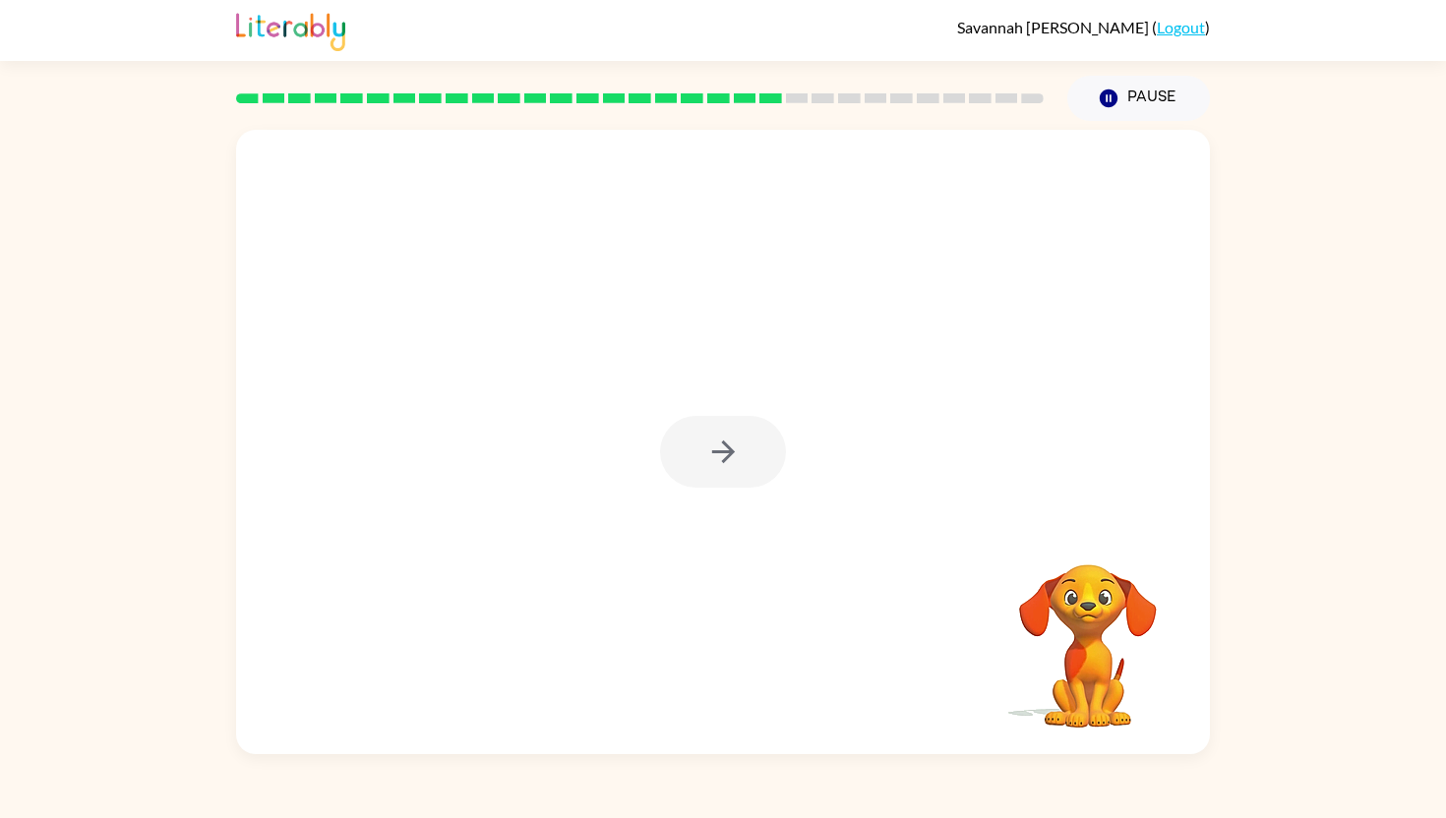
click at [737, 446] on div at bounding box center [723, 452] width 126 height 72
click at [736, 444] on icon "button" at bounding box center [723, 452] width 34 height 34
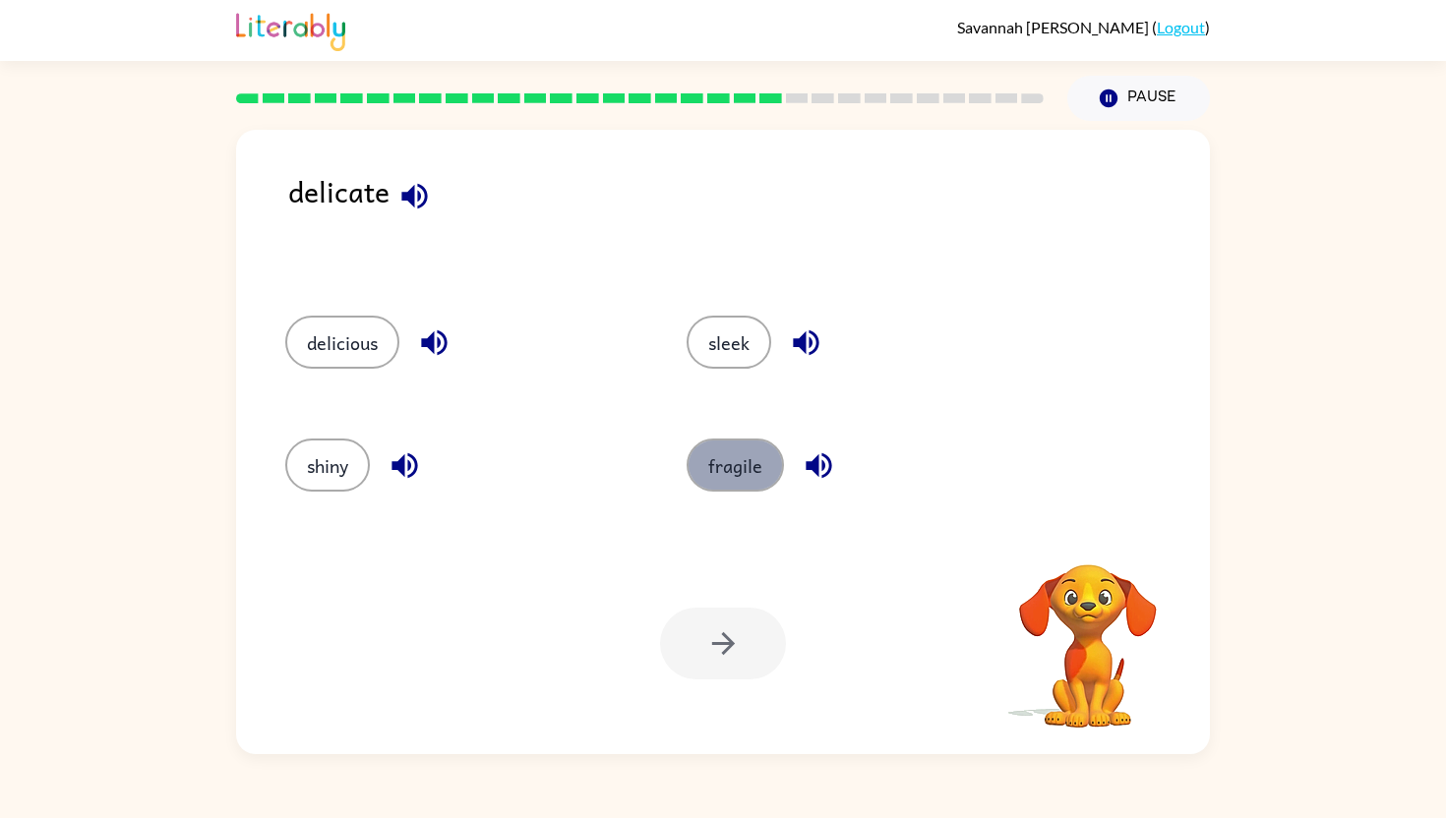
click at [744, 476] on button "fragile" at bounding box center [734, 465] width 97 height 53
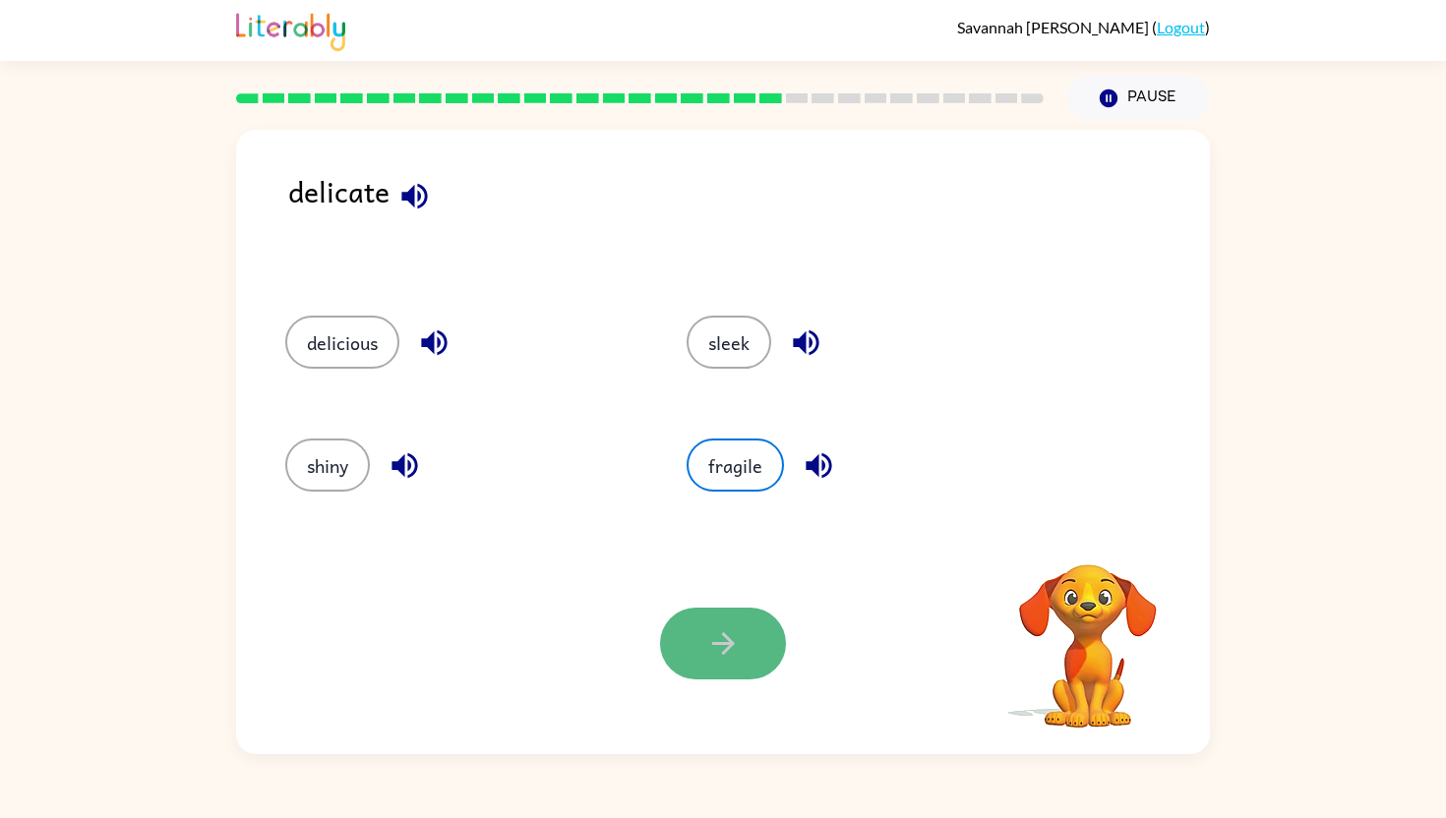
click at [688, 631] on button "button" at bounding box center [723, 644] width 126 height 72
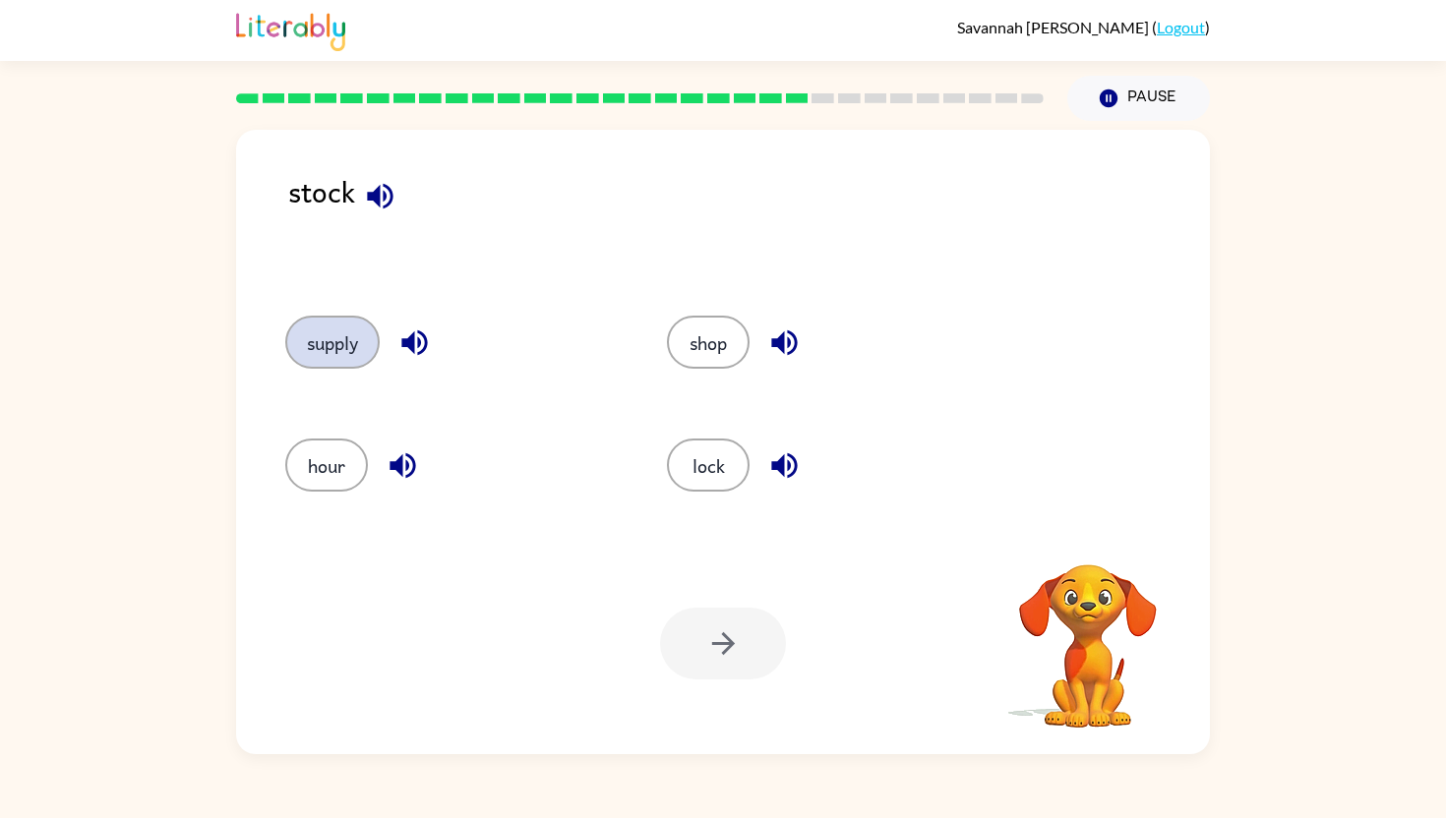
click at [343, 350] on button "supply" at bounding box center [332, 342] width 94 height 53
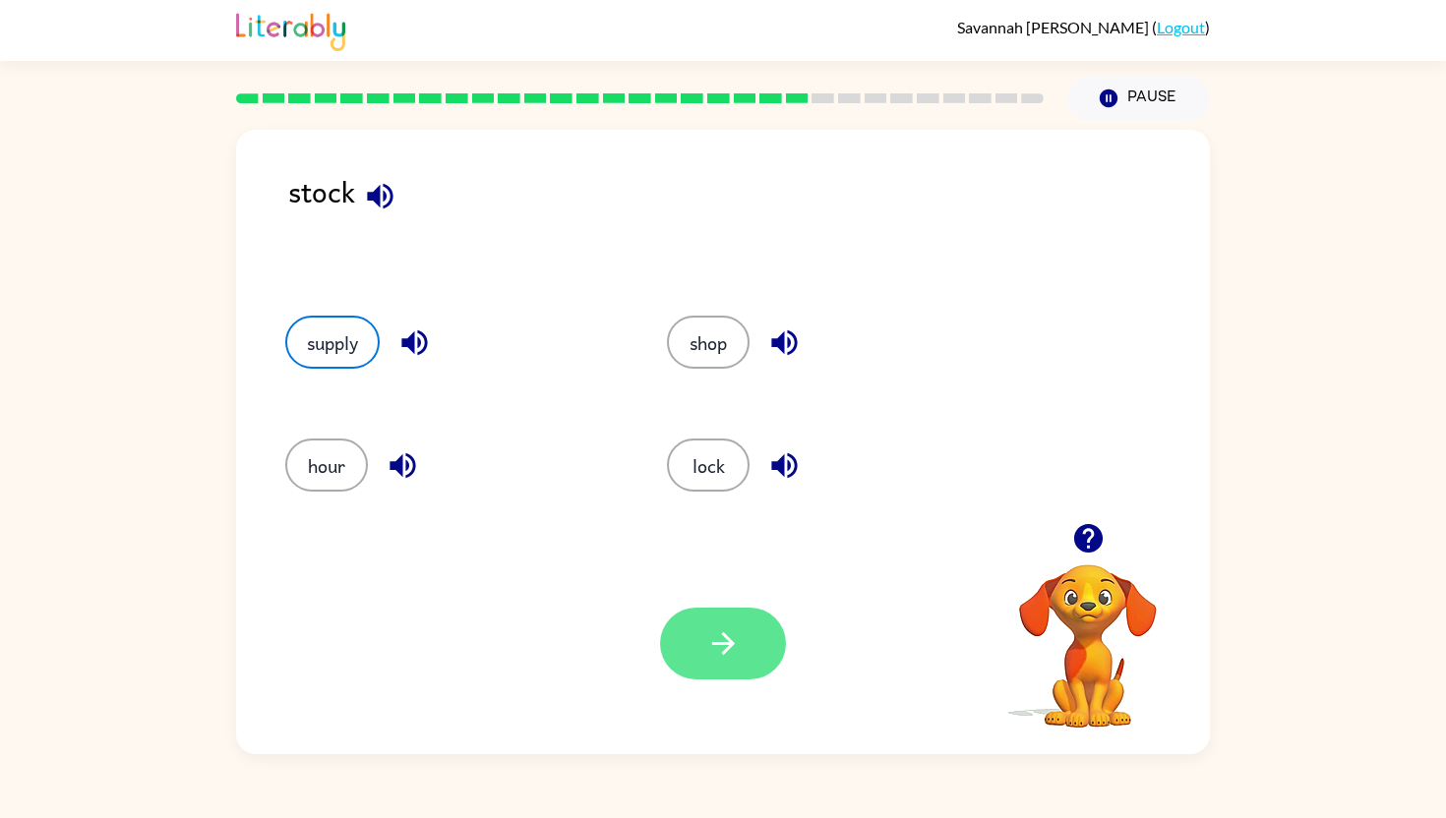
click at [712, 655] on icon "button" at bounding box center [723, 643] width 34 height 34
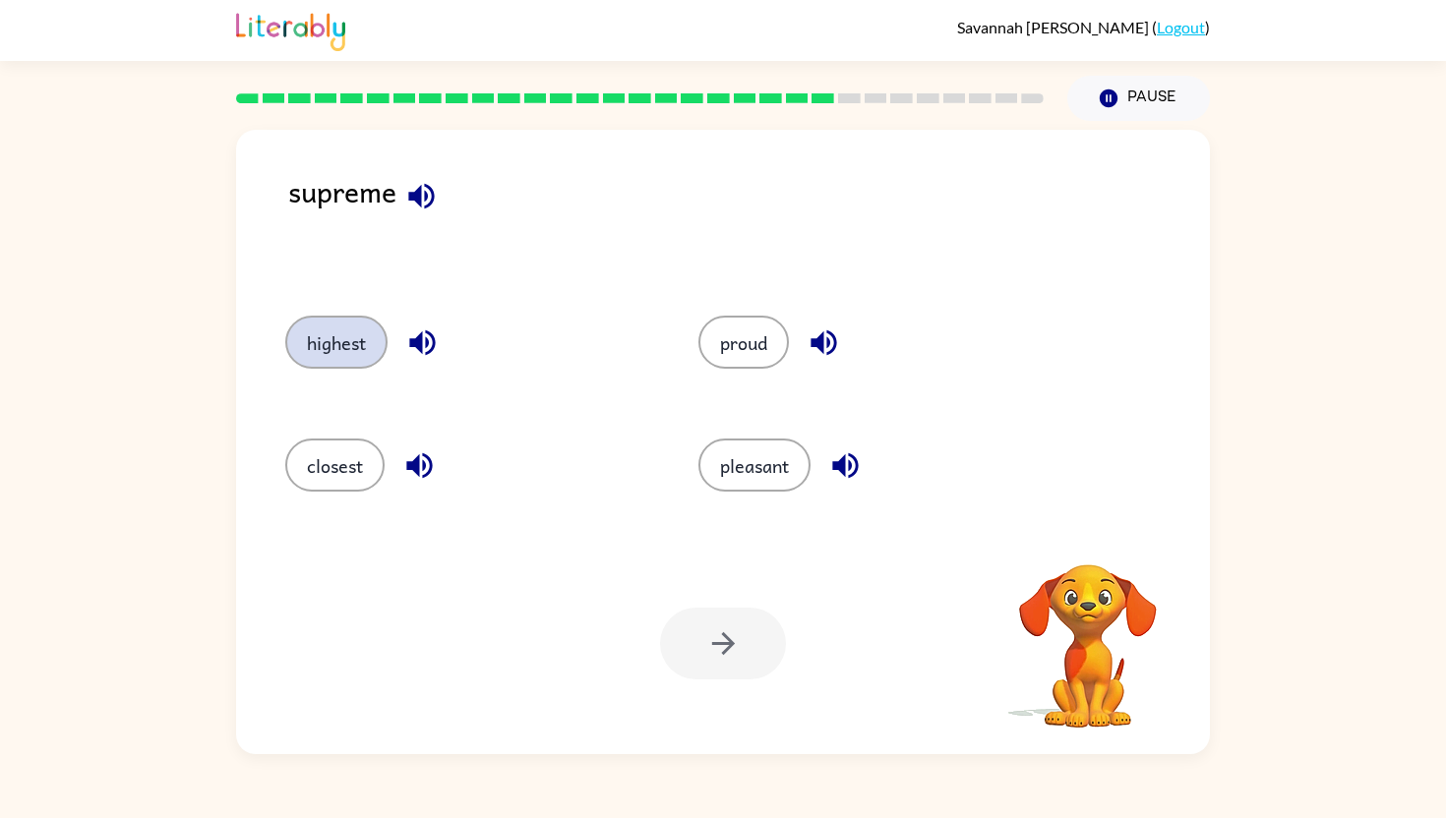
click at [352, 352] on button "highest" at bounding box center [336, 342] width 102 height 53
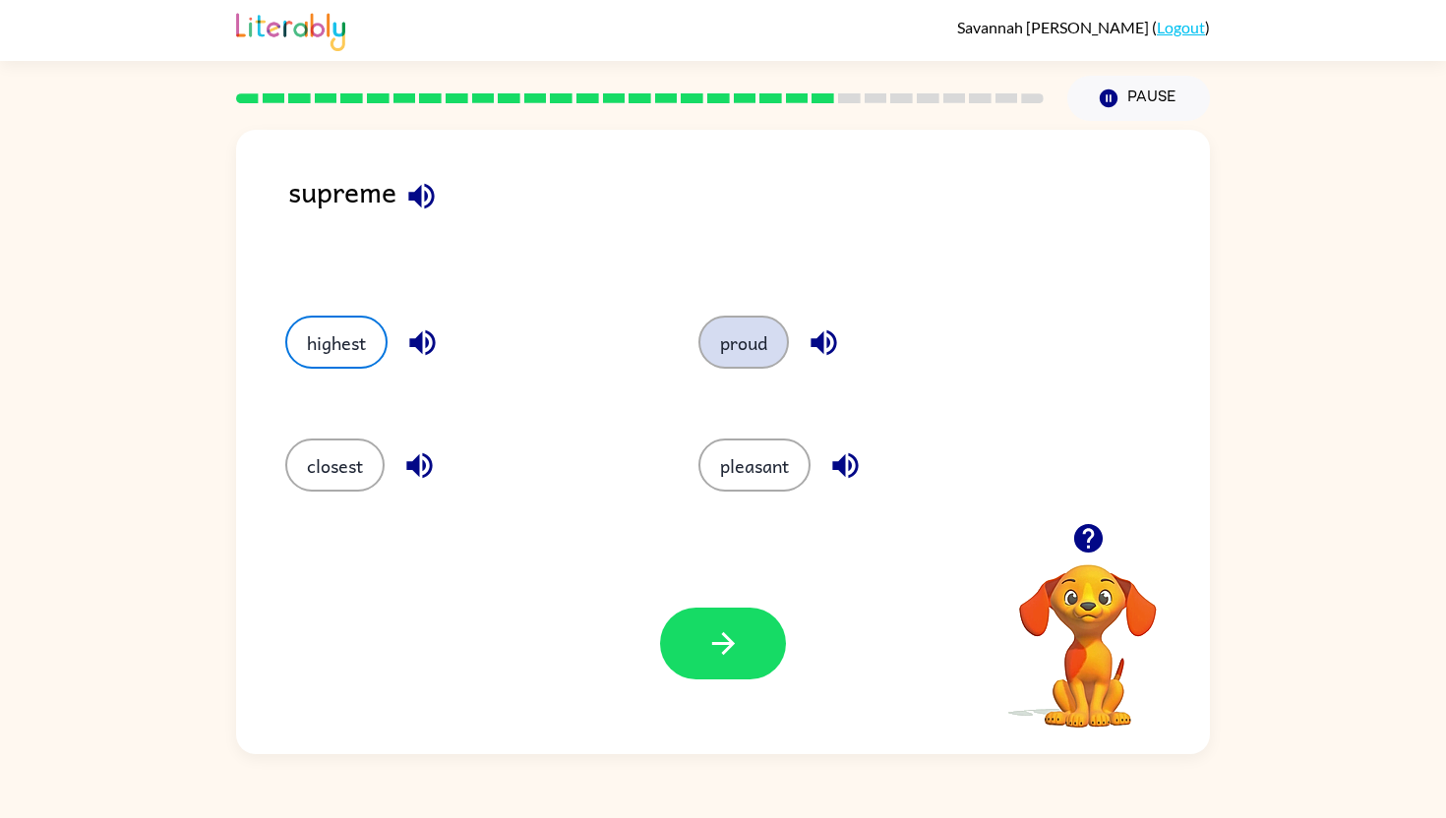
click at [738, 348] on button "proud" at bounding box center [743, 342] width 90 height 53
click at [727, 461] on button "pleasant" at bounding box center [754, 465] width 112 height 53
click at [740, 355] on button "proud" at bounding box center [743, 342] width 90 height 53
click at [710, 604] on div "Your browser must support playing .mp4 files to use Literably. Please try using…" at bounding box center [723, 643] width 974 height 221
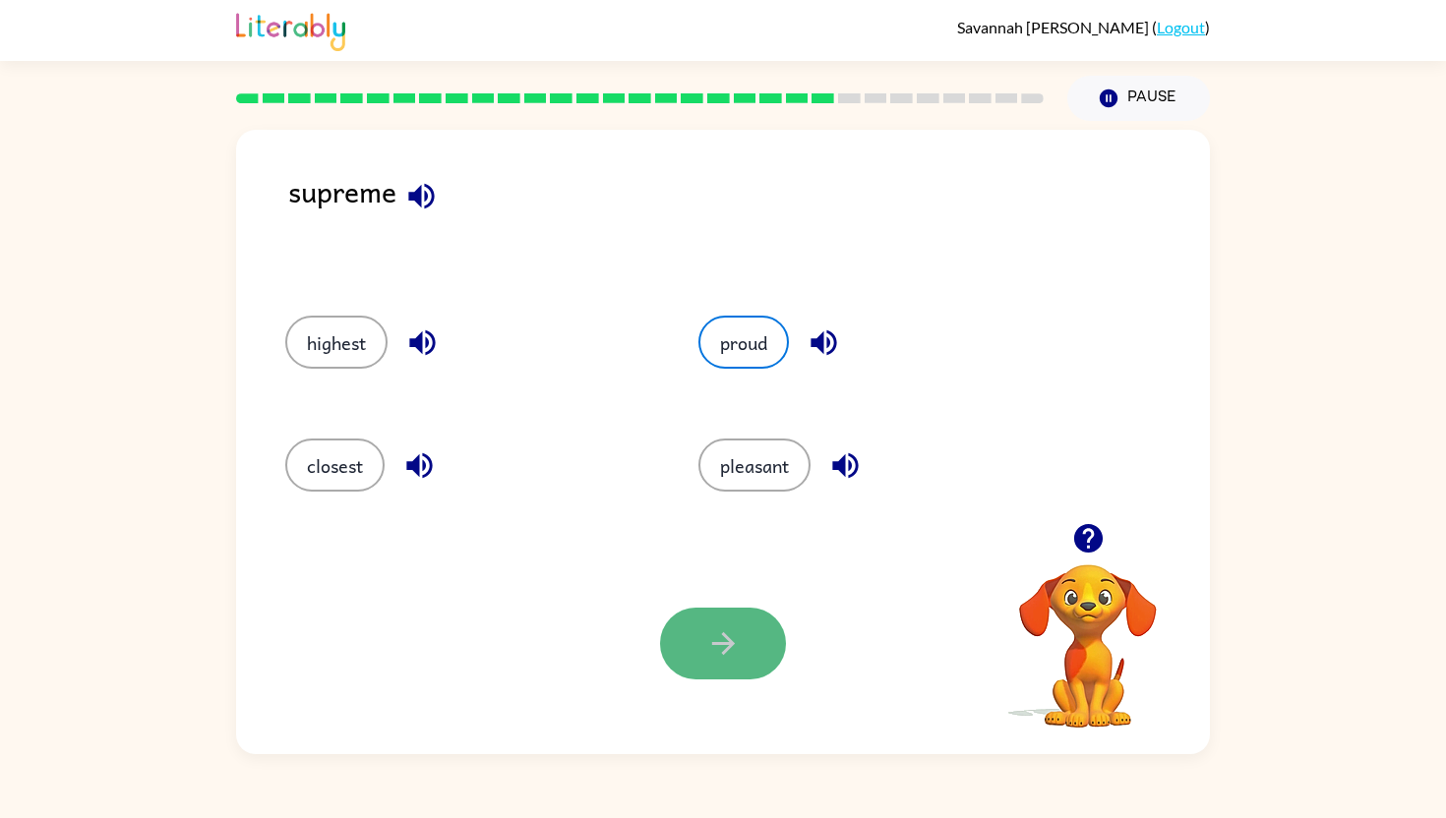
click at [709, 621] on button "button" at bounding box center [723, 644] width 126 height 72
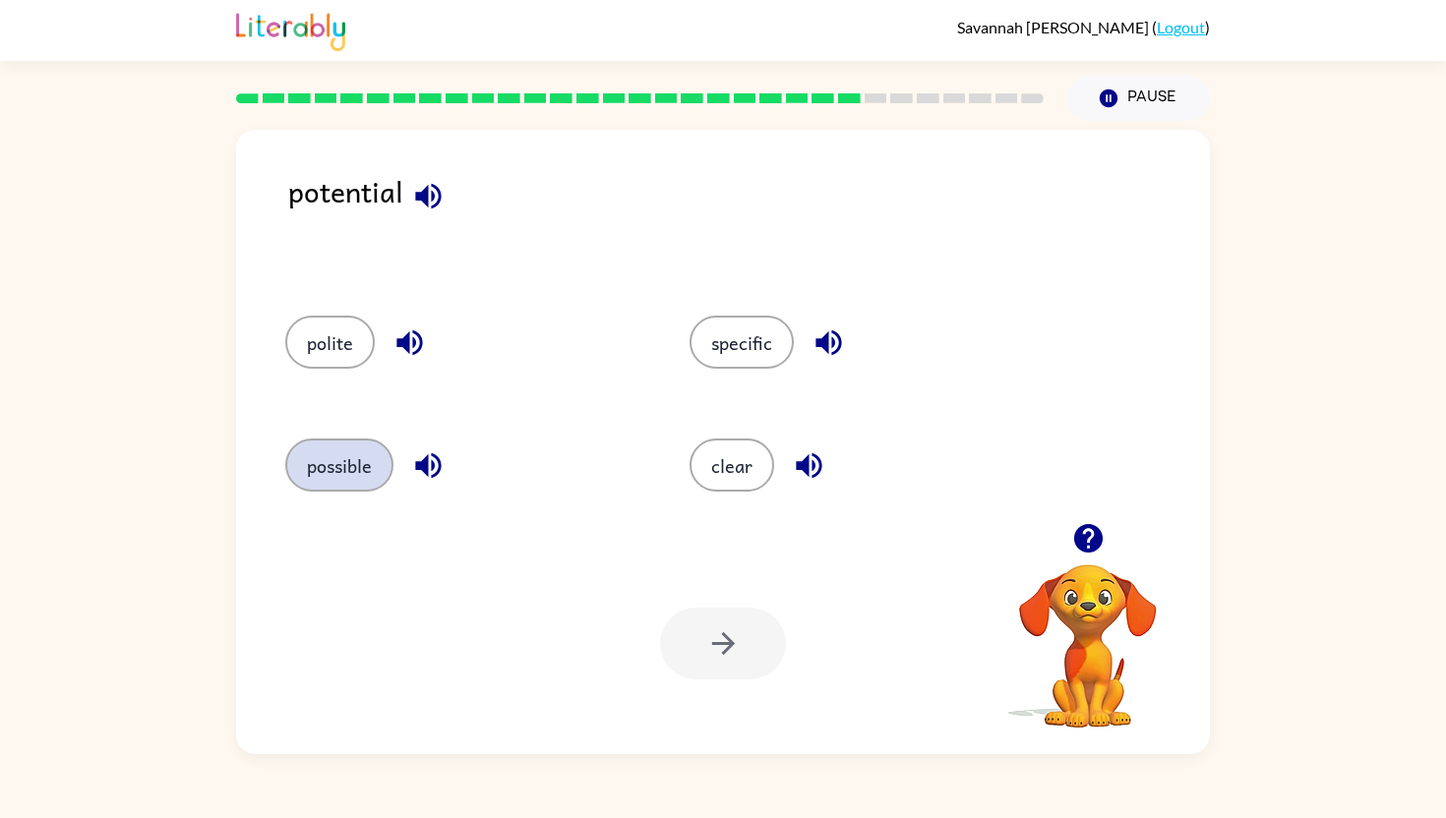
click at [337, 466] on button "possible" at bounding box center [339, 465] width 108 height 53
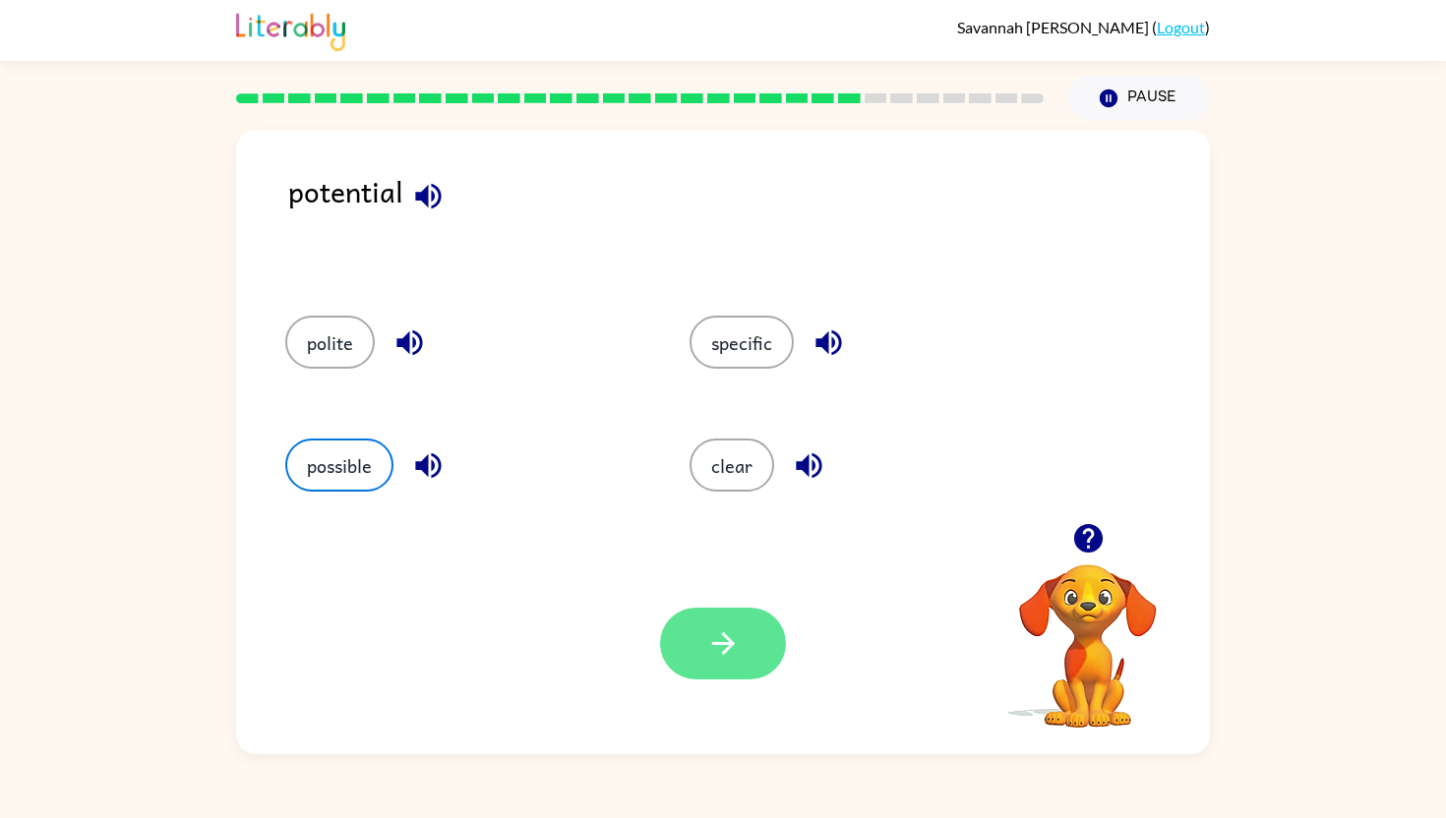
click at [708, 624] on button "button" at bounding box center [723, 644] width 126 height 72
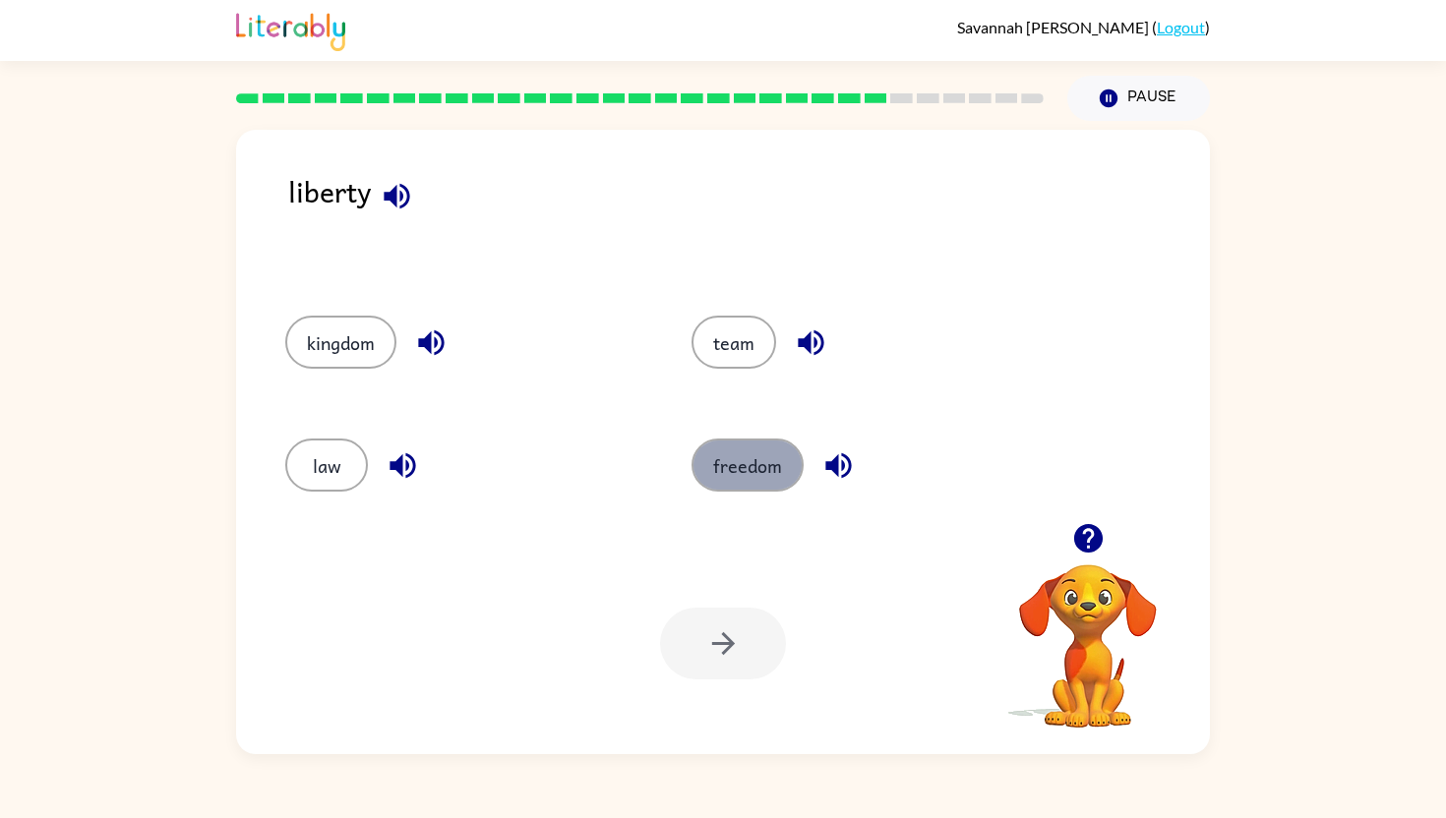
click at [736, 466] on button "freedom" at bounding box center [747, 465] width 112 height 53
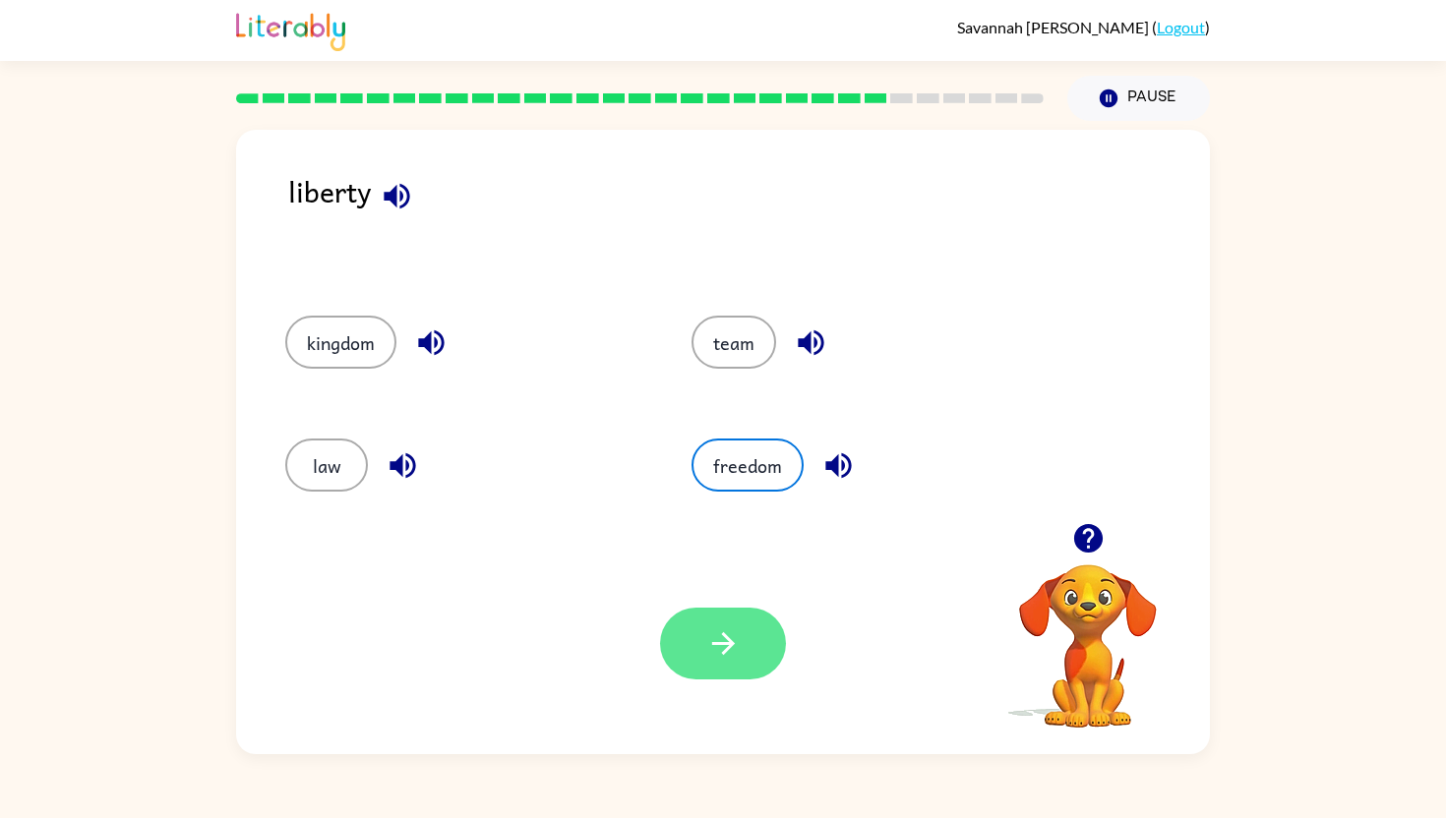
click at [727, 651] on icon "button" at bounding box center [723, 643] width 34 height 34
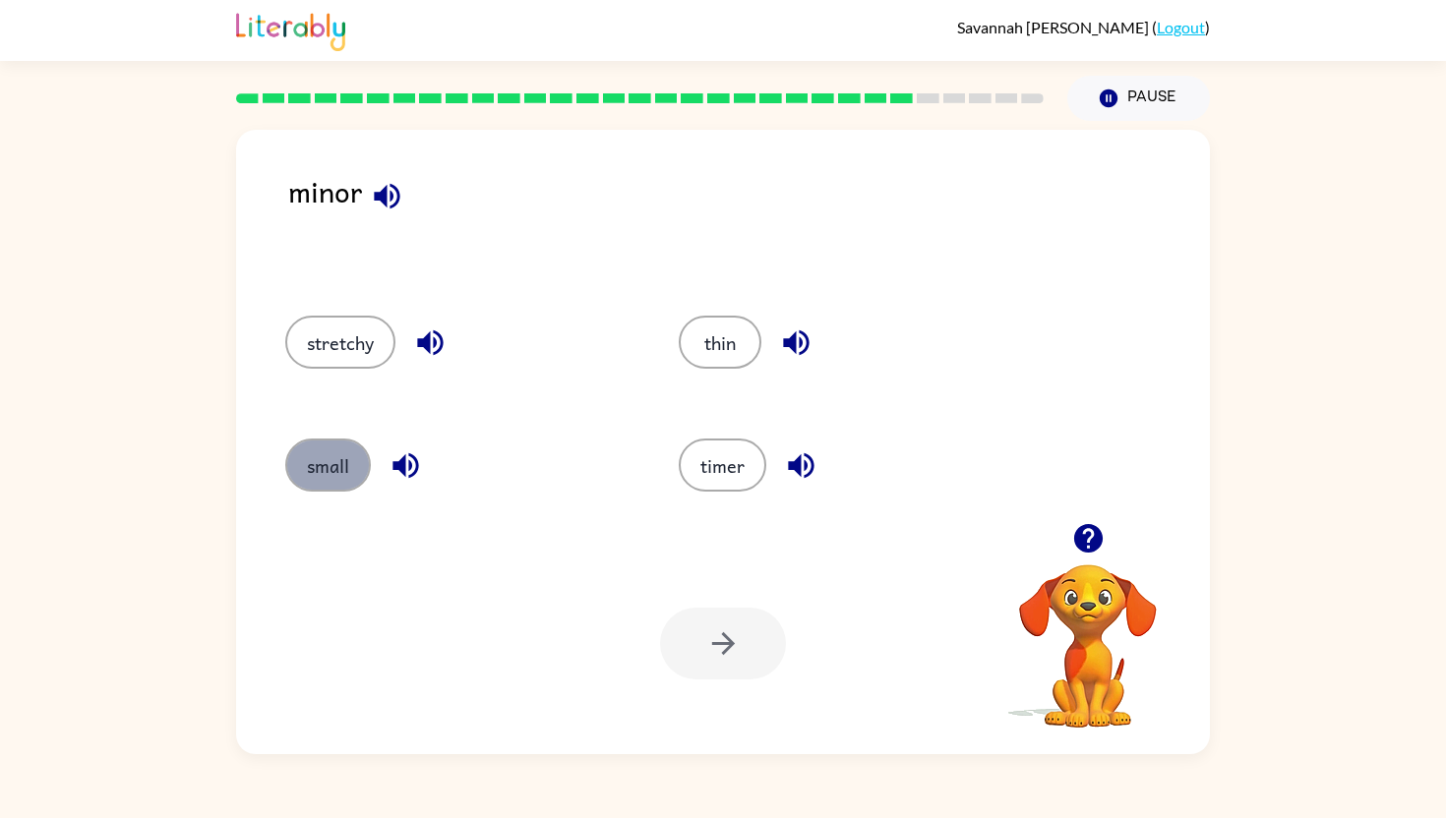
click at [312, 467] on button "small" at bounding box center [328, 465] width 86 height 53
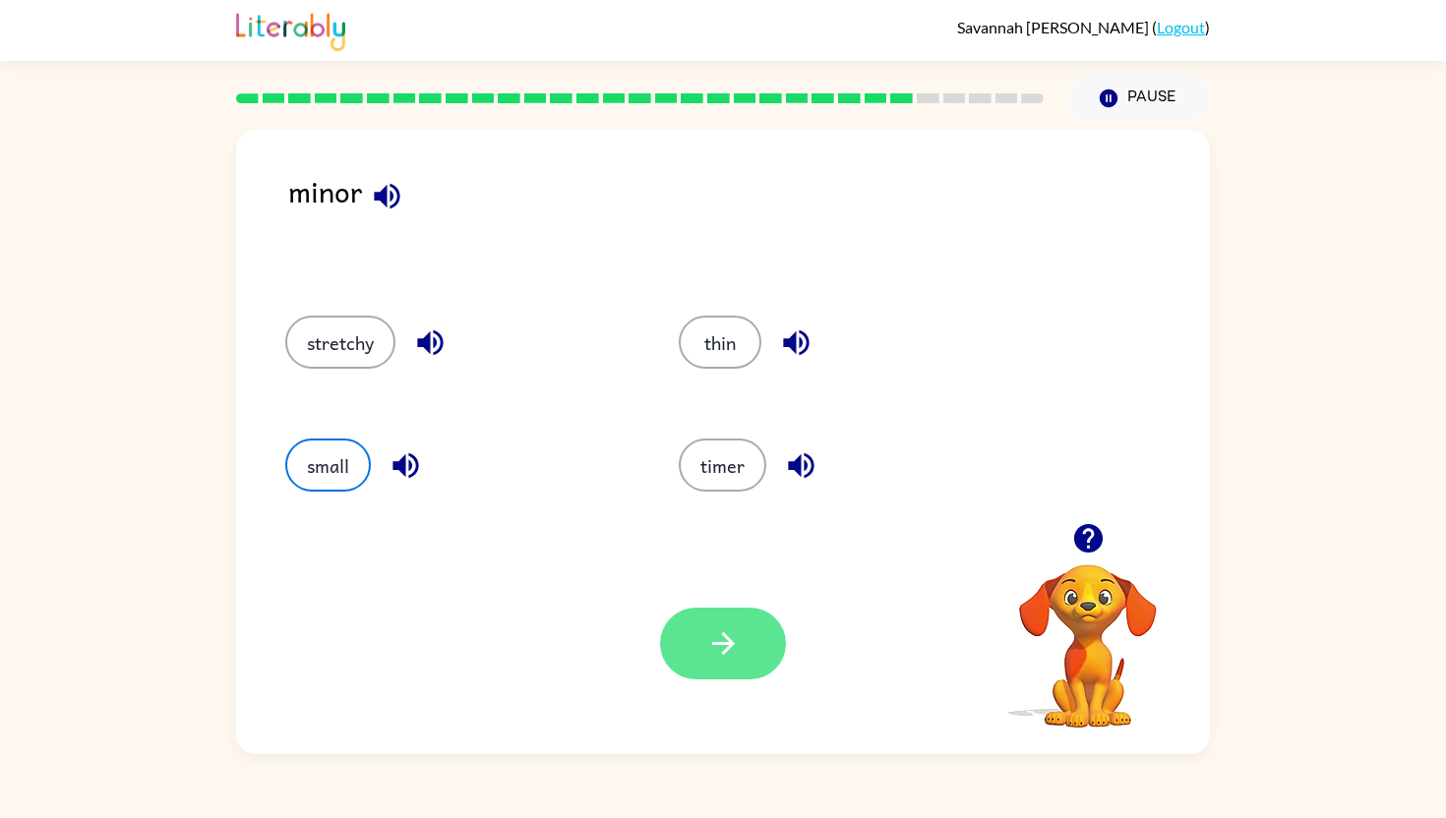
click at [727, 629] on icon "button" at bounding box center [723, 643] width 34 height 34
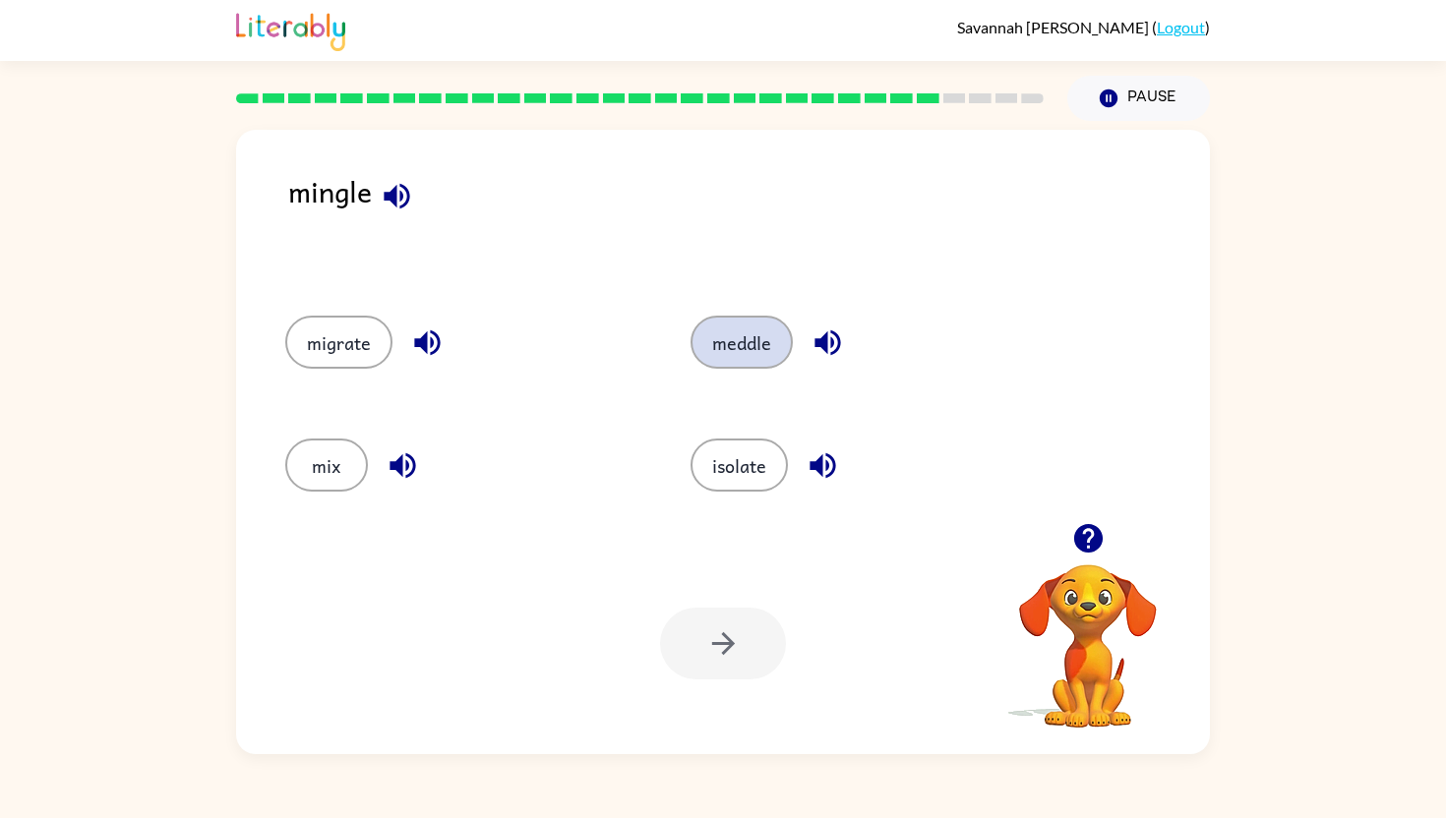
click at [741, 327] on button "meddle" at bounding box center [741, 342] width 102 height 53
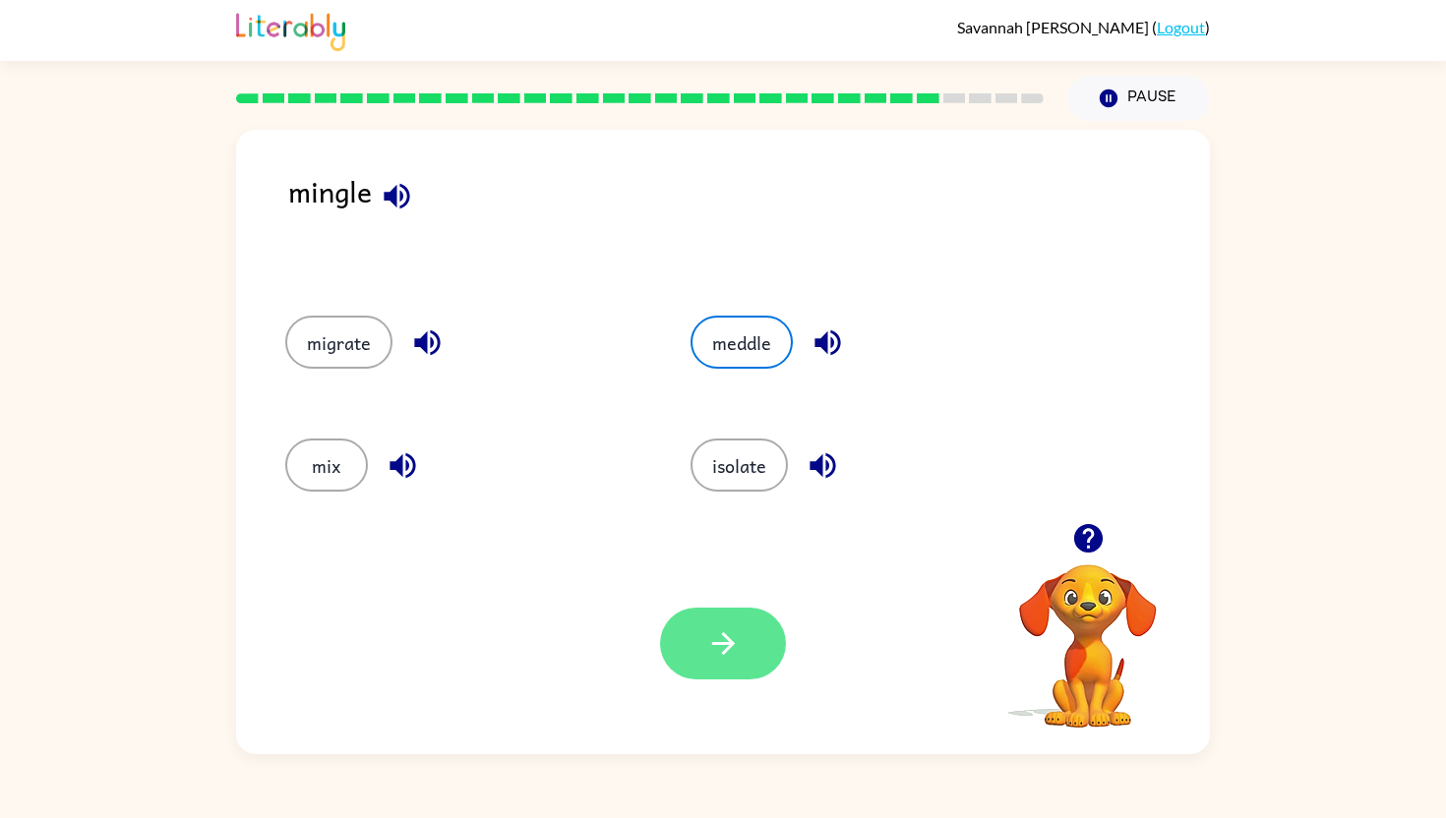
click at [720, 668] on button "button" at bounding box center [723, 644] width 126 height 72
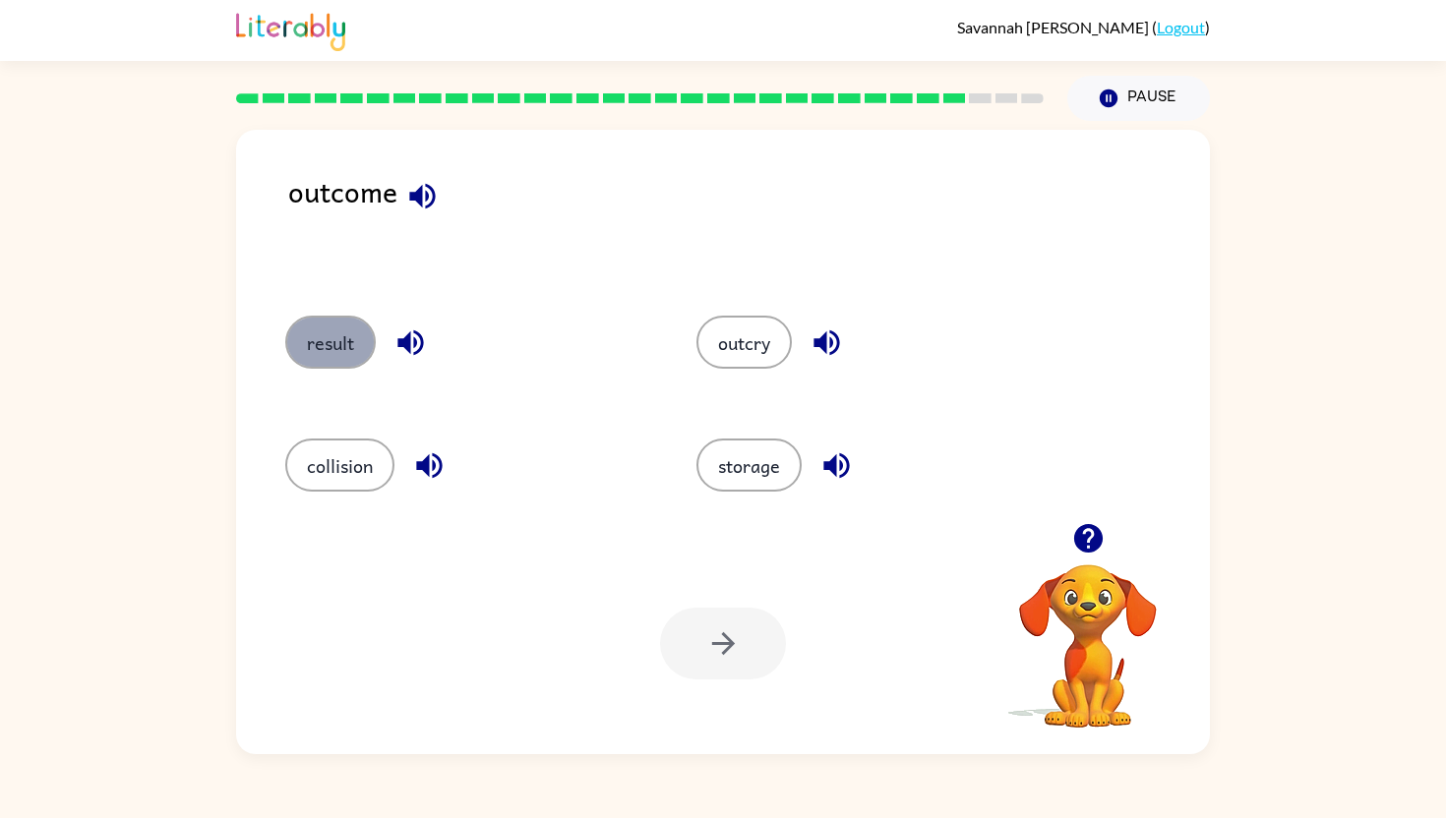
click at [345, 341] on button "result" at bounding box center [330, 342] width 90 height 53
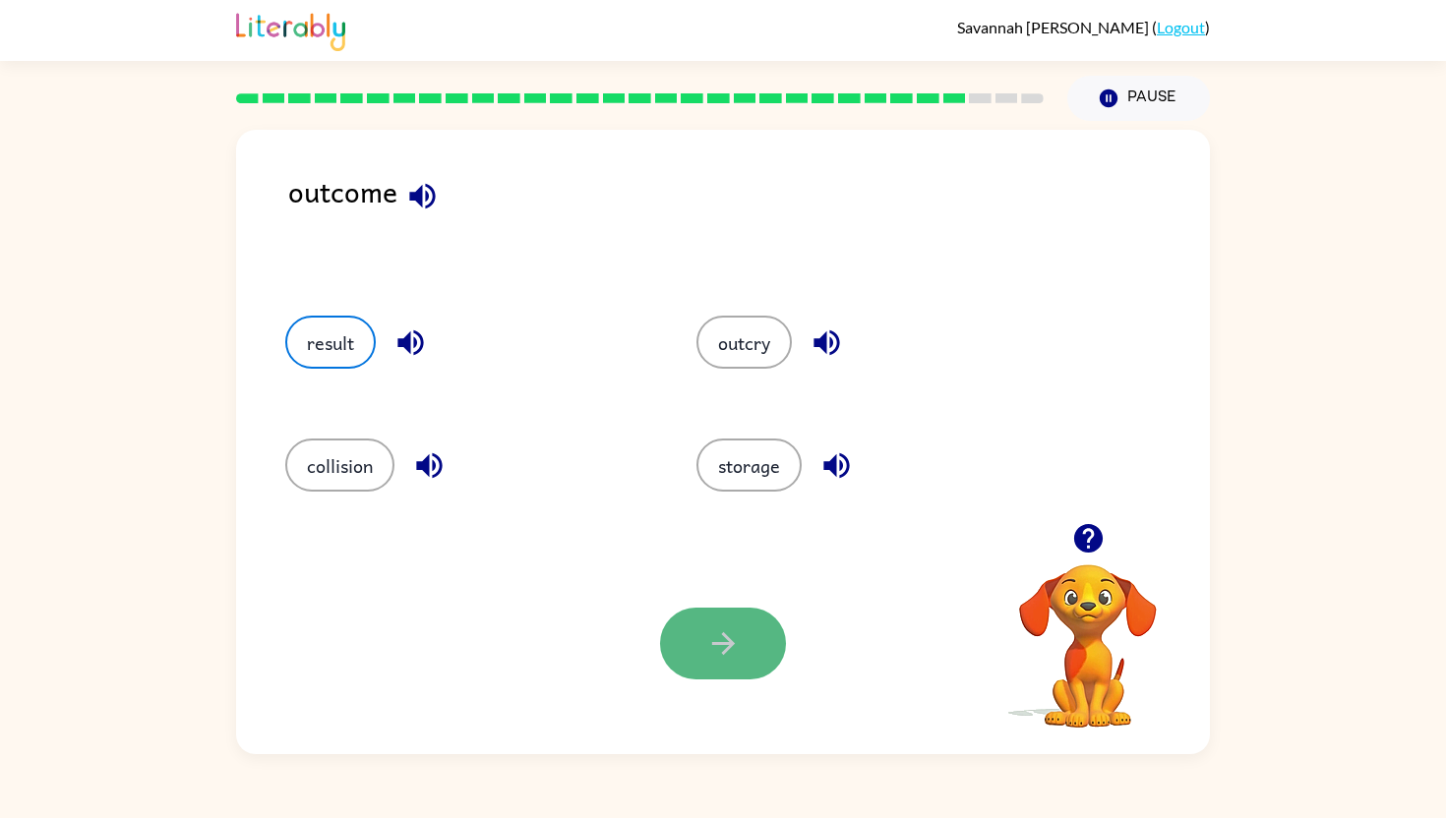
click at [739, 627] on icon "button" at bounding box center [723, 643] width 34 height 34
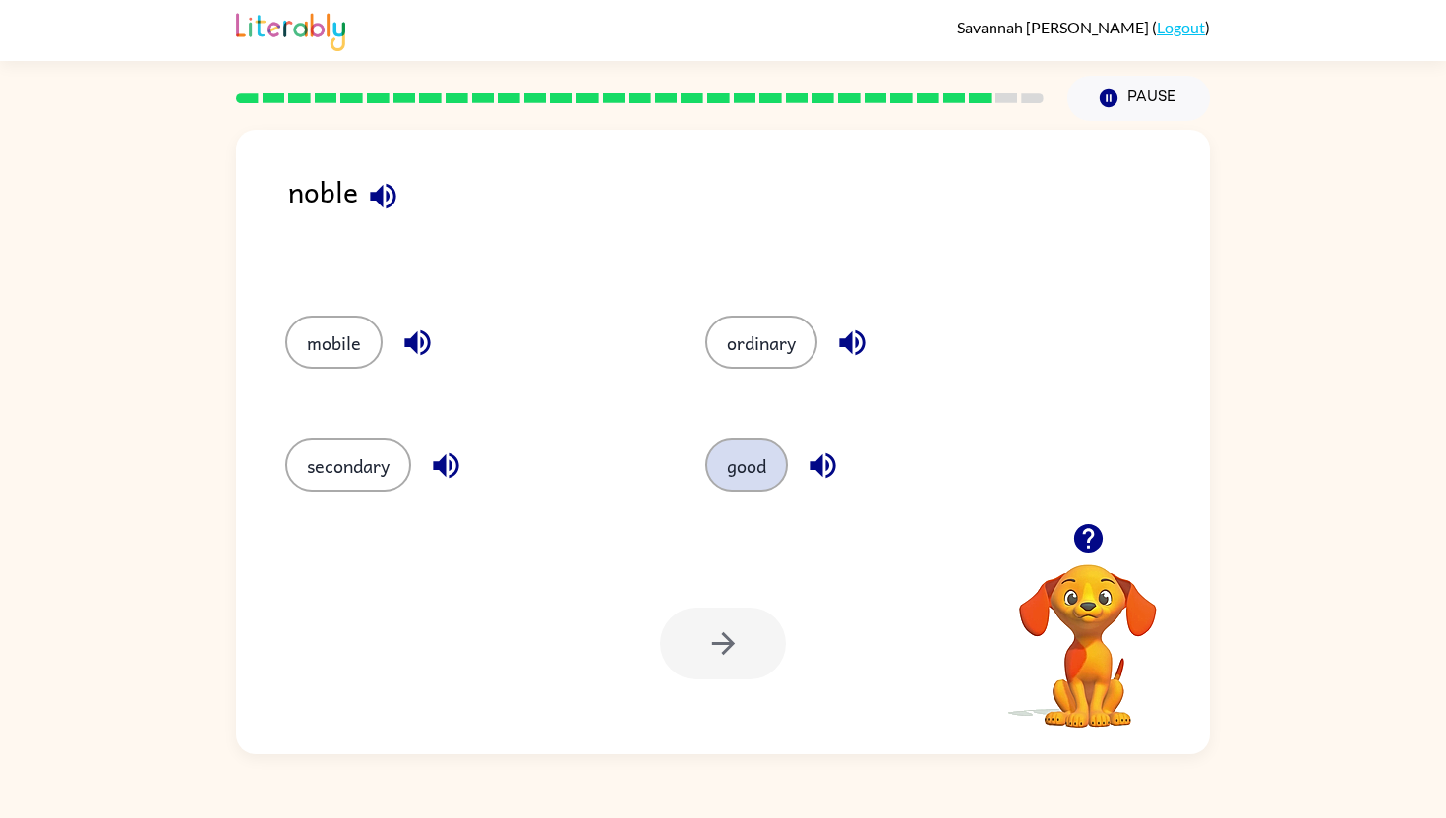
click at [758, 454] on button "good" at bounding box center [746, 465] width 83 height 53
click at [710, 654] on icon "button" at bounding box center [723, 643] width 34 height 34
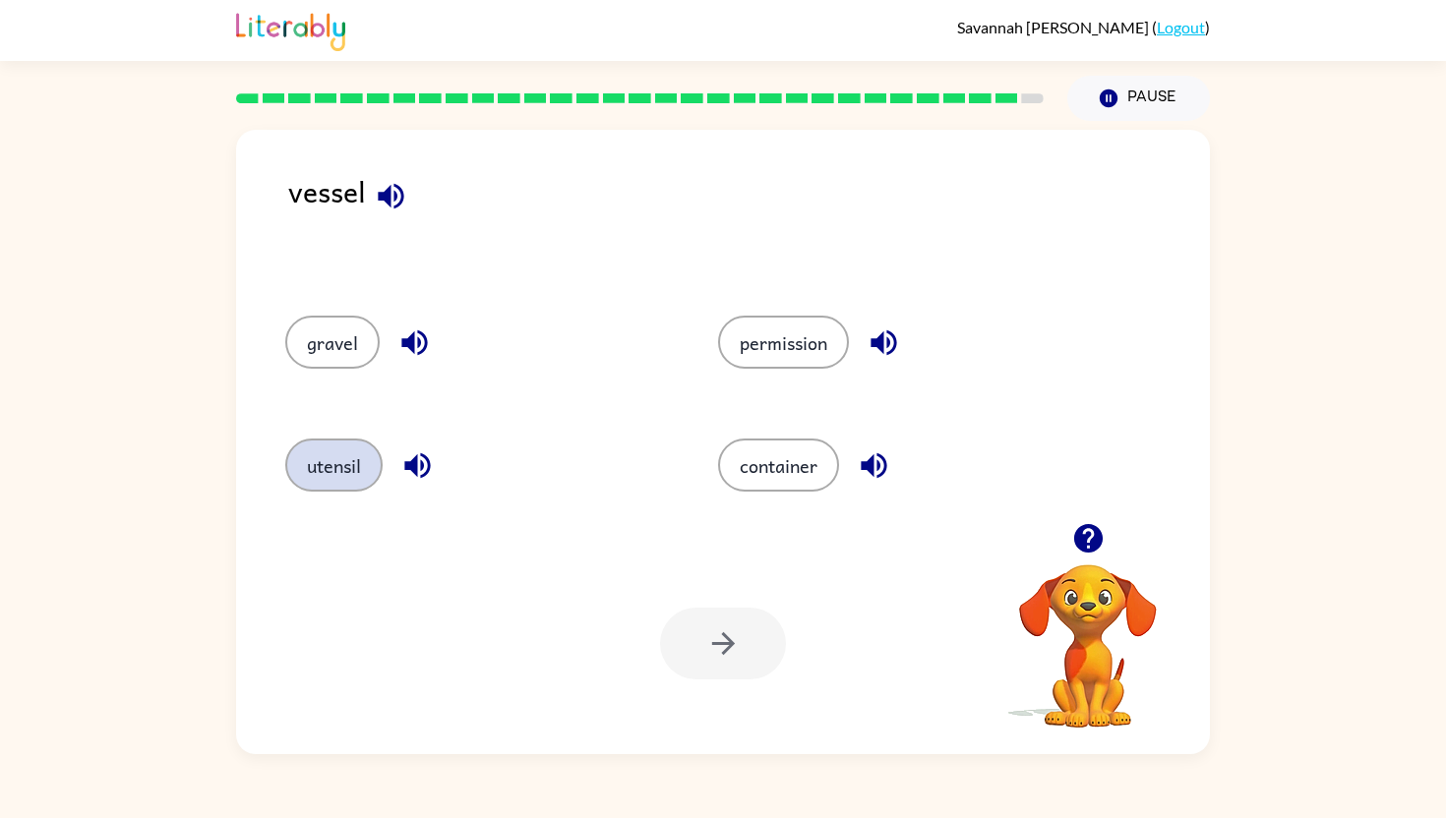
click at [366, 461] on button "utensil" at bounding box center [333, 465] width 97 height 53
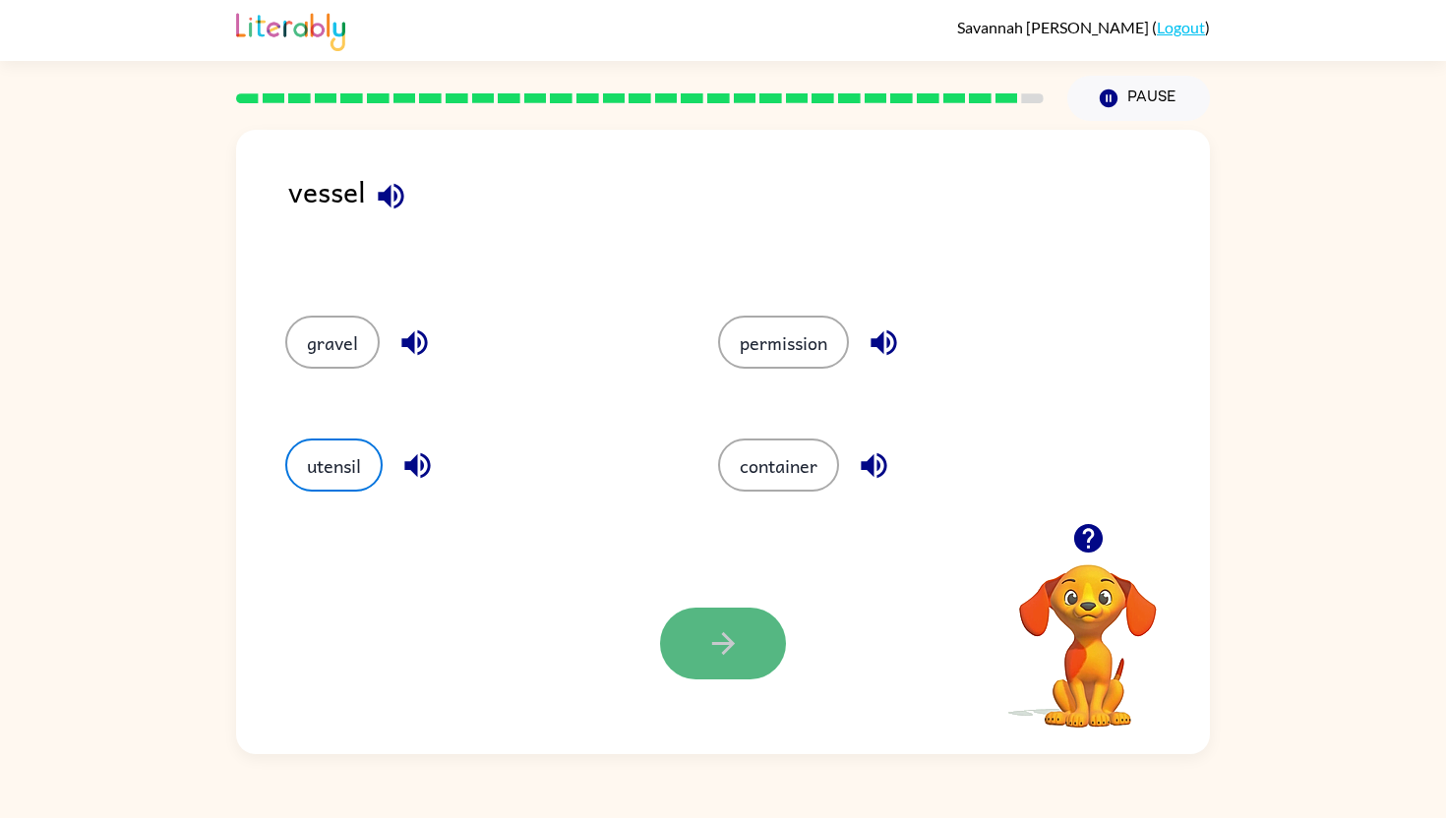
click at [744, 630] on button "button" at bounding box center [723, 644] width 126 height 72
